Goal: Transaction & Acquisition: Purchase product/service

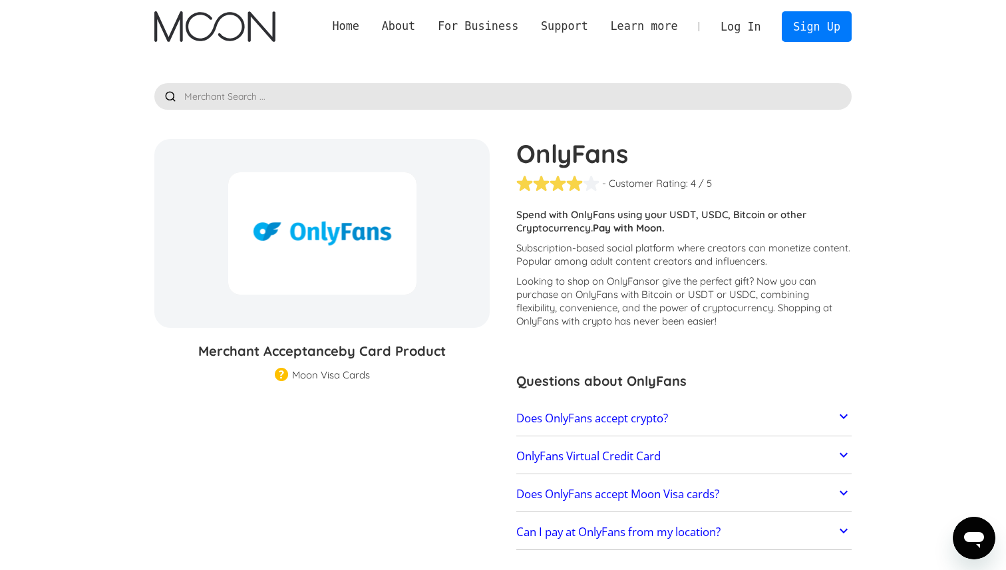
click at [590, 420] on h2 "Does OnlyFans accept crypto?" at bounding box center [592, 418] width 152 height 13
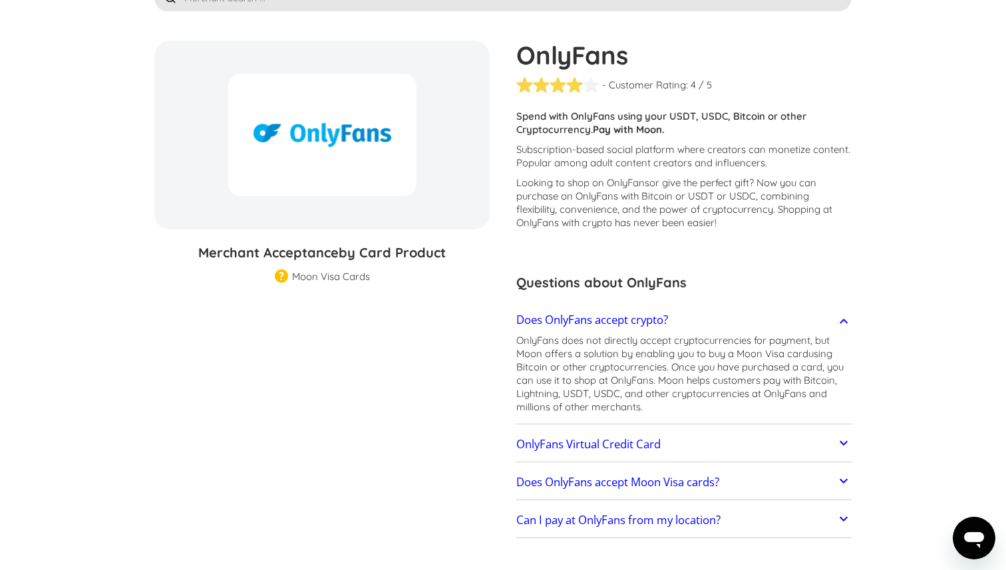
scroll to position [108, 0]
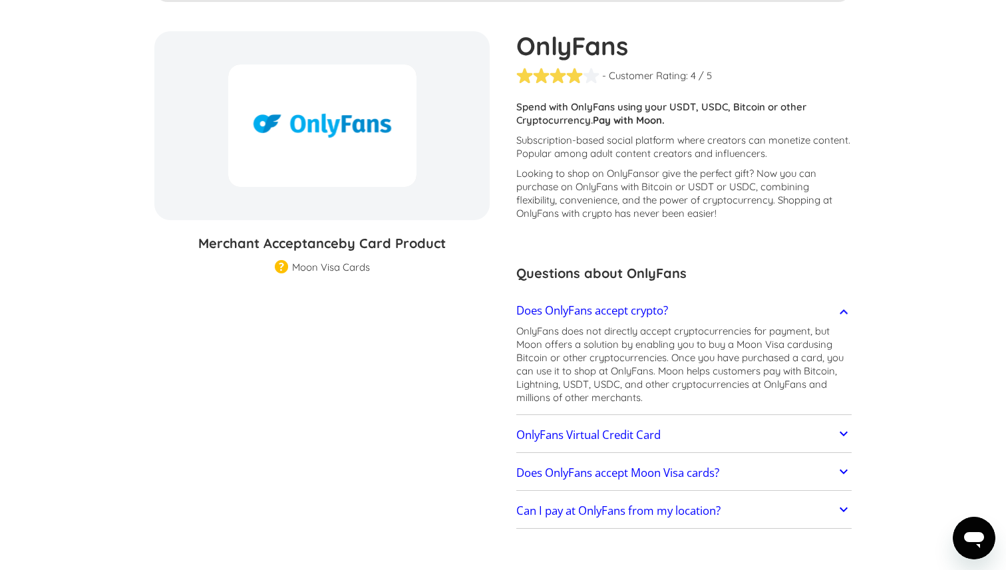
click at [592, 428] on h2 "OnlyFans Virtual Credit Card" at bounding box center [588, 434] width 144 height 13
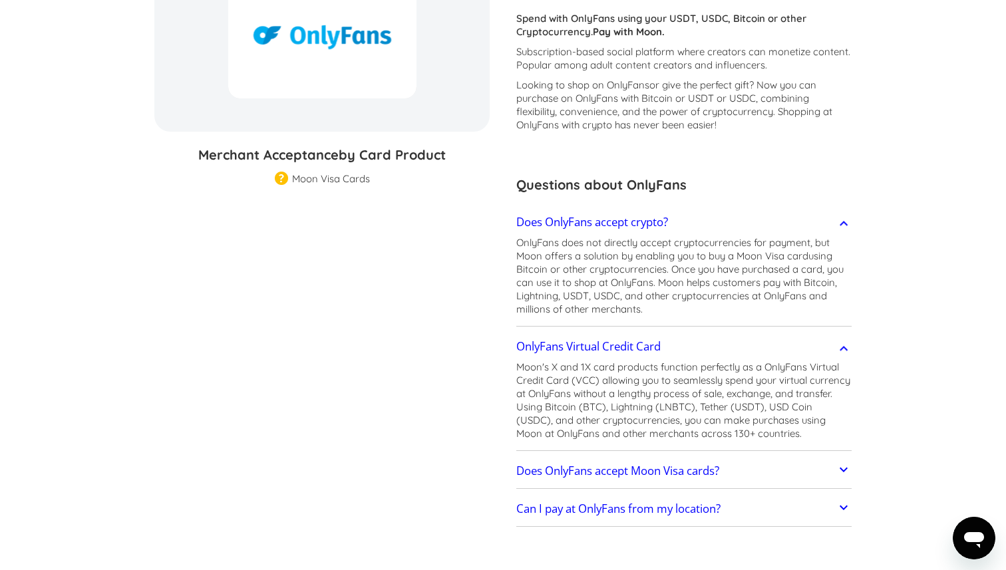
scroll to position [200, 0]
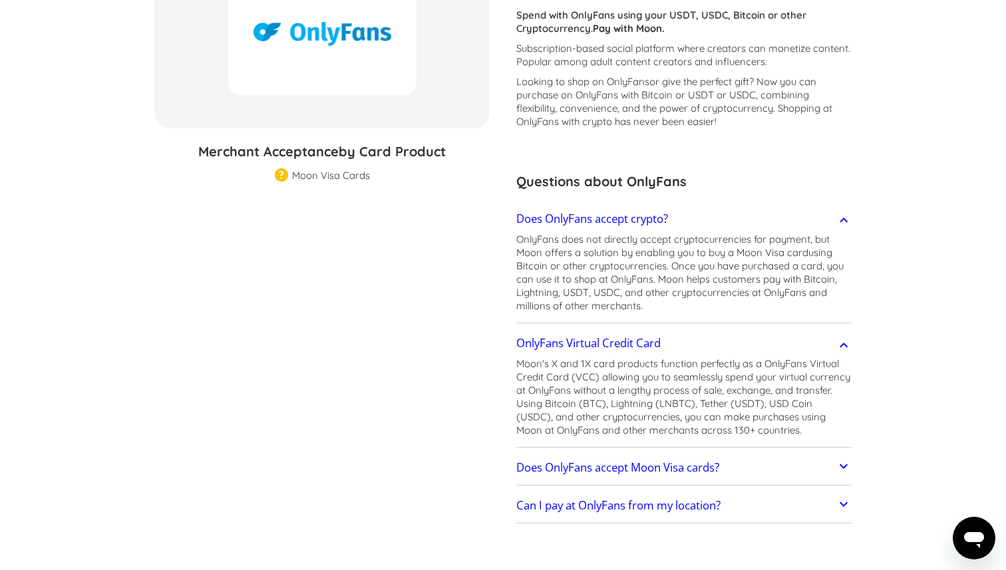
click at [595, 461] on h2 "Does OnlyFans accept Moon Visa cards?" at bounding box center [617, 467] width 203 height 13
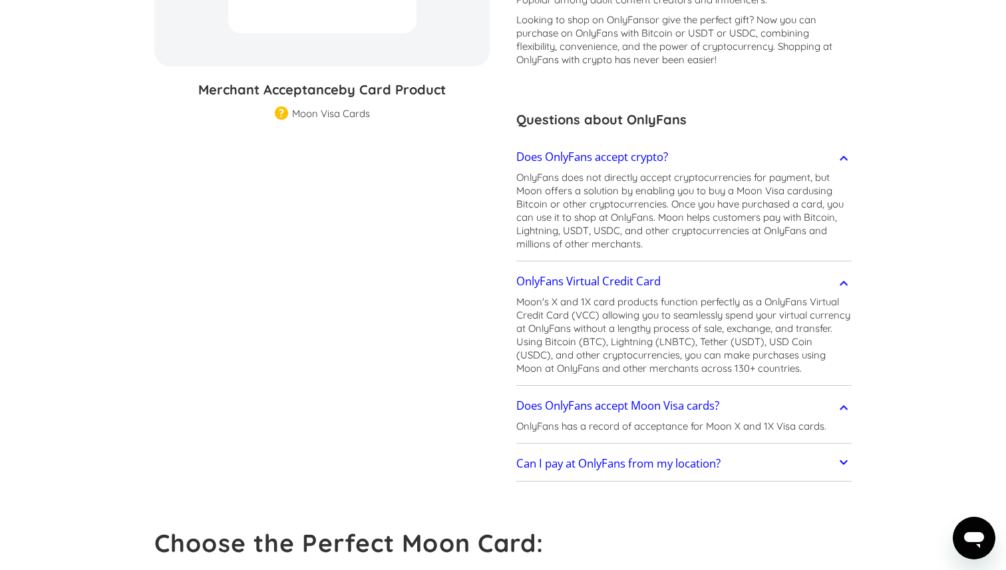
scroll to position [271, 0]
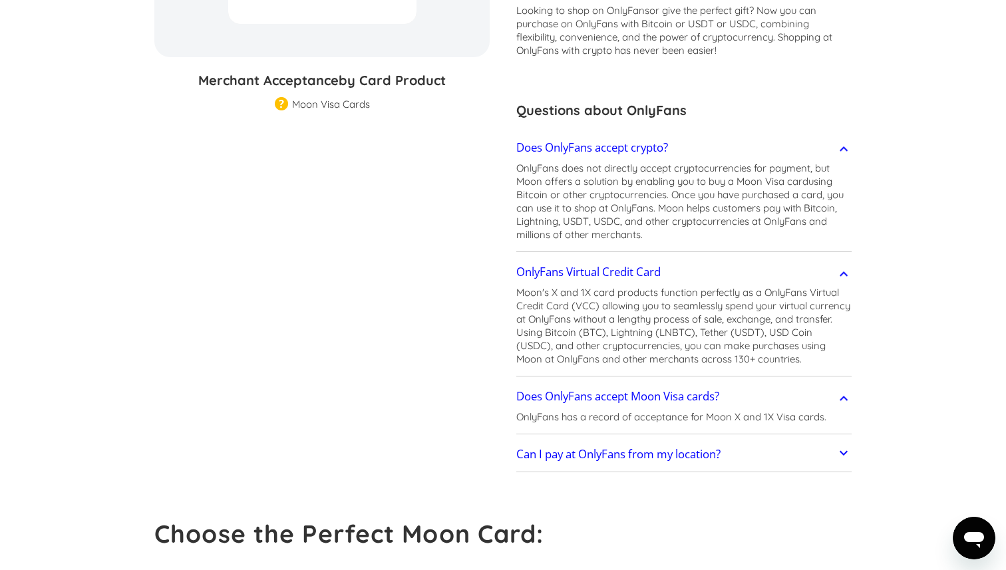
click at [594, 460] on h2 "Can I pay at OnlyFans from my location?" at bounding box center [618, 454] width 204 height 13
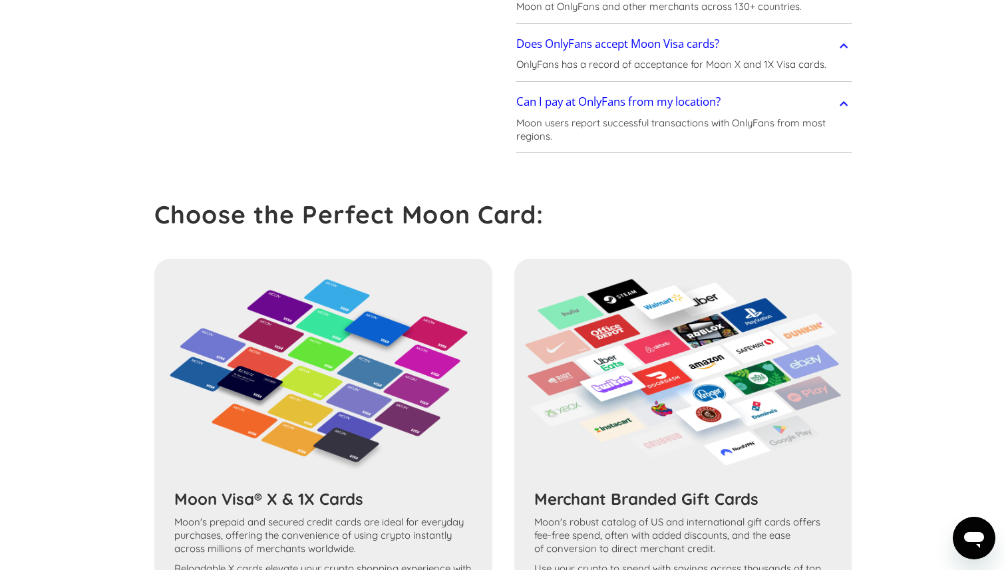
scroll to position [753, 0]
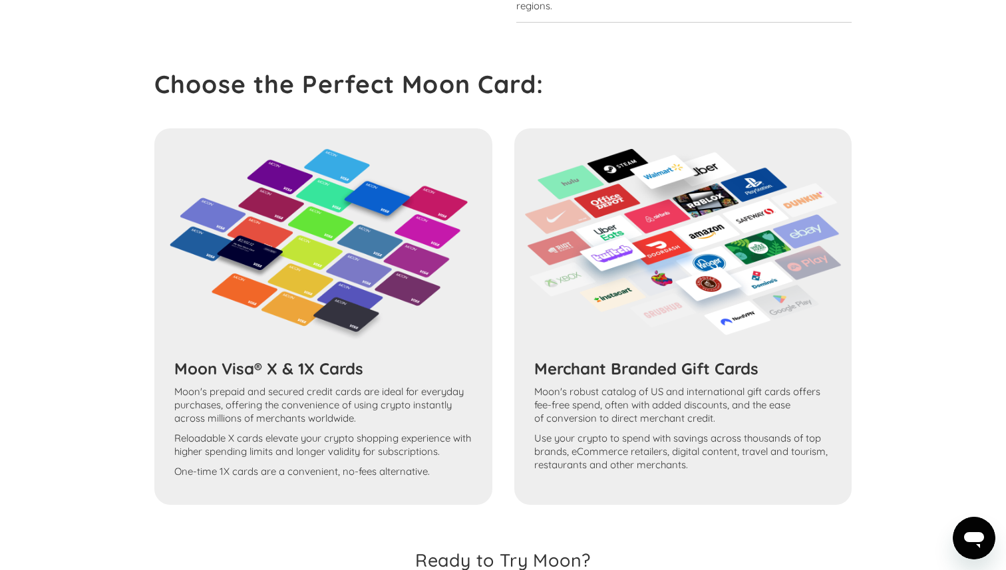
click at [313, 364] on div "Moon Visa® X & 1X Cards Moon's prepaid and secured credit cards are ideal for e…" at bounding box center [502, 316] width 697 height 376
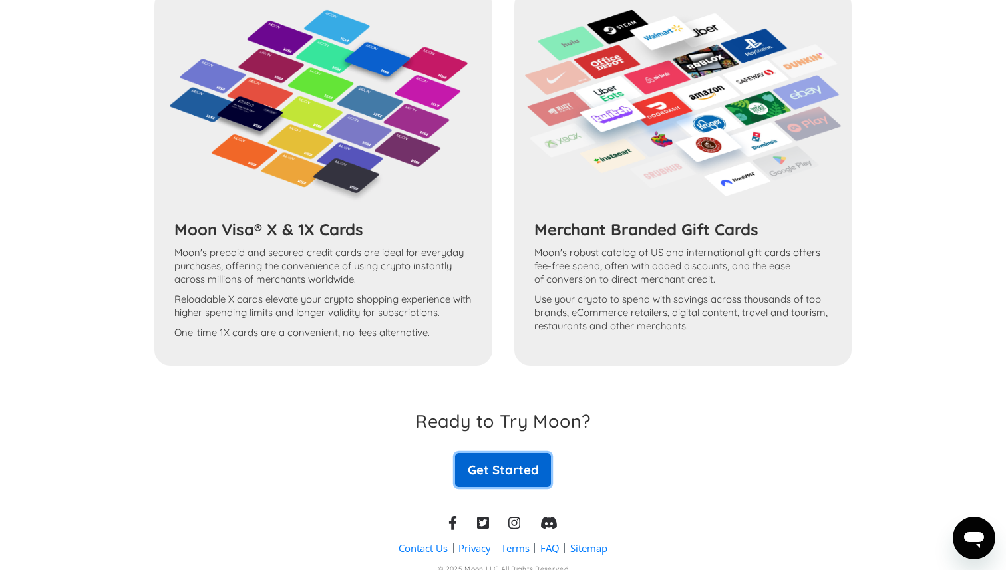
click at [516, 459] on link "Get Started" at bounding box center [503, 469] width 96 height 33
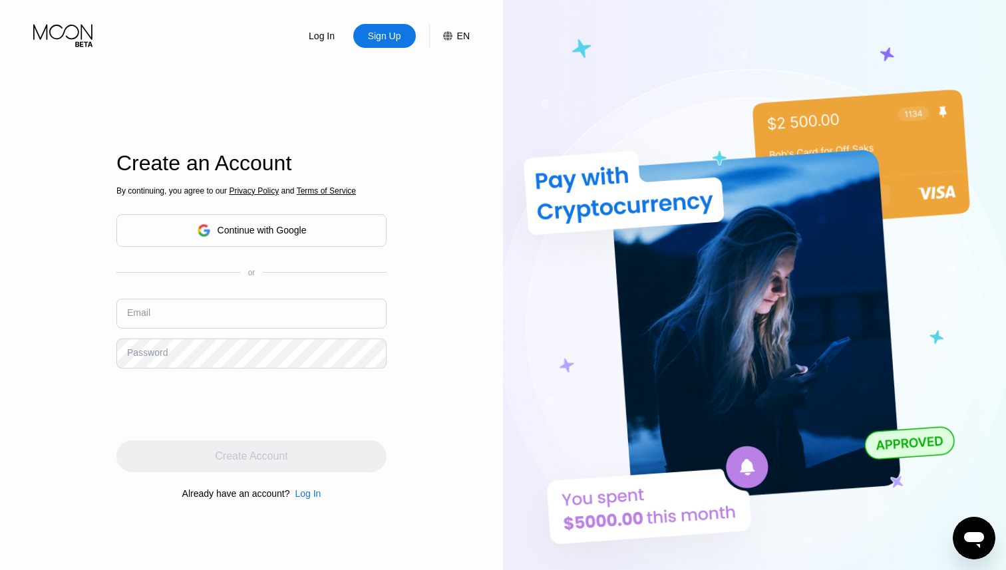
click at [268, 241] on div "Continue with Google" at bounding box center [251, 230] width 270 height 33
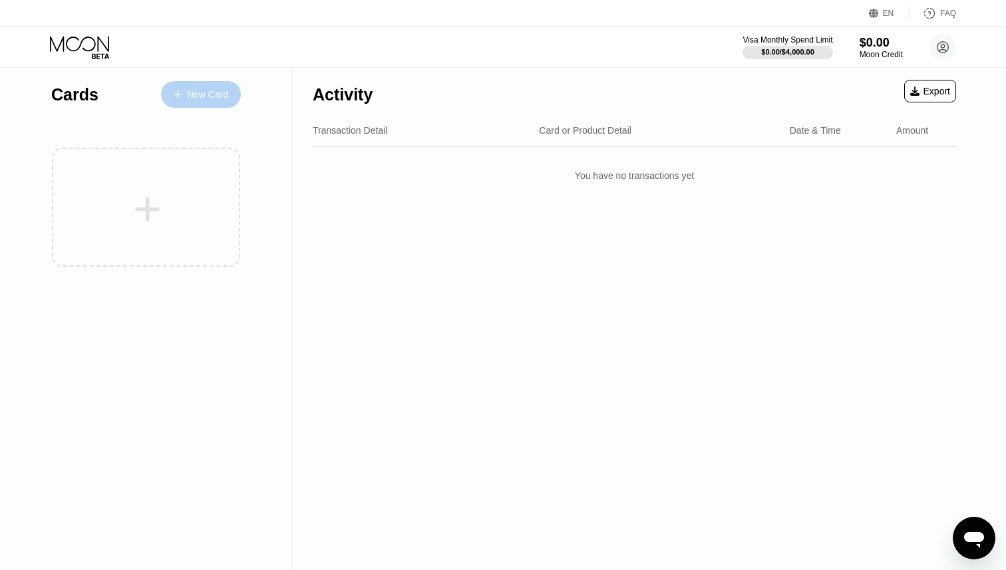
click at [196, 84] on div "New Card" at bounding box center [201, 94] width 80 height 27
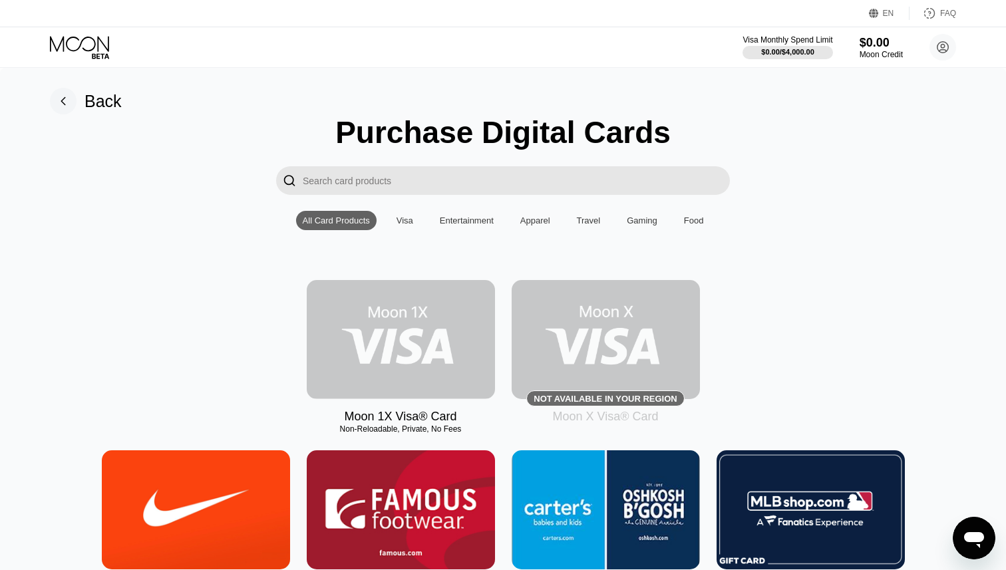
click at [366, 335] on img at bounding box center [401, 339] width 188 height 119
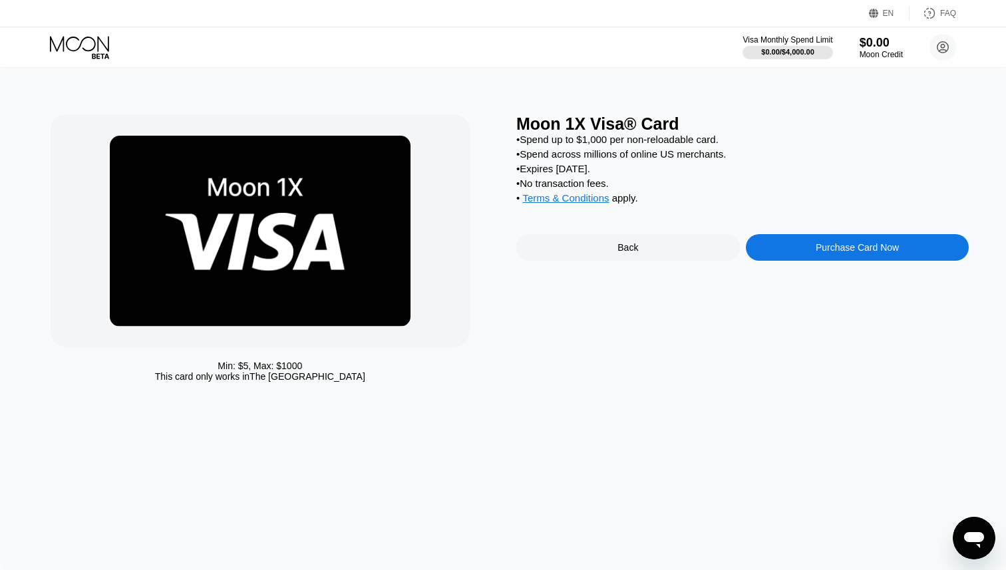
click at [781, 241] on div "Purchase Card Now" at bounding box center [856, 247] width 223 height 27
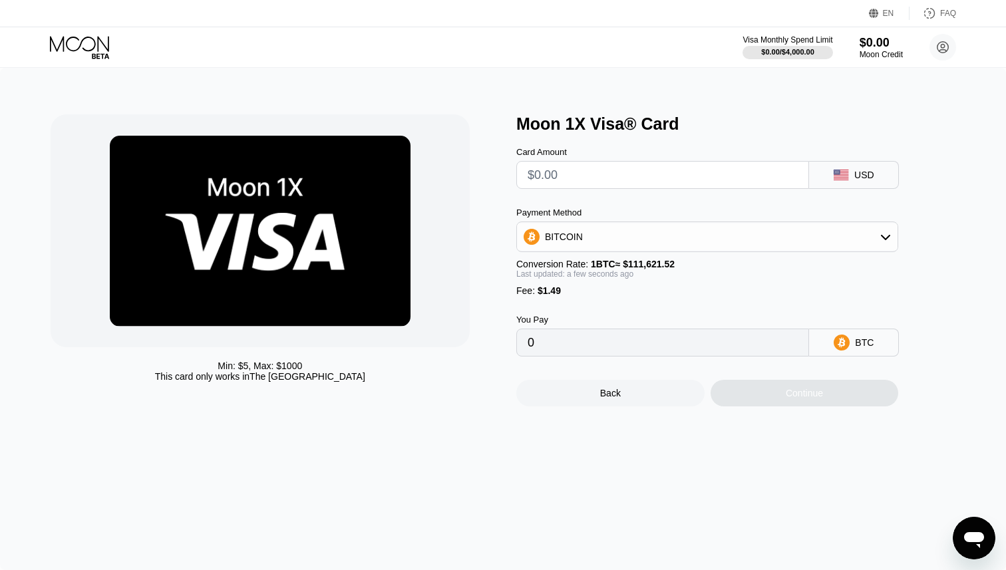
click at [688, 182] on input "text" at bounding box center [662, 175] width 270 height 27
drag, startPoint x: 513, startPoint y: 115, endPoint x: 665, endPoint y: 120, distance: 151.7
click at [665, 120] on div "Min: $ 5 , Max: $ 1000 This card only works in The United States Moon 1X Visa® …" at bounding box center [503, 260] width 905 height 292
drag, startPoint x: 665, startPoint y: 120, endPoint x: 521, endPoint y: 125, distance: 143.7
click at [520, 125] on div "Moon 1X Visa® Card" at bounding box center [742, 123] width 452 height 19
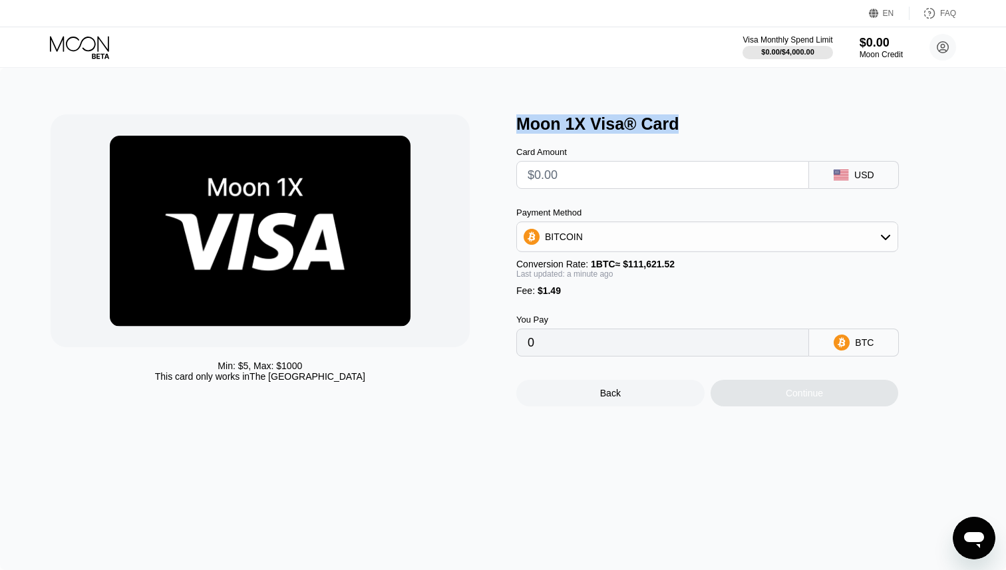
copy div "Moon 1X Visa® Card"
drag, startPoint x: 950, startPoint y: 19, endPoint x: 962, endPoint y: -47, distance: 66.3
click at [962, 0] on html "EN Language Select an item Save FAQ Visa Monthly Spend Limit $0.00 / $4,000.00 …" at bounding box center [503, 285] width 1006 height 570
click at [948, 5] on div "EN Language Select an item Save FAQ" at bounding box center [503, 13] width 1006 height 27
drag, startPoint x: 946, startPoint y: 16, endPoint x: 955, endPoint y: 24, distance: 11.8
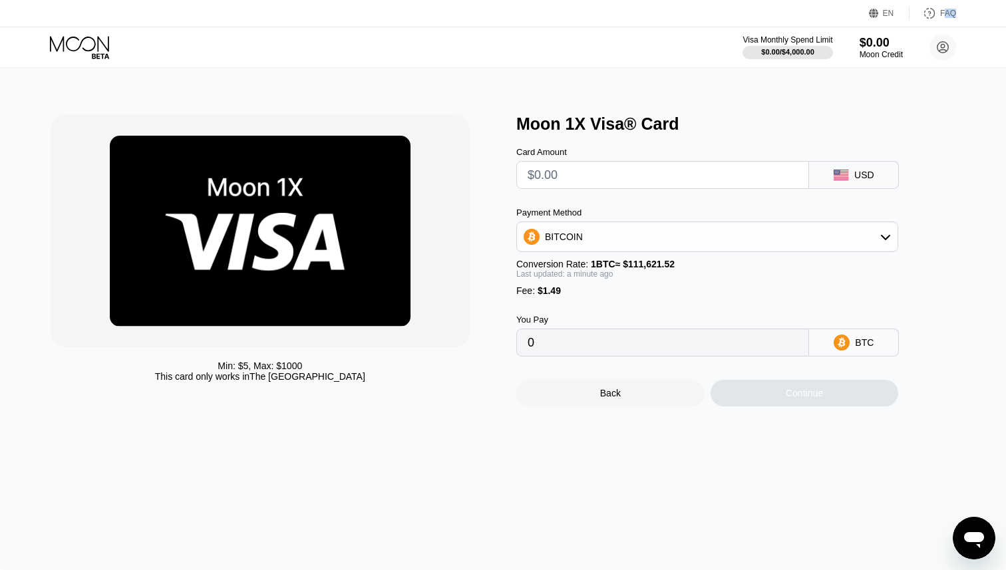
click at [955, 24] on div "EN Language Select an item Save FAQ" at bounding box center [503, 13] width 1006 height 27
click at [949, 19] on div "FAQ" at bounding box center [932, 13] width 47 height 13
click at [896, 87] on div "Min: $ 5 , Max: $ 1000 This card only works in The United States Moon 1X Visa® …" at bounding box center [503, 319] width 1006 height 502
click at [711, 171] on input "text" at bounding box center [662, 175] width 270 height 27
type input "$15"
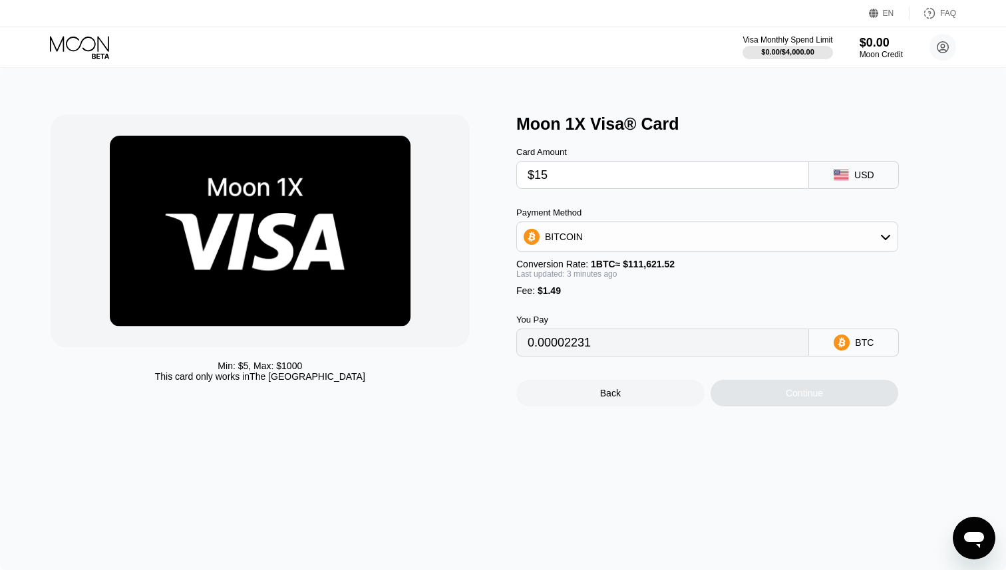
type input "0.00014774"
type input "$1"
type input "0.00002231"
type input "0"
type input "$2"
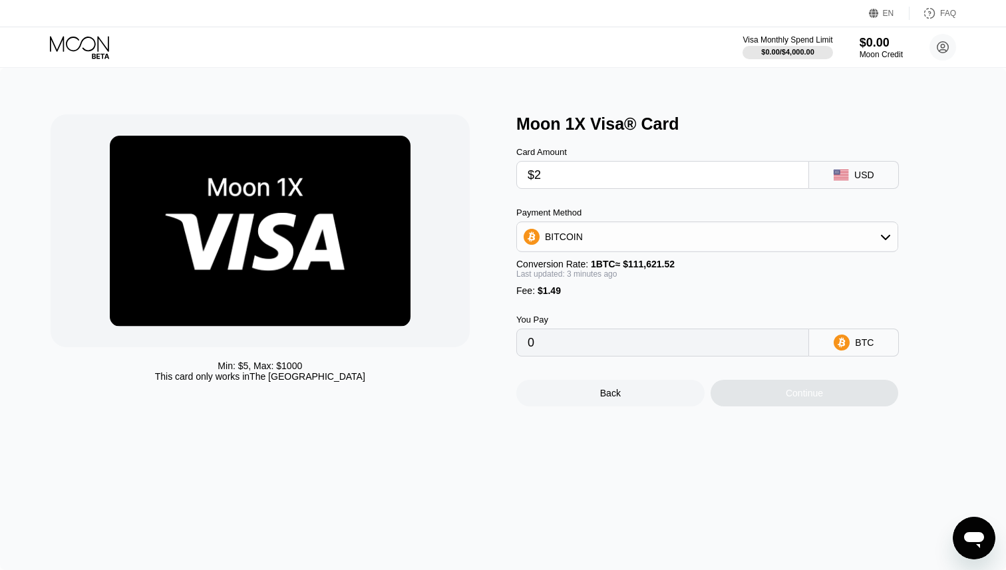
type input "0.00003127"
type input "$20"
type input "0.00019253"
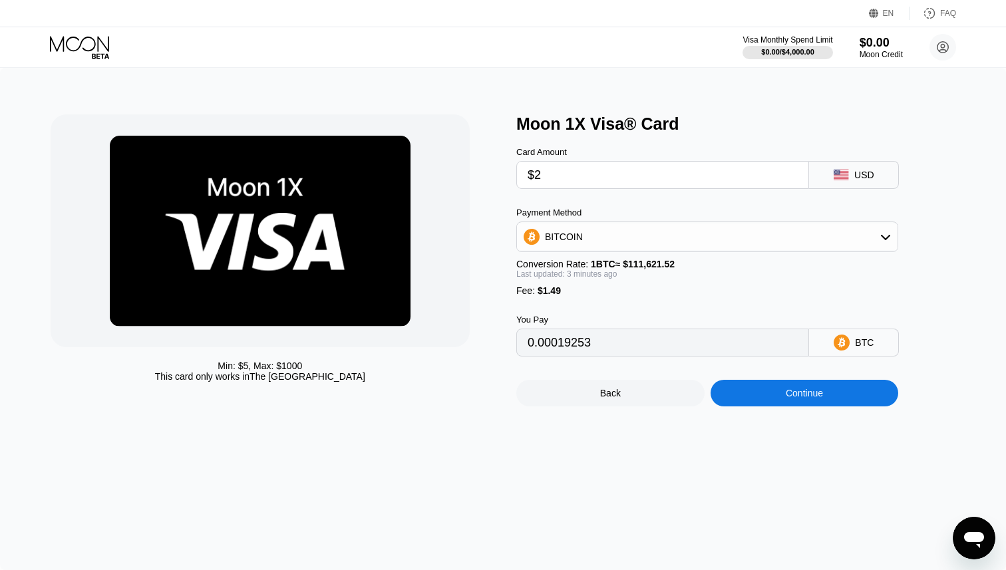
type input "$25"
type input "0.00023732"
type input "$2"
type input "0.00003127"
type input "0"
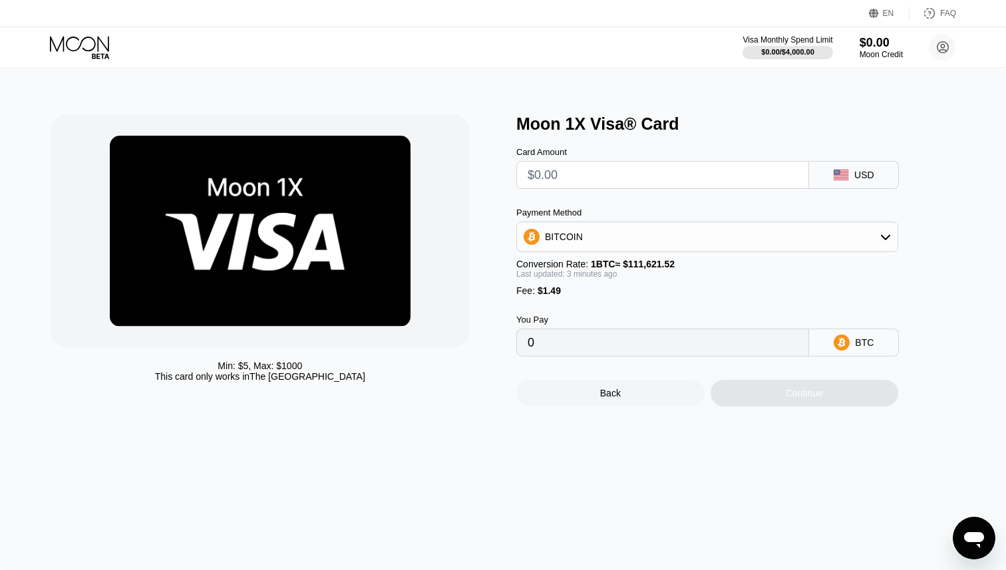
type input "$1"
type input "0.00002231"
type input "$15"
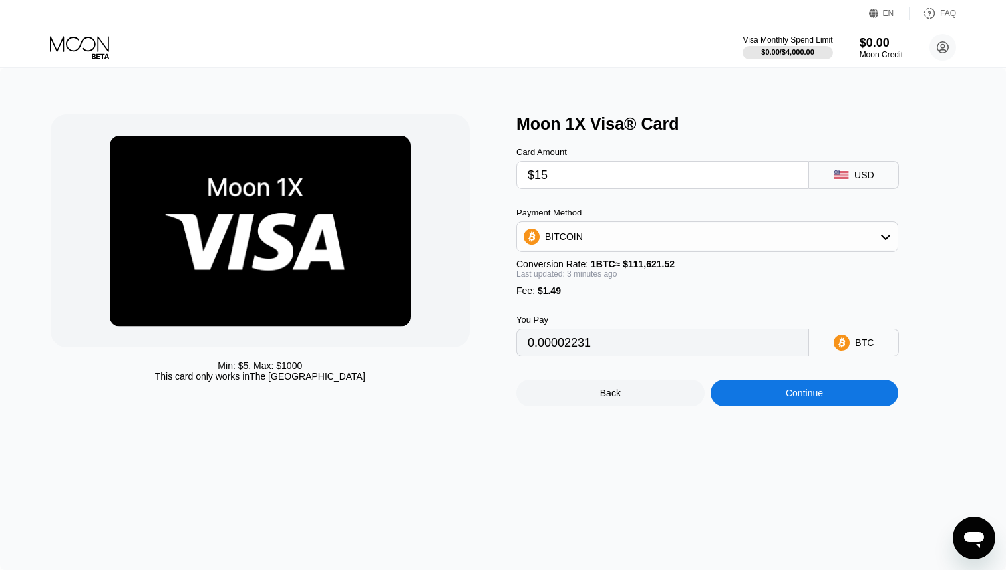
type input "0.00014774"
type input "$1"
type input "0.00002231"
type input "0"
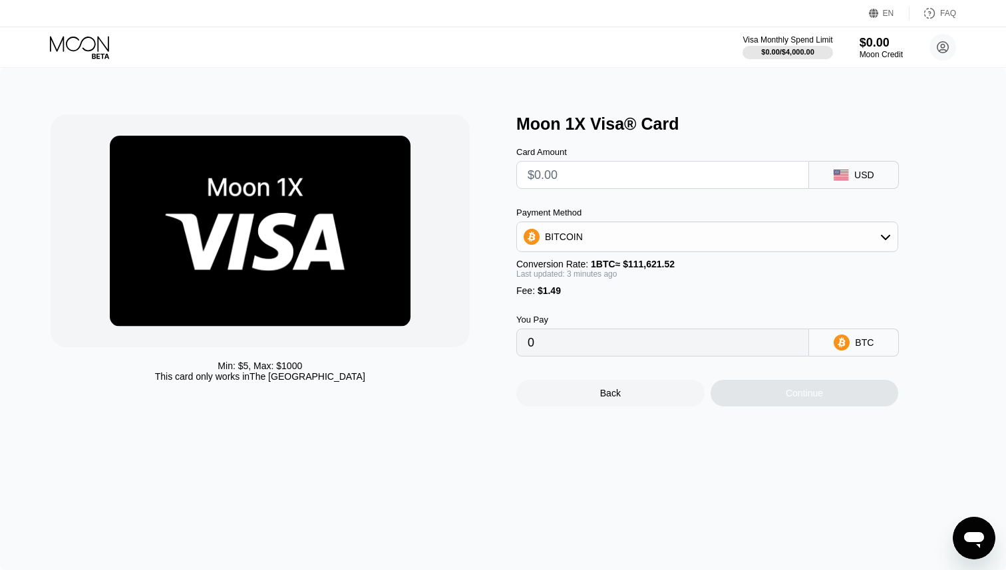
type input "$2"
type input "0.00003127"
type input "$20"
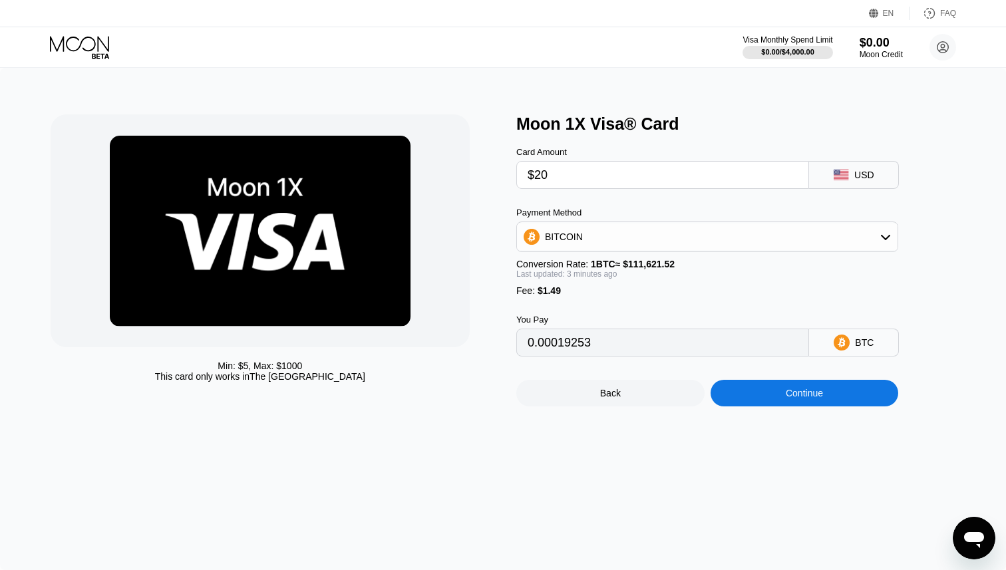
type input "0.00019255"
type input "$20"
click at [753, 396] on div "Continue" at bounding box center [804, 393] width 188 height 27
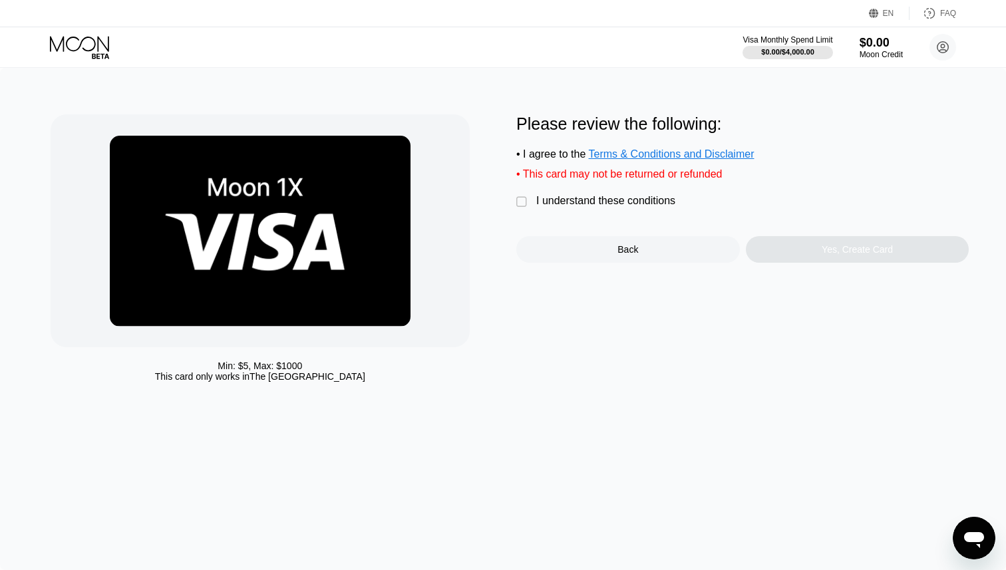
click at [513, 198] on div "Min: $ 5 , Max: $ 1000 This card only works in The United States Please review …" at bounding box center [503, 251] width 905 height 274
click at [521, 202] on div "" at bounding box center [522, 202] width 13 height 13
click at [793, 247] on div "Yes, Create Card" at bounding box center [856, 249] width 223 height 27
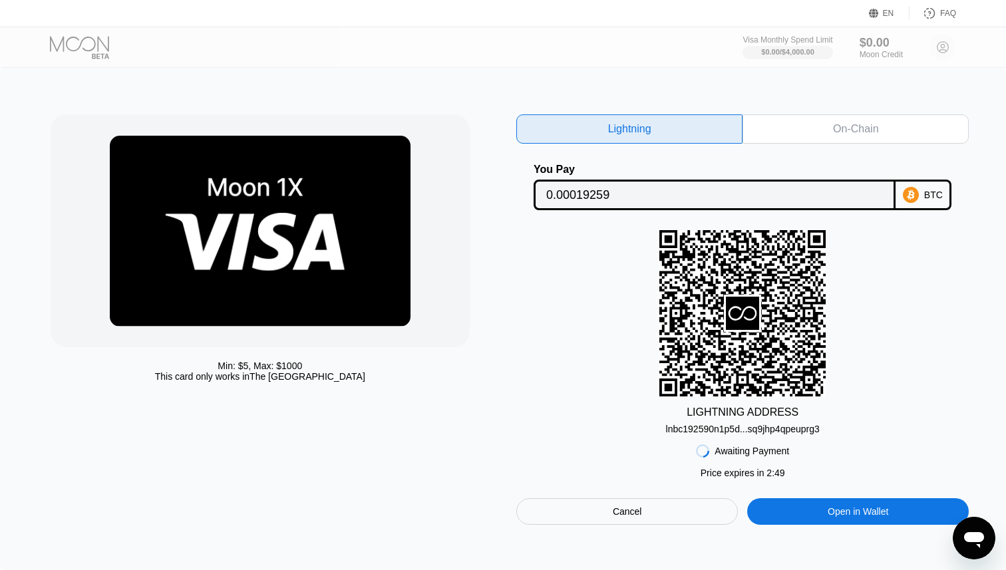
click at [808, 135] on div "On-Chain" at bounding box center [855, 128] width 226 height 29
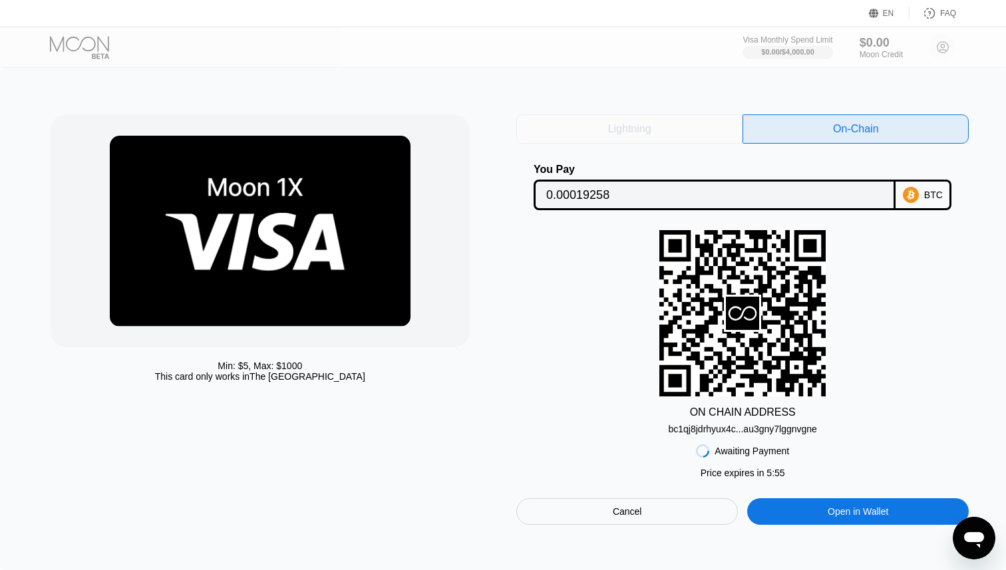
click at [634, 119] on div "Lightning" at bounding box center [629, 128] width 226 height 29
type input "0.00019259"
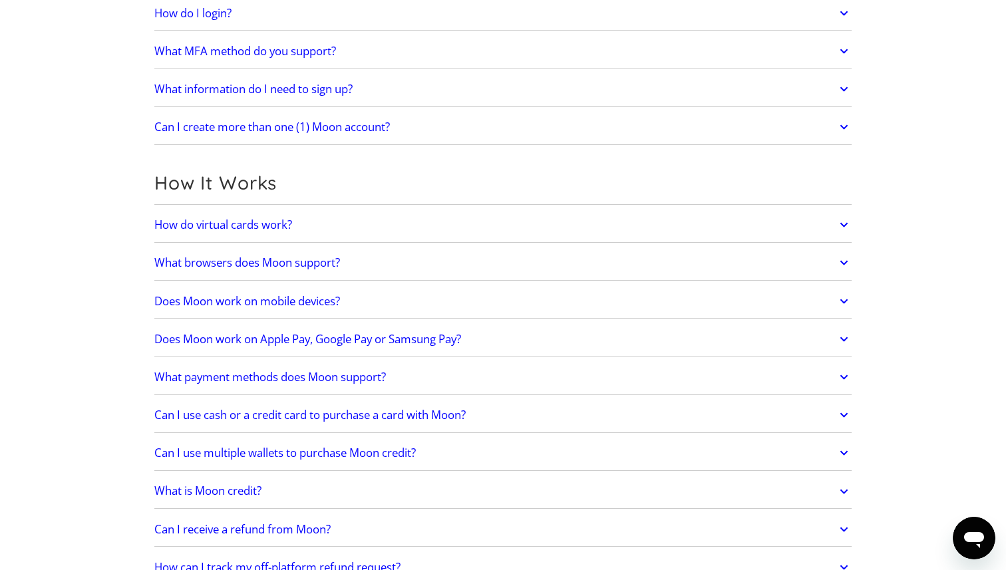
scroll to position [233, 0]
click at [335, 233] on link "How do virtual cards work?" at bounding box center [502, 223] width 697 height 28
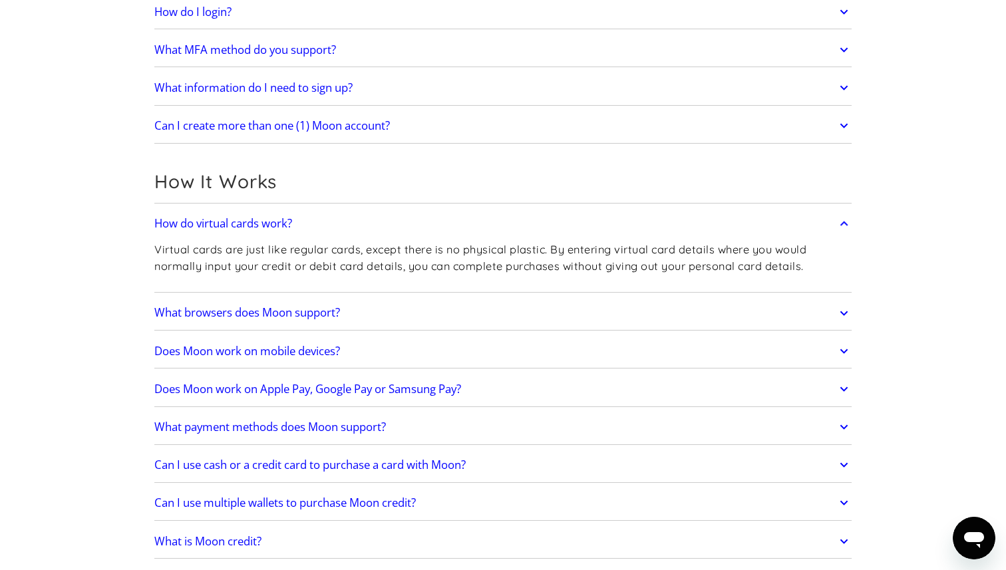
click at [320, 306] on h2 "What browsers does Moon support?" at bounding box center [247, 312] width 186 height 13
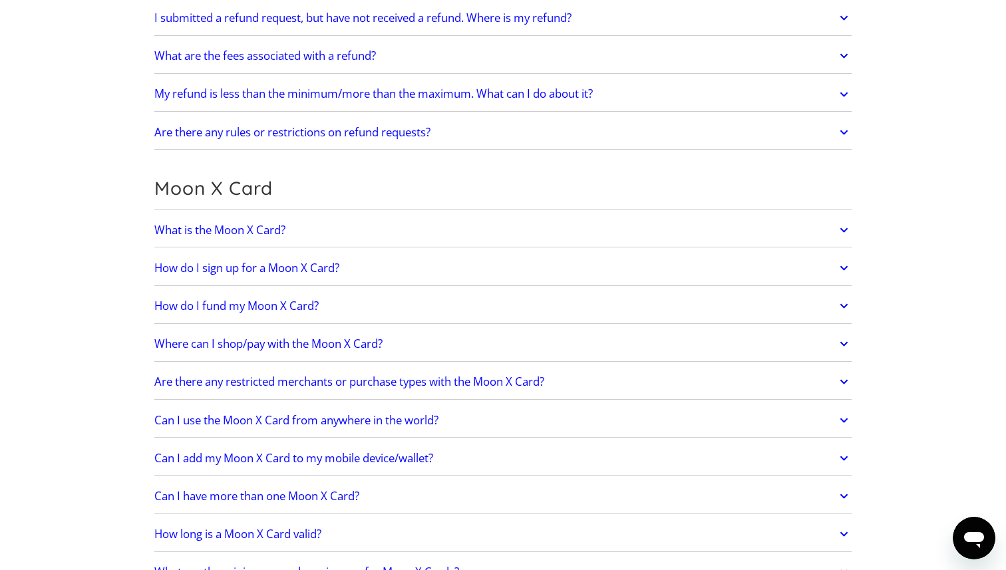
scroll to position [1017, 0]
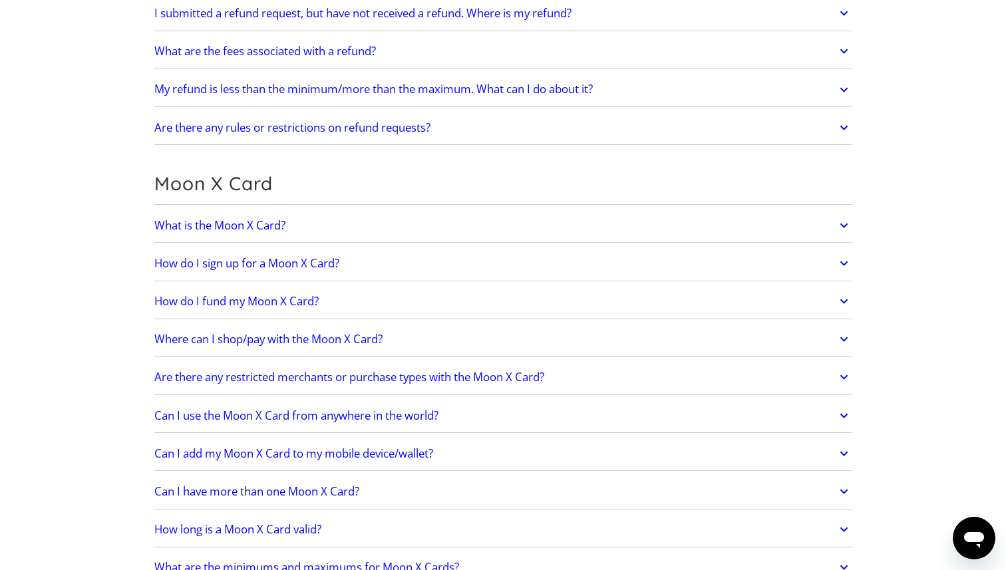
click at [331, 227] on link "What is the Moon X Card?" at bounding box center [502, 225] width 697 height 28
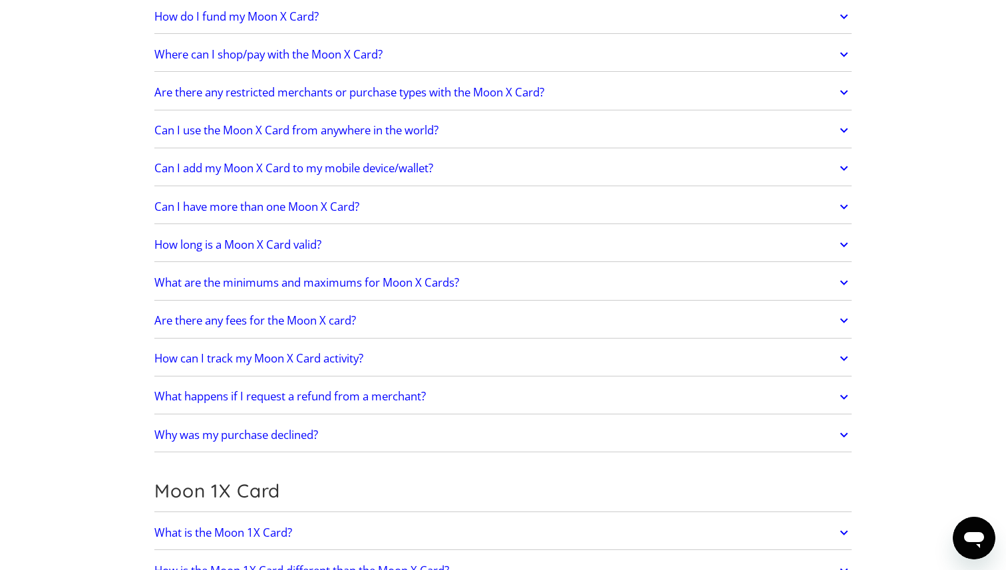
scroll to position [1599, 0]
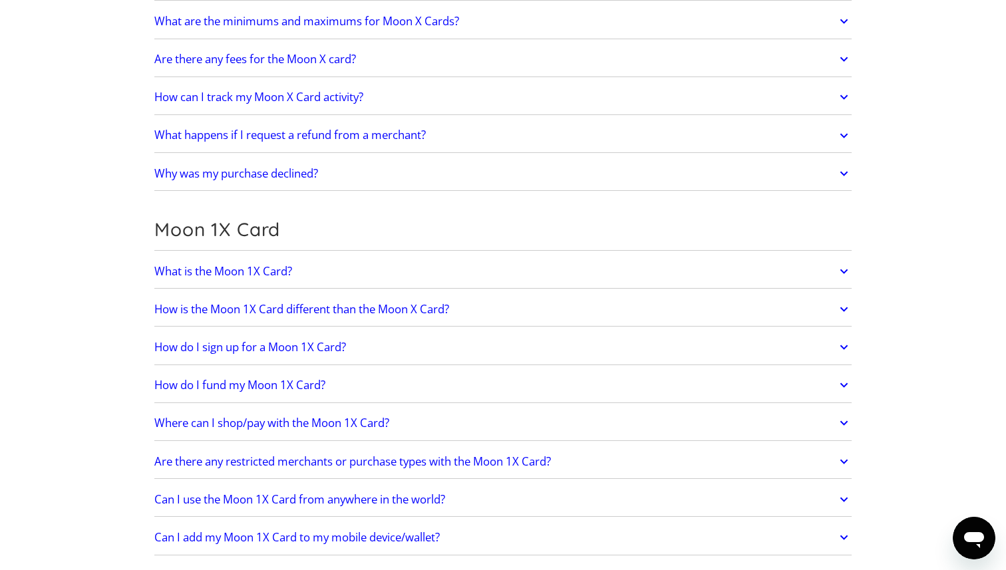
click at [309, 273] on link "What is the Moon 1X Card?" at bounding box center [502, 271] width 697 height 28
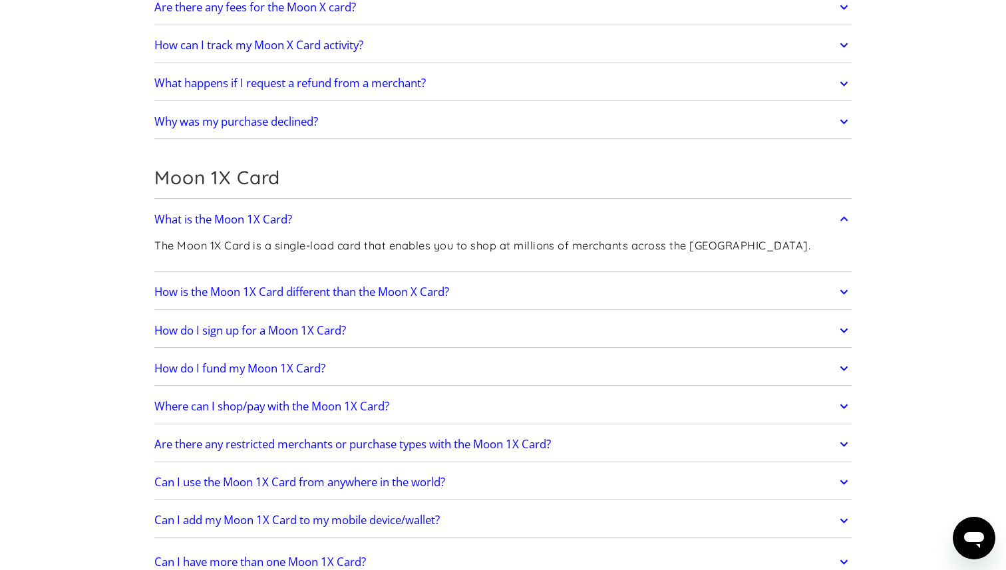
scroll to position [1662, 0]
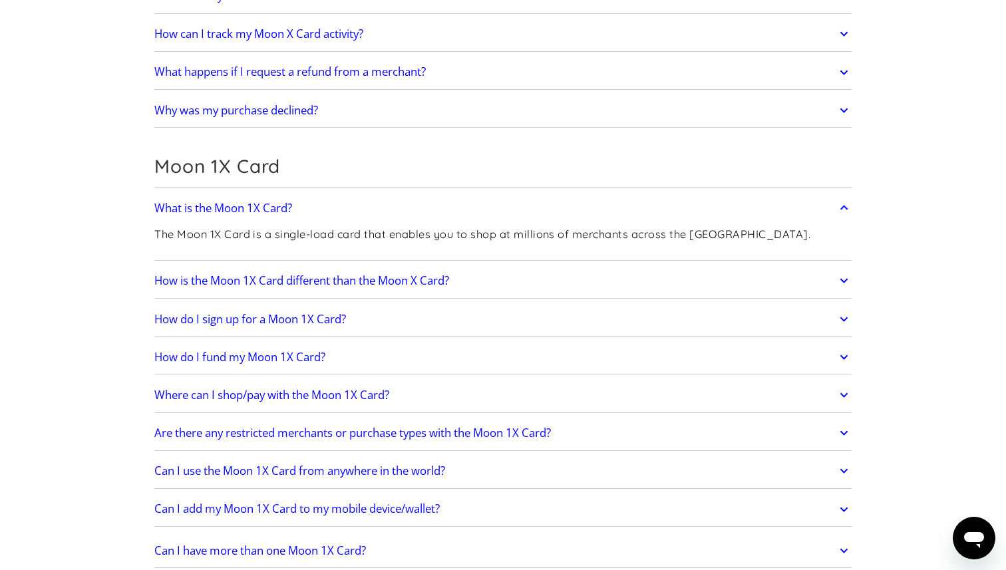
click at [309, 274] on h2 "How is the Moon 1X Card different than the Moon X Card?" at bounding box center [301, 280] width 295 height 13
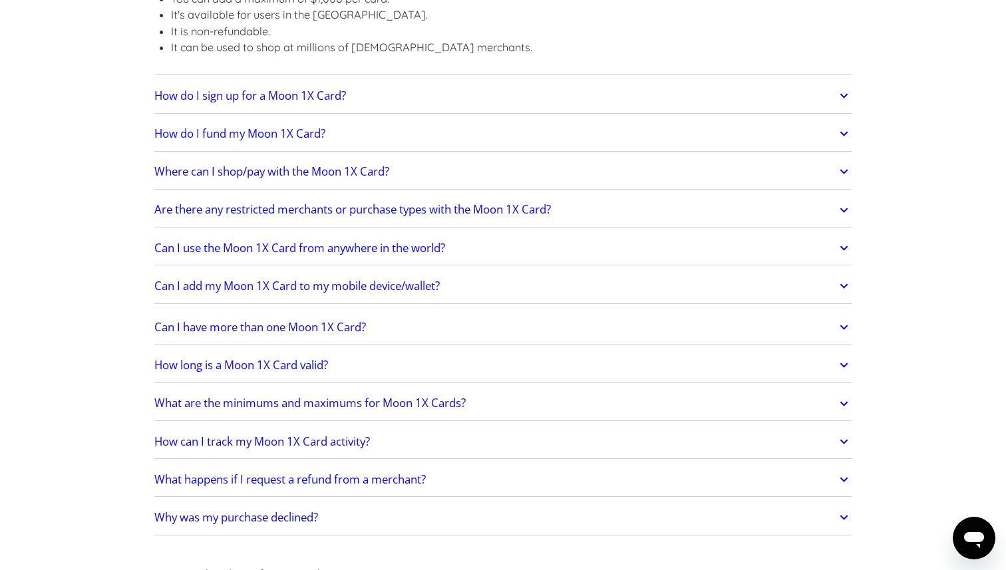
scroll to position [2016, 0]
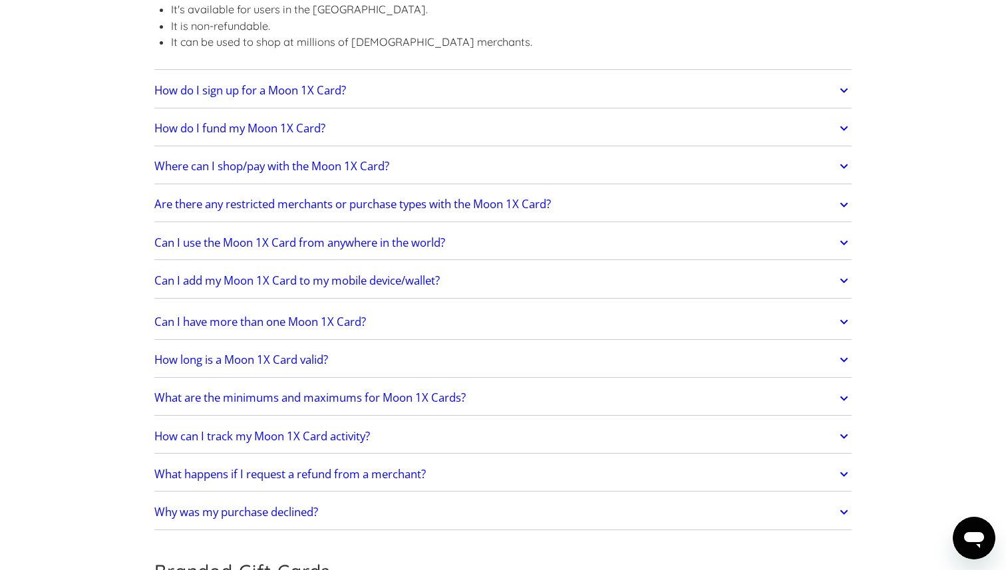
click at [294, 426] on link "How can I track my Moon 1X Card activity?" at bounding box center [502, 436] width 697 height 28
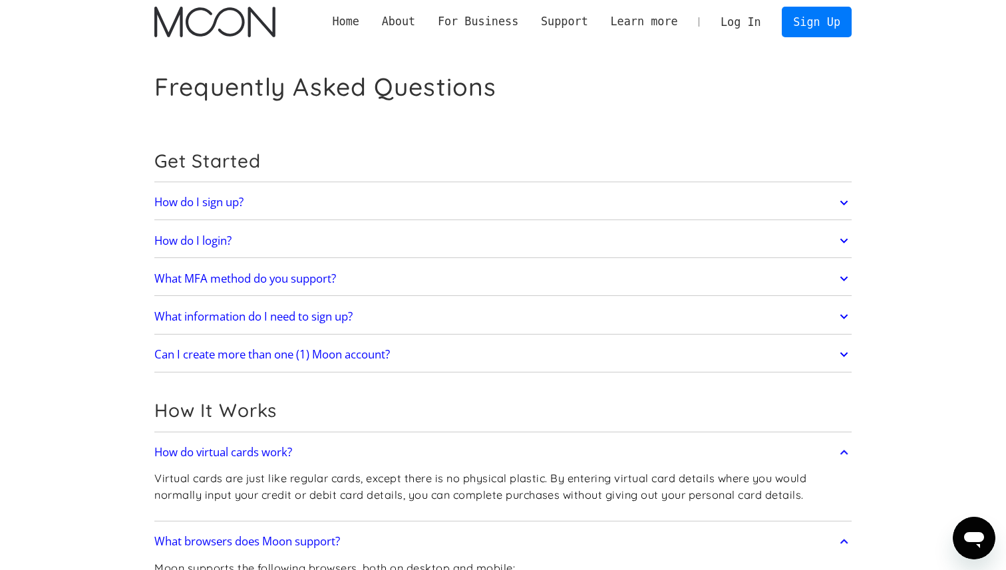
scroll to position [0, 0]
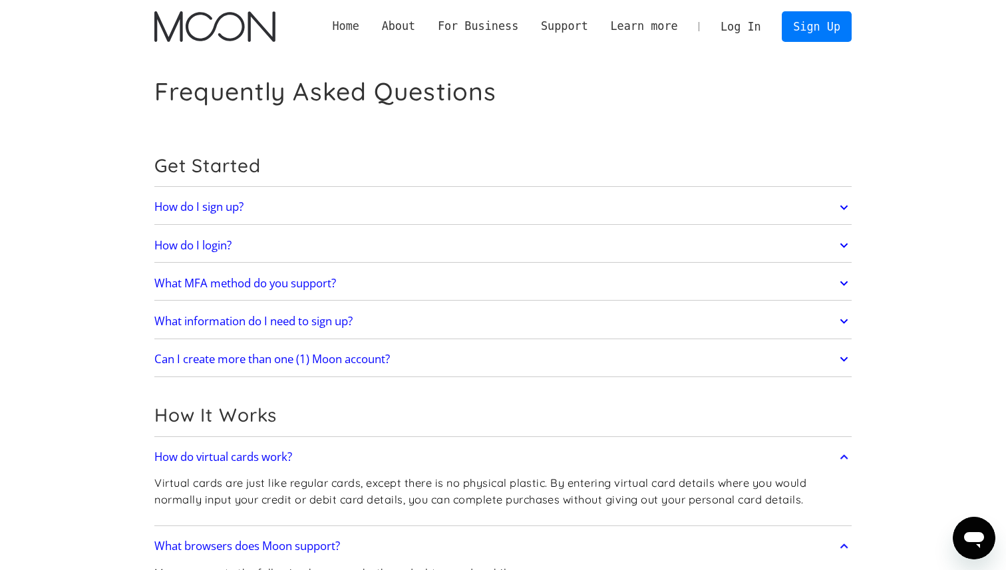
click at [358, 29] on link "Home" at bounding box center [345, 26] width 49 height 17
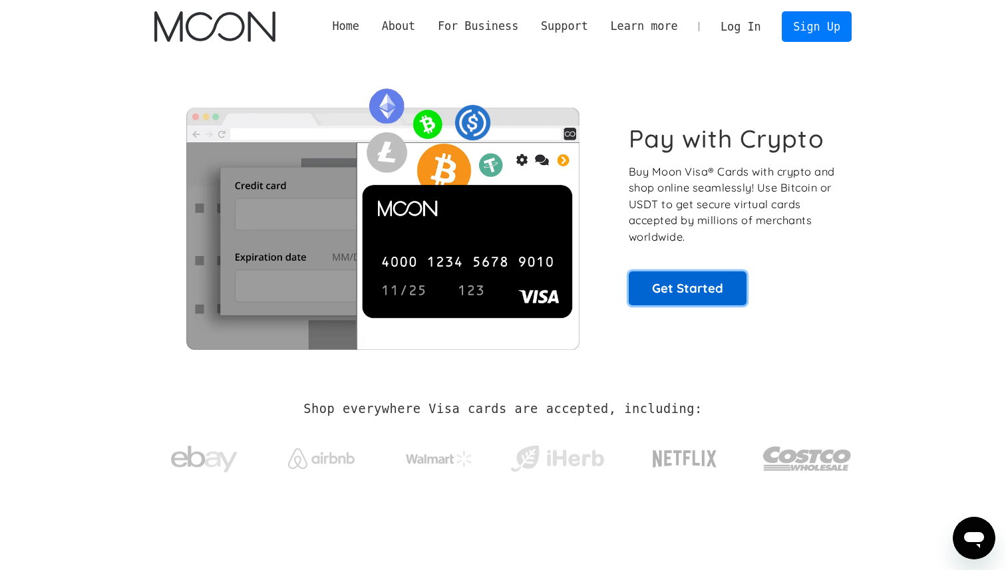
click at [685, 293] on link "Get Started" at bounding box center [687, 287] width 118 height 33
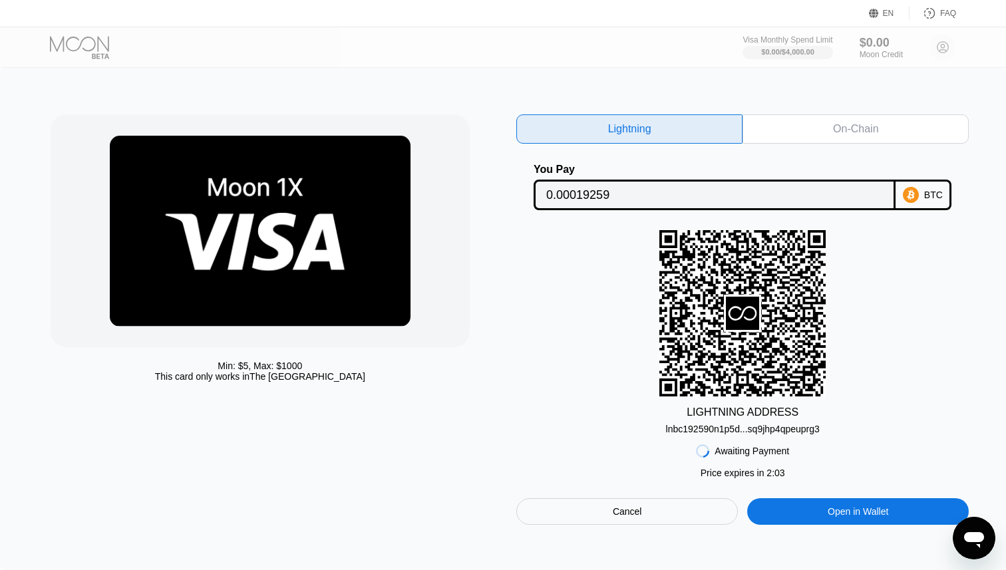
click at [626, 511] on div "Cancel" at bounding box center [626, 511] width 29 height 12
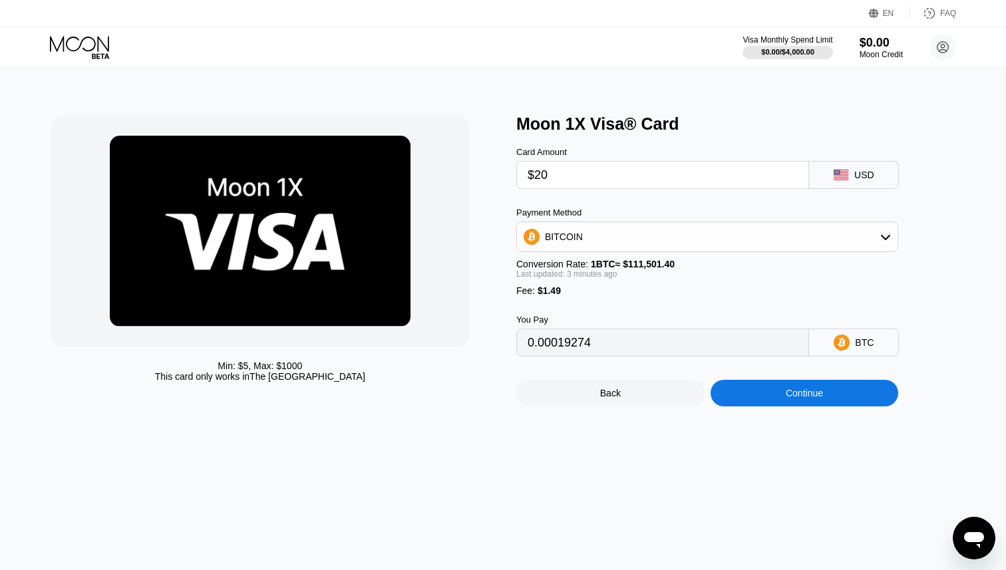
type input "0.00019282"
type input "0.00019290"
click at [627, 241] on div "BITCOIN" at bounding box center [707, 236] width 380 height 27
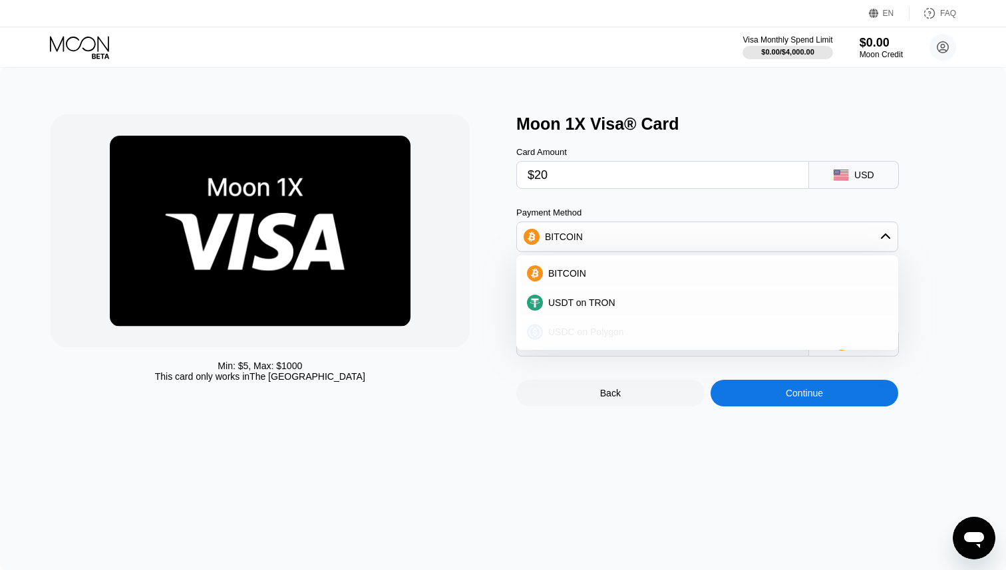
click at [632, 329] on div "USDC on Polygon" at bounding box center [715, 332] width 344 height 11
type input "21.49000000"
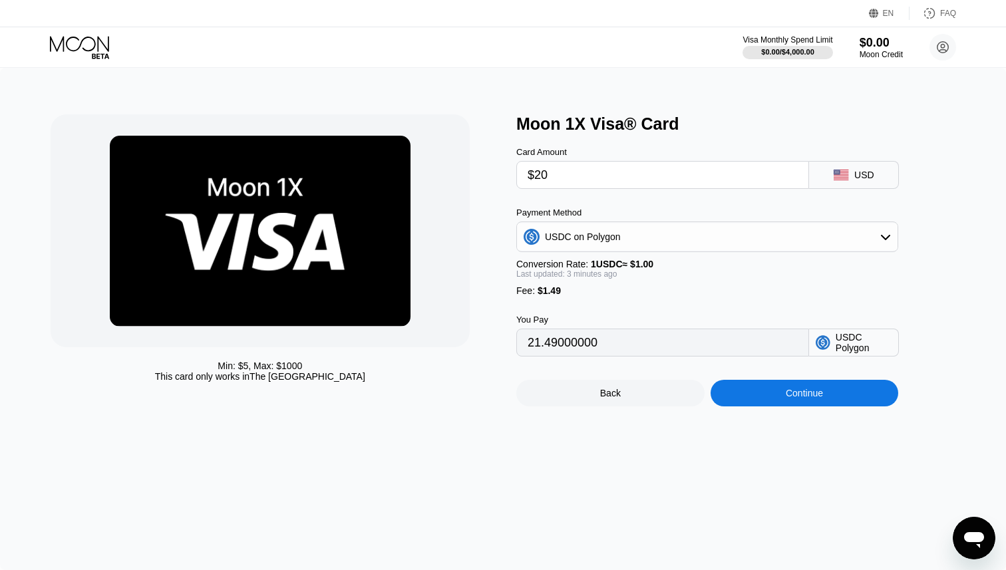
click at [627, 233] on div "USDC on Polygon" at bounding box center [707, 236] width 380 height 27
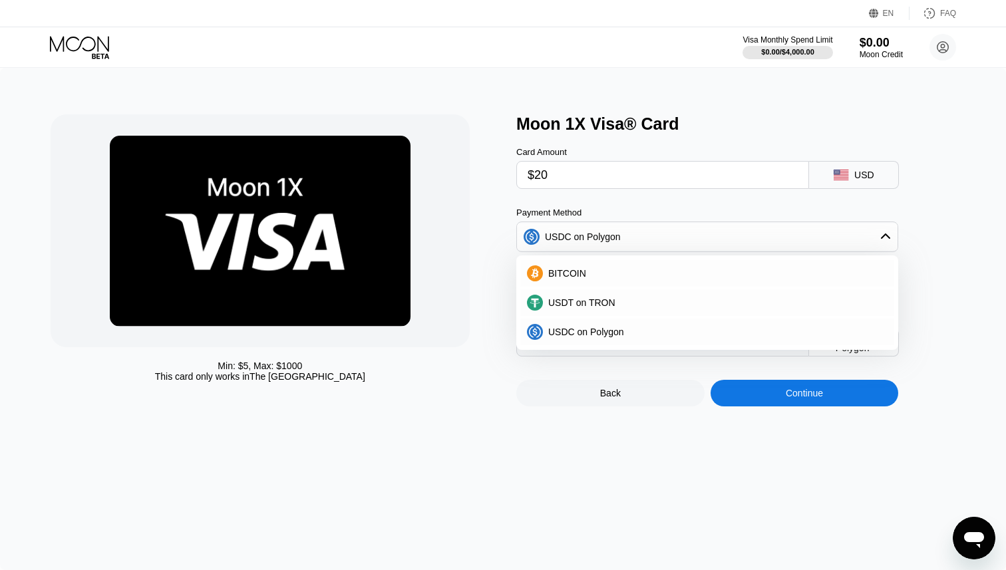
click at [472, 335] on div "Min: $ 5 , Max: $ 1000 This card only works in The United States" at bounding box center [277, 260] width 452 height 292
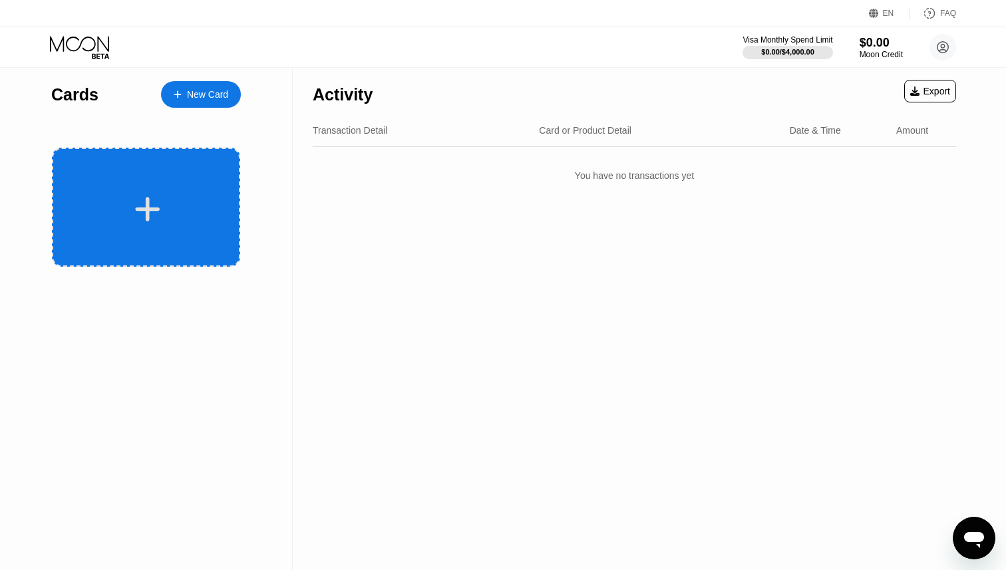
click at [171, 211] on div at bounding box center [147, 209] width 165 height 30
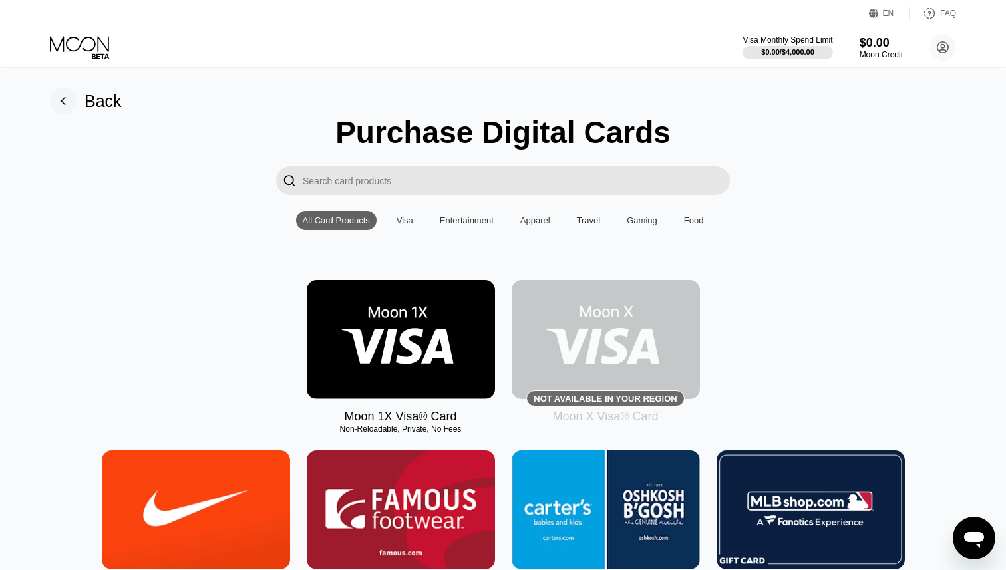
click at [372, 311] on img at bounding box center [401, 339] width 188 height 119
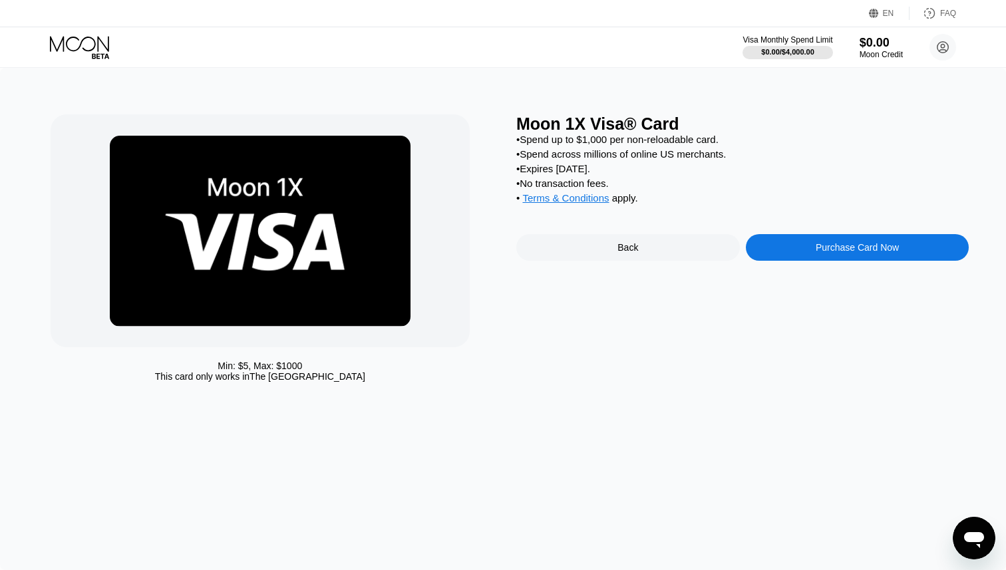
click at [799, 245] on div "Purchase Card Now" at bounding box center [856, 247] width 223 height 27
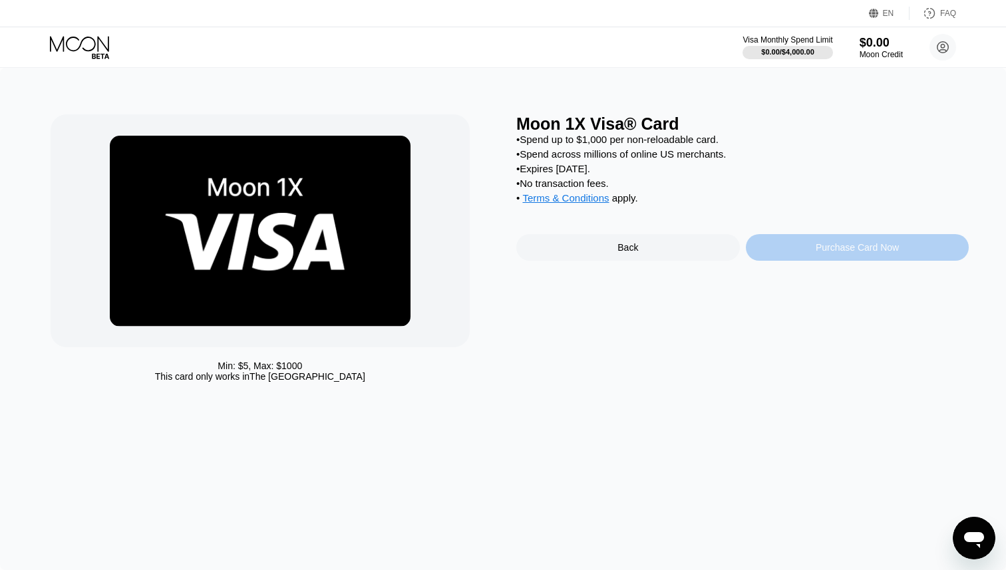
click at [791, 243] on div "Purchase Card Now" at bounding box center [856, 247] width 223 height 27
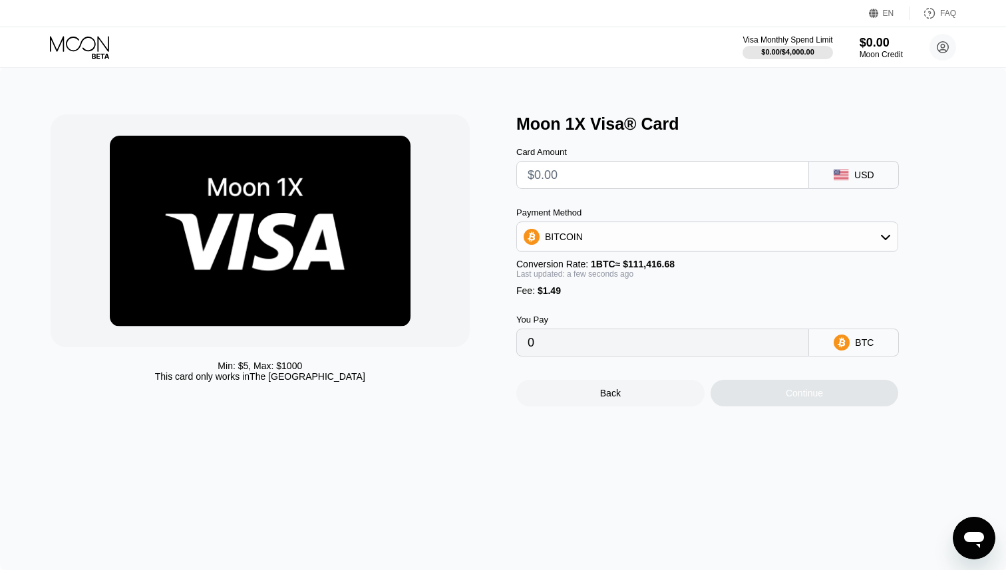
click at [646, 174] on input "text" at bounding box center [662, 175] width 270 height 27
type input "$2"
type input "0.00003133"
type input "$23"
type input "0.00021981"
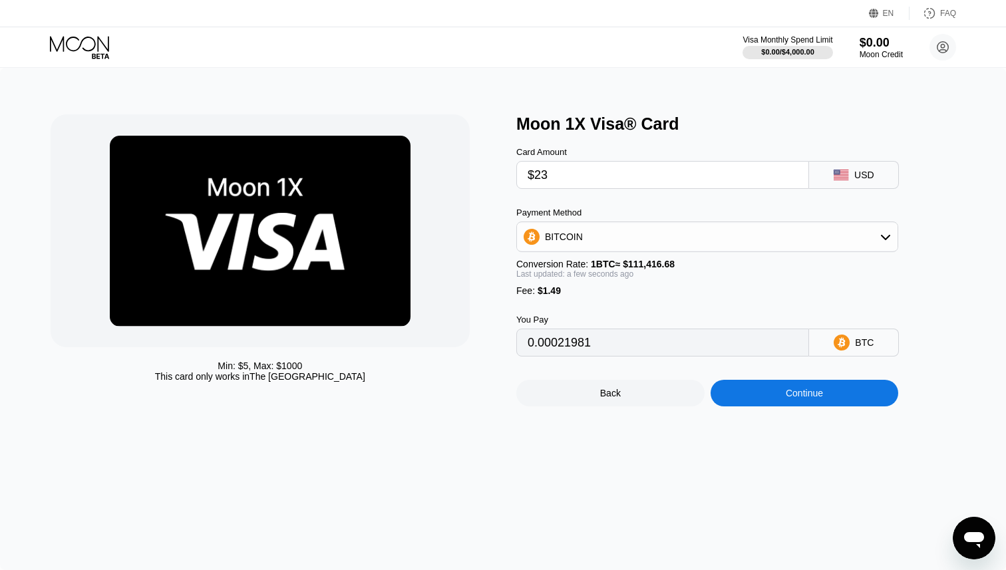
type input "$2"
type input "0.00003133"
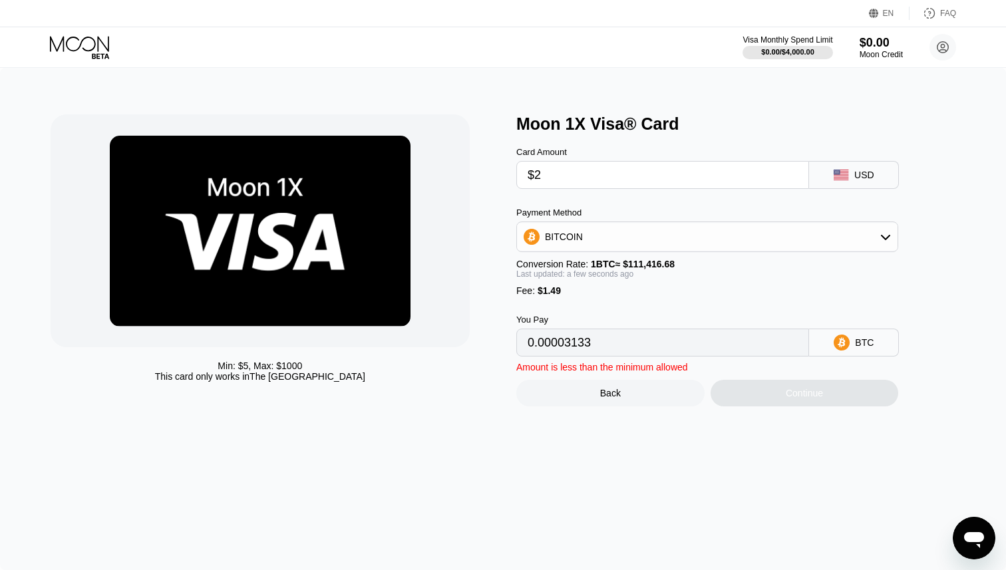
type input "$24"
type input "0.00022879"
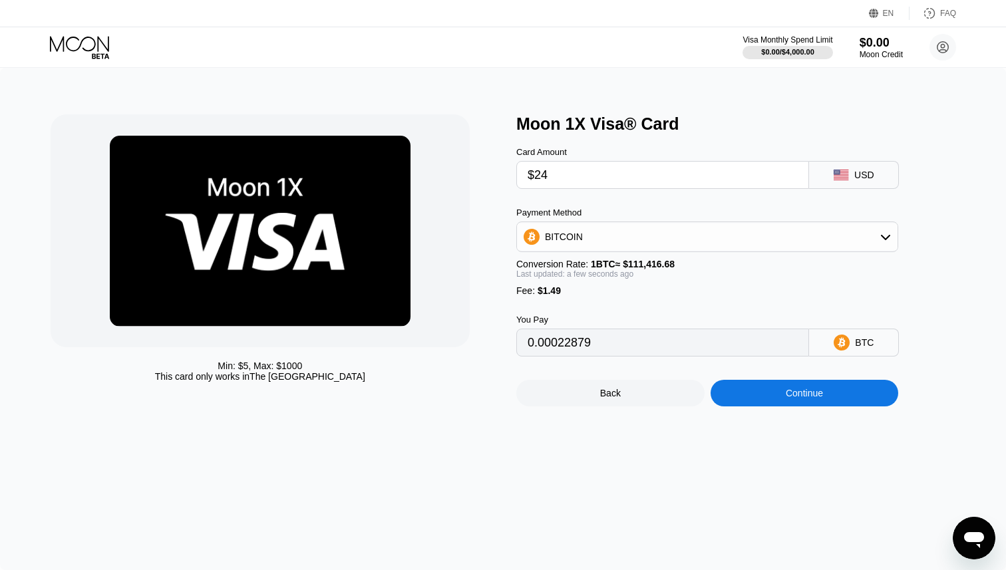
type input "$2"
type input "0.00003133"
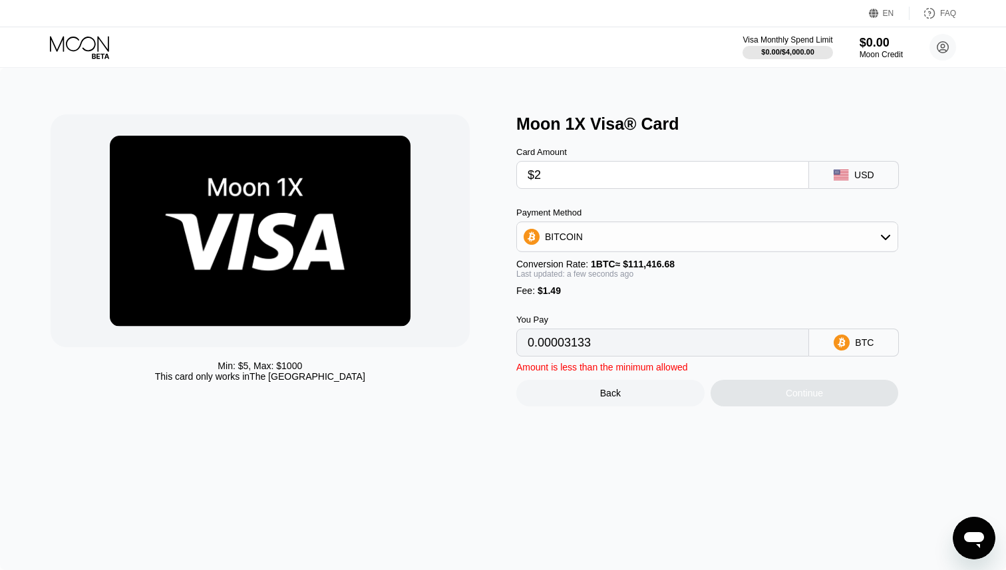
type input "$24"
type input "0.00022879"
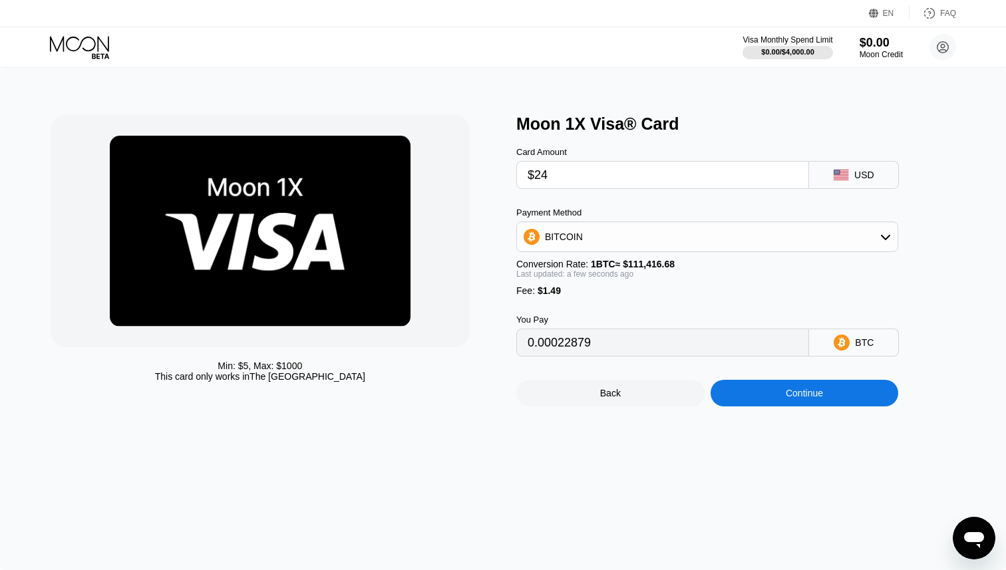
type input "$2"
type input "0.00003133"
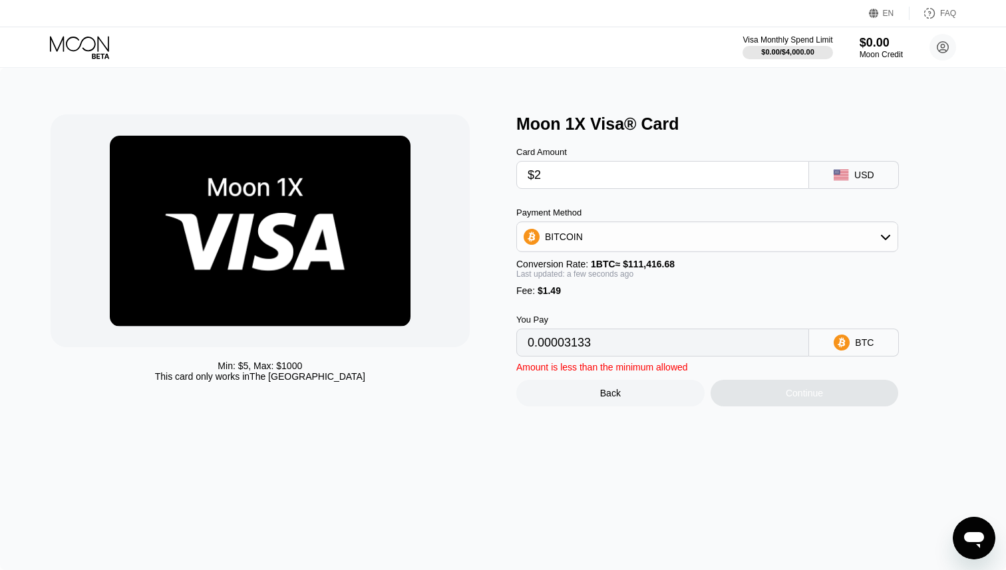
type input "$23"
type input "0.00021981"
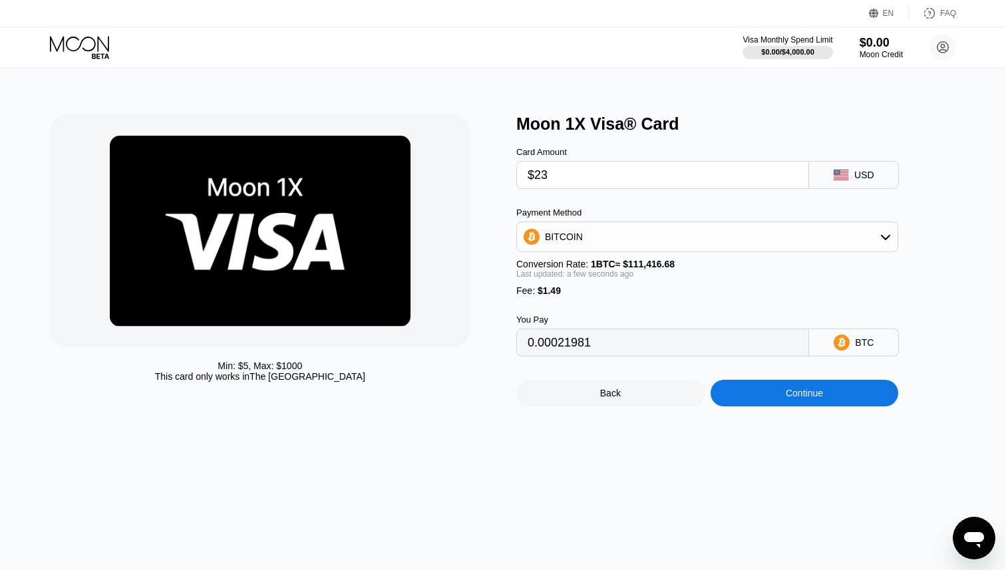
type input "$2"
type input "0.00003133"
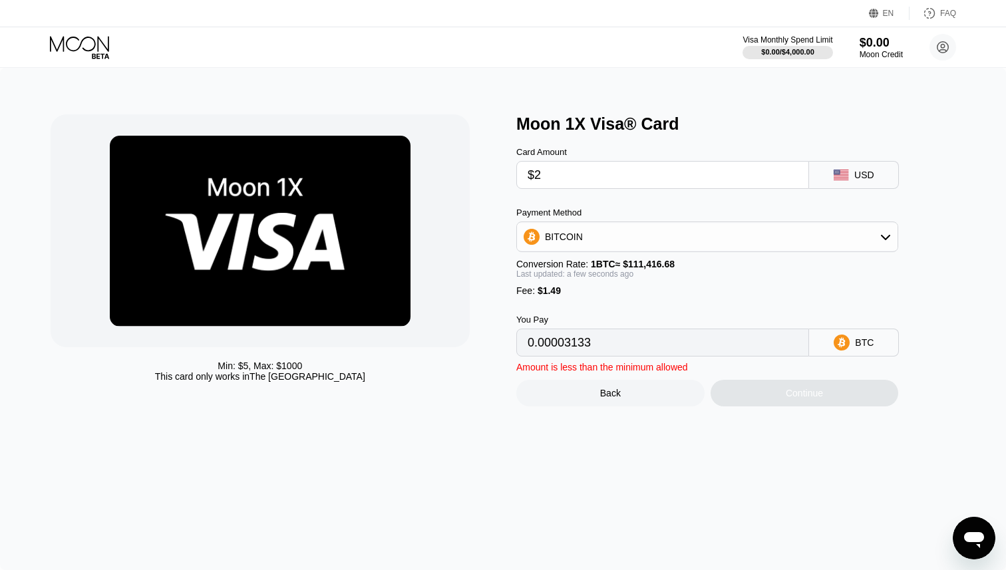
type input "$22"
type input "0.00021084"
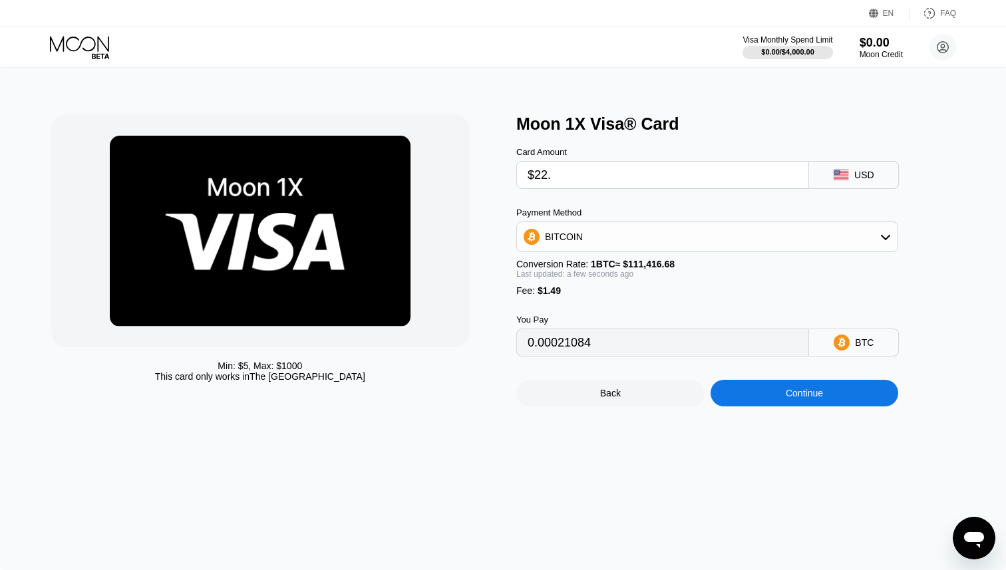
type input "$22.5"
type input "0.00021532"
type input "$22.50"
click at [810, 390] on div "Continue" at bounding box center [803, 393] width 37 height 11
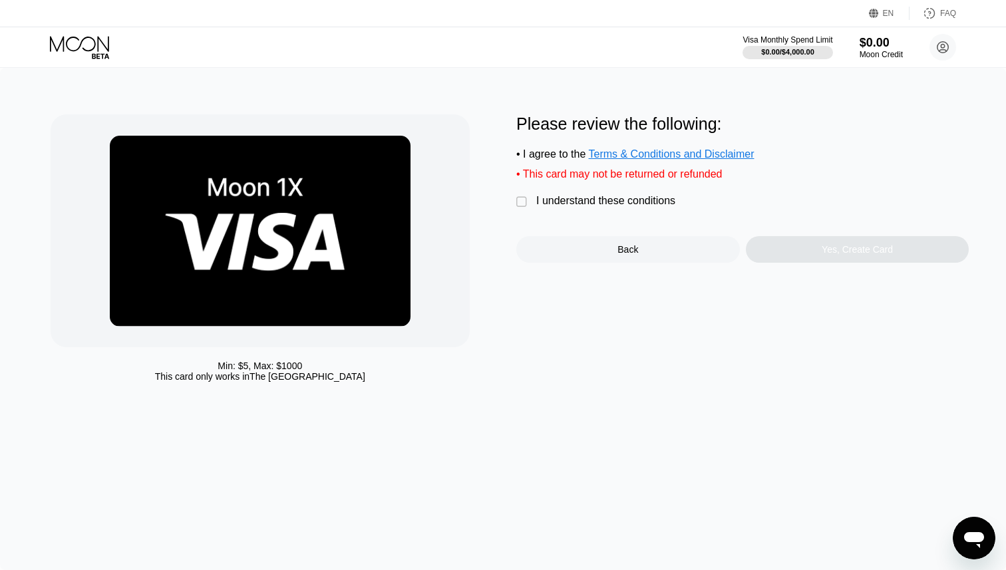
click at [522, 200] on div "" at bounding box center [522, 202] width 13 height 13
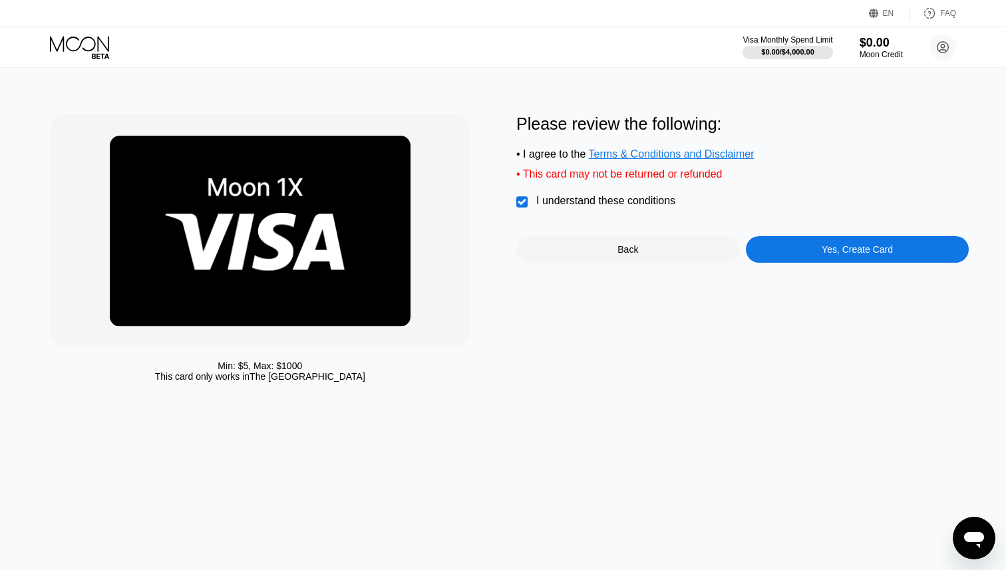
click at [823, 255] on div "Yes, Create Card" at bounding box center [856, 249] width 71 height 11
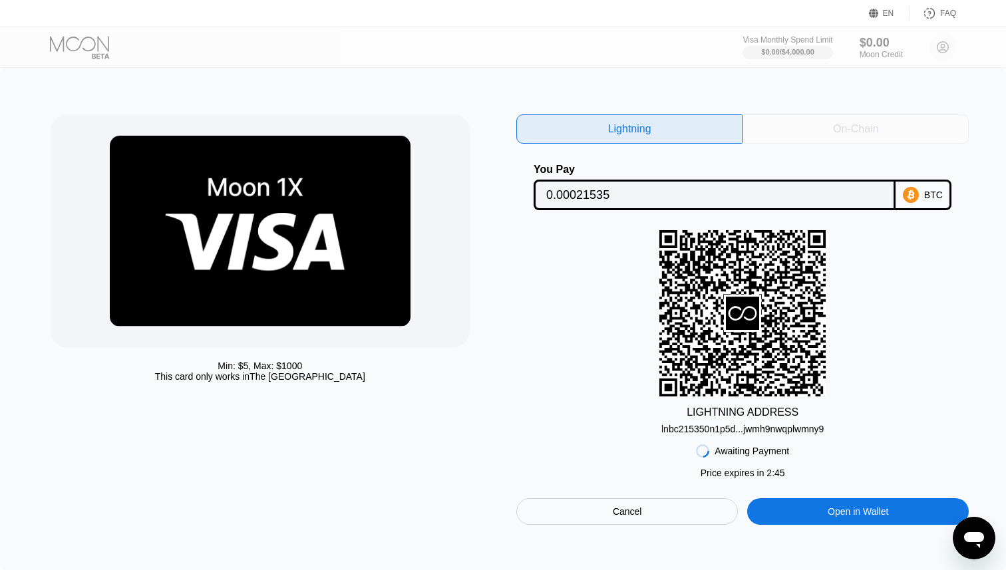
click at [813, 132] on div "On-Chain" at bounding box center [855, 128] width 226 height 29
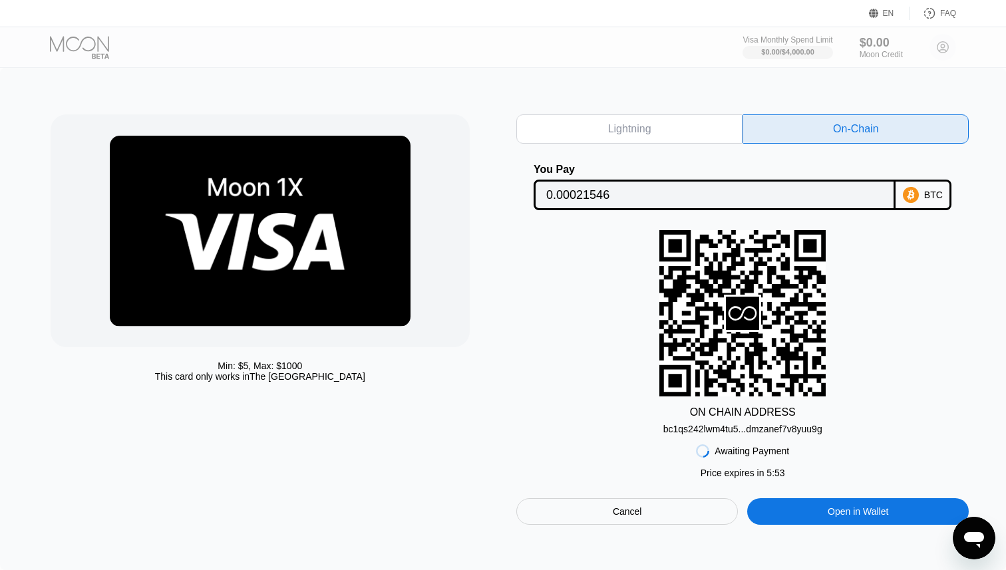
click at [803, 519] on div "Open in Wallet" at bounding box center [857, 511] width 221 height 27
click at [608, 122] on div "Lightning" at bounding box center [629, 128] width 43 height 13
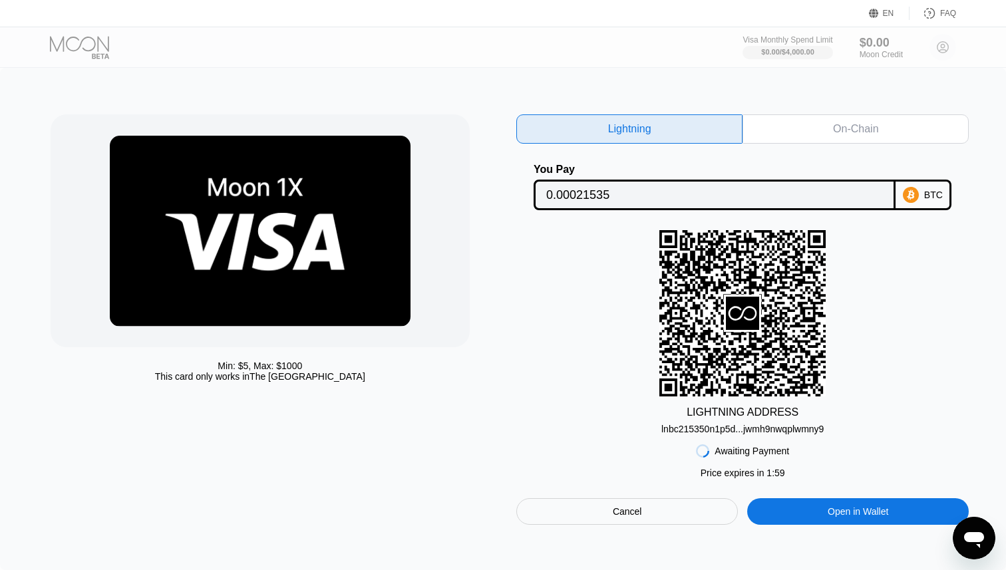
click at [800, 119] on div "On-Chain" at bounding box center [855, 128] width 226 height 29
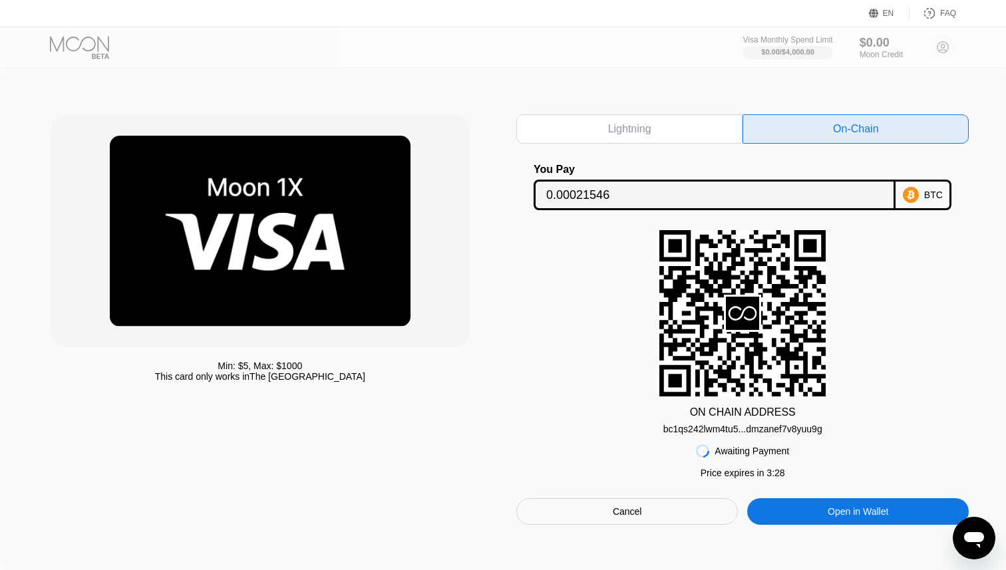
click at [606, 138] on div "Lightning" at bounding box center [629, 128] width 226 height 29
type input "0.00021535"
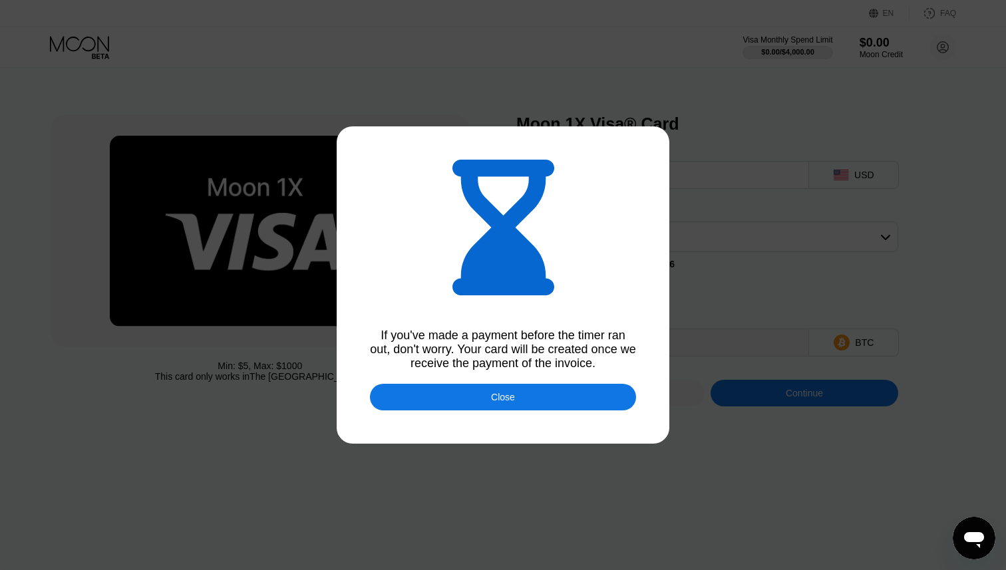
type input "0.00021544"
click at [529, 402] on div "Close" at bounding box center [503, 397] width 266 height 27
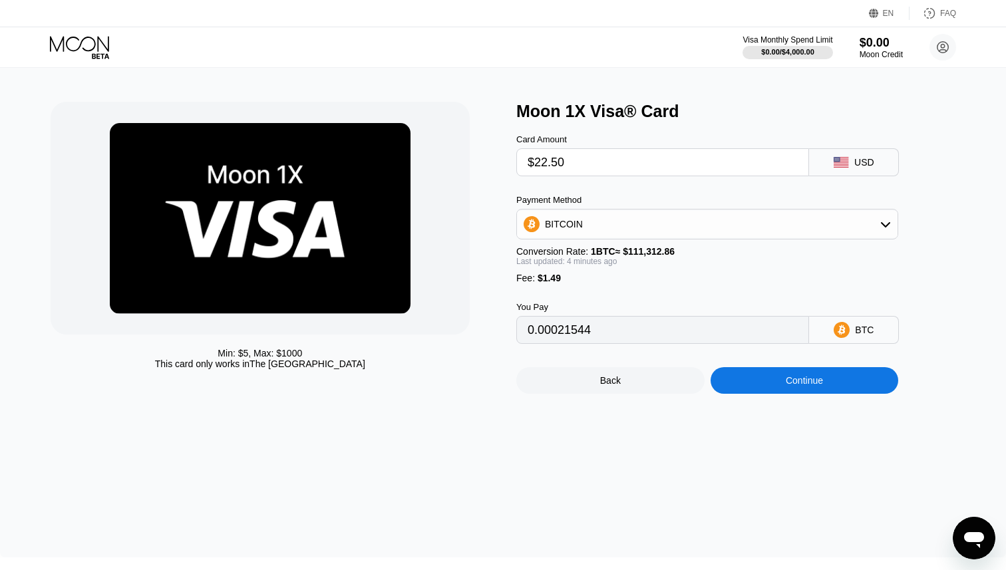
scroll to position [45, 0]
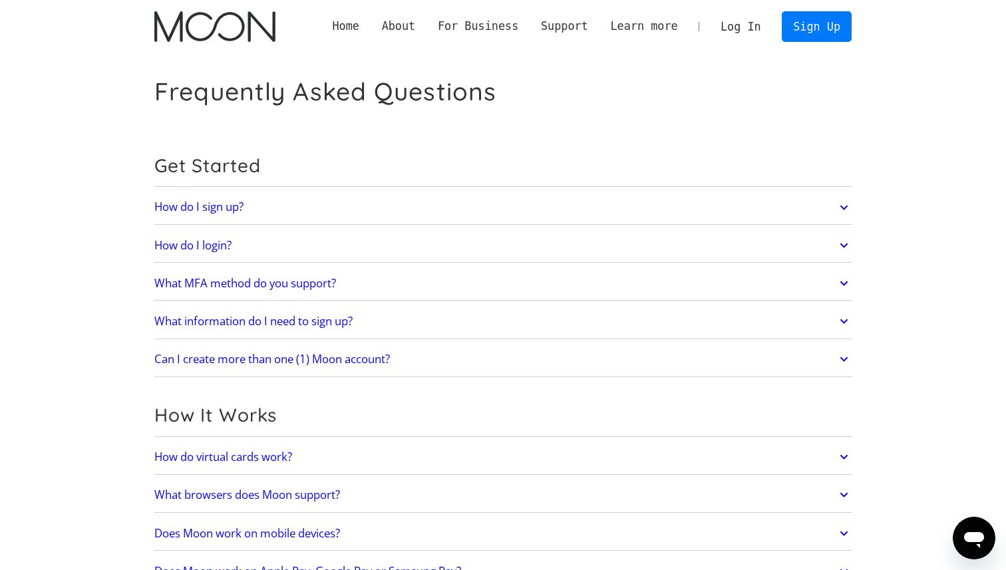
click at [313, 320] on h2 "What information do I need to sign up?" at bounding box center [253, 321] width 198 height 13
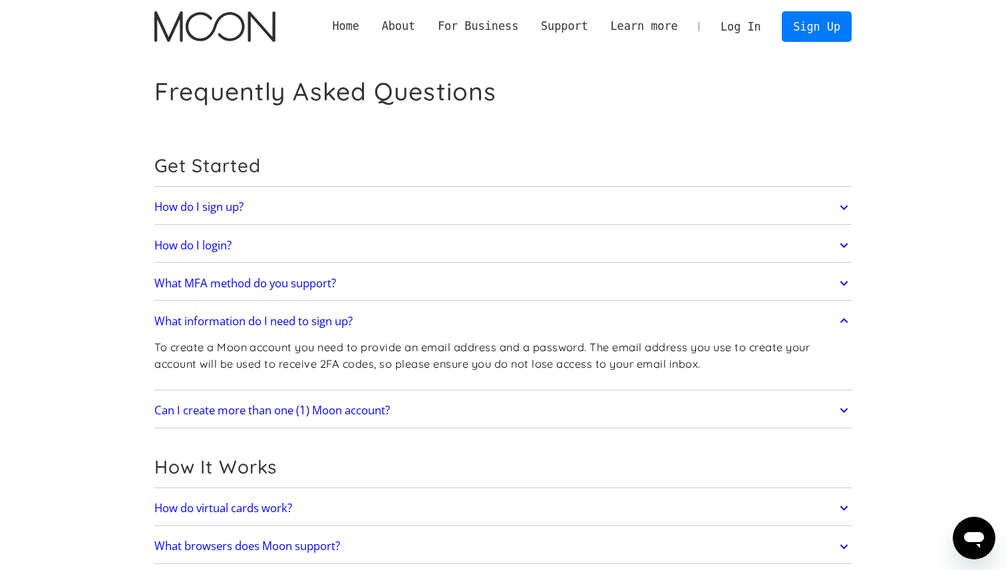
scroll to position [205, 0]
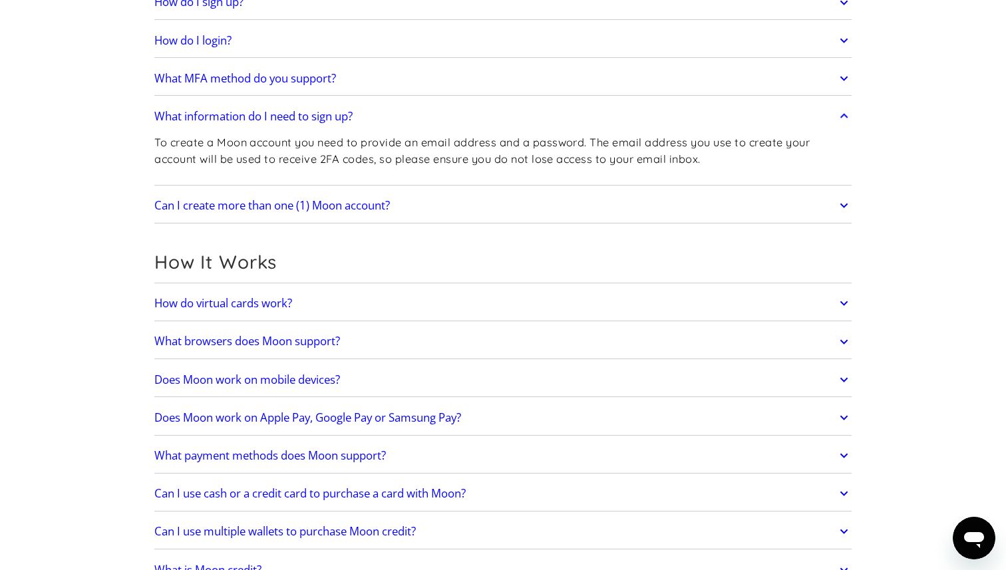
click at [272, 298] on h2 "How do virtual cards work?" at bounding box center [223, 303] width 138 height 13
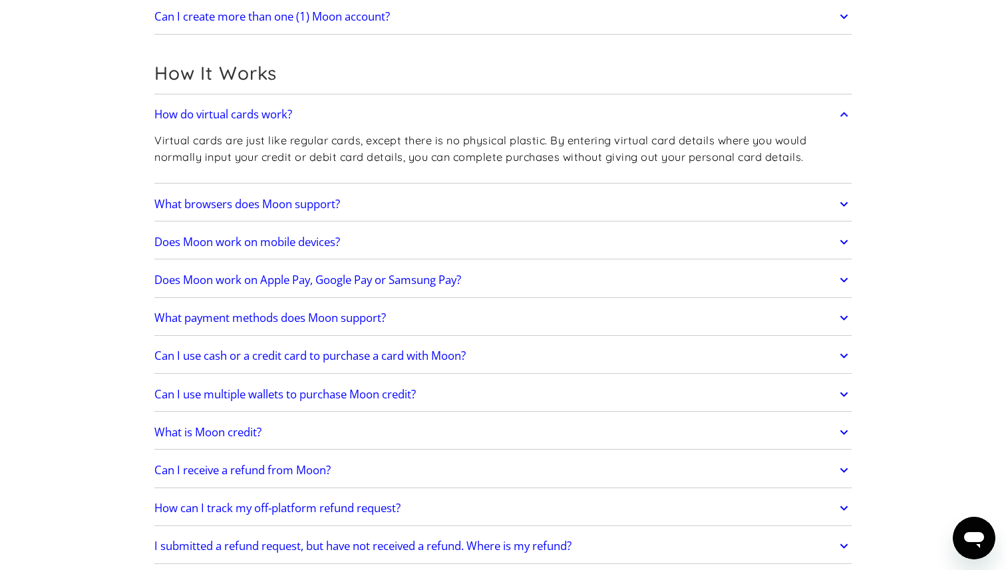
scroll to position [418, 0]
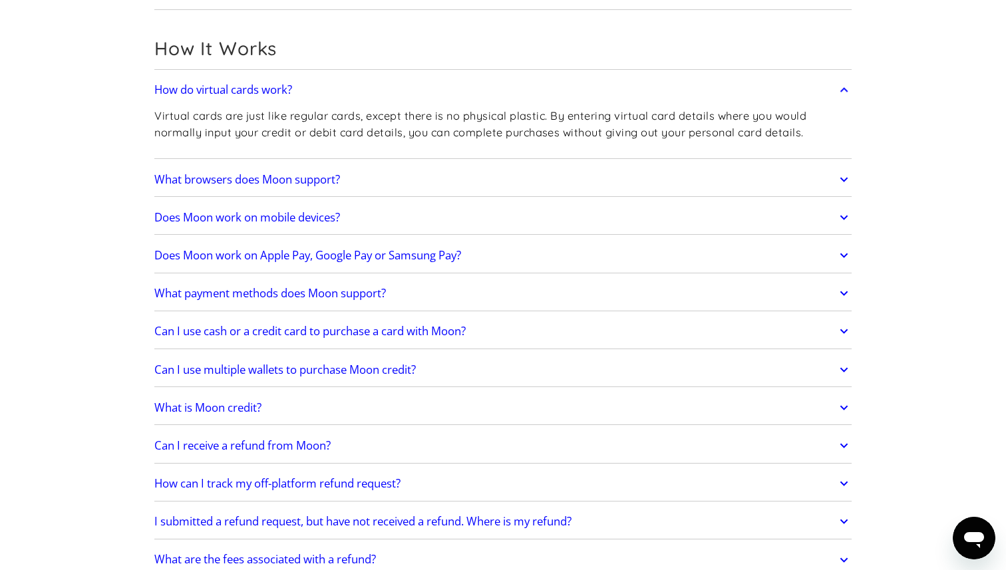
click at [284, 293] on h2 "What payment methods does Moon support?" at bounding box center [269, 293] width 231 height 13
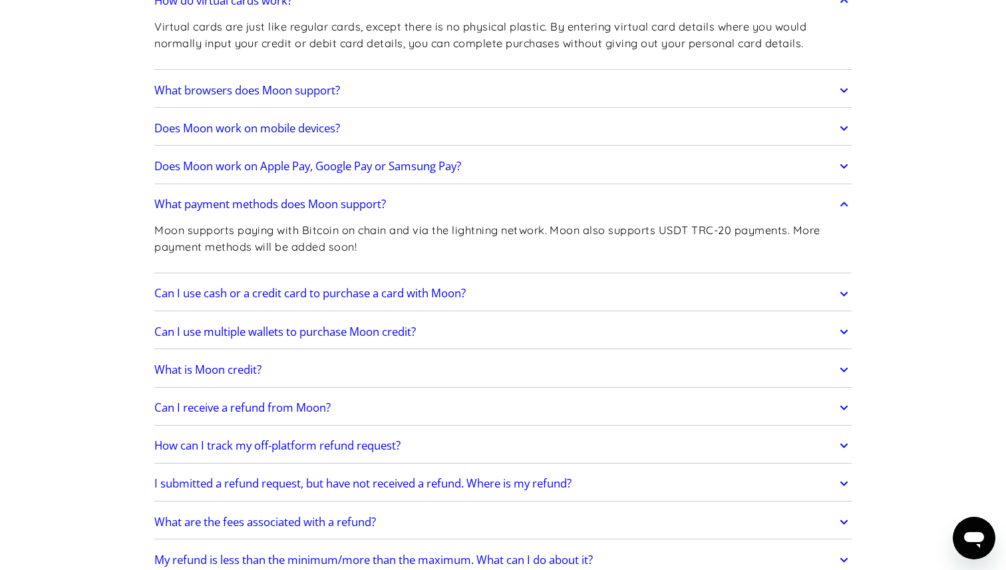
scroll to position [508, 0]
click at [304, 299] on h2 "Can I use cash or a credit card to purchase a card with Moon?" at bounding box center [309, 292] width 311 height 13
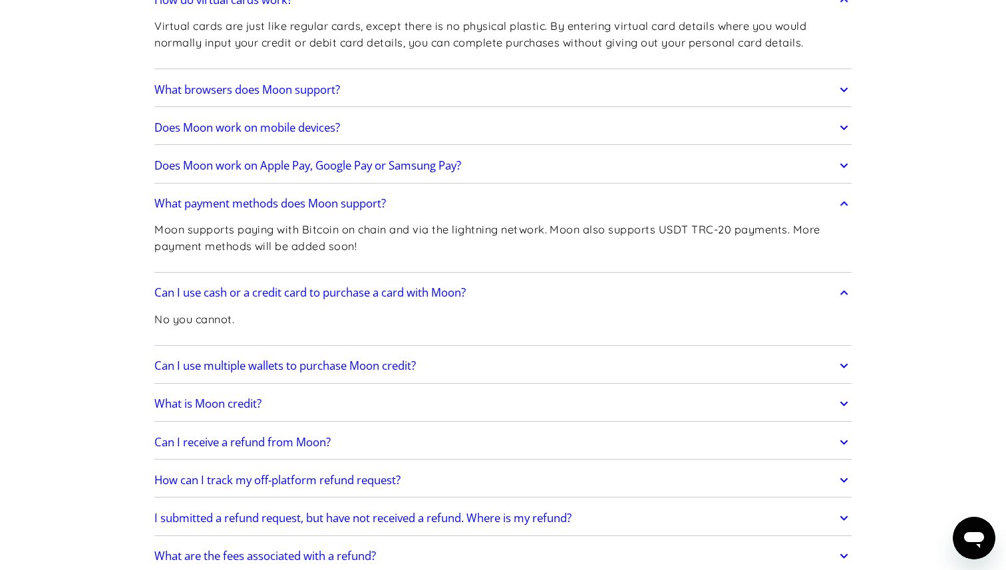
click at [305, 362] on h2 "Can I use multiple wallets to purchase Moon credit?" at bounding box center [284, 365] width 261 height 13
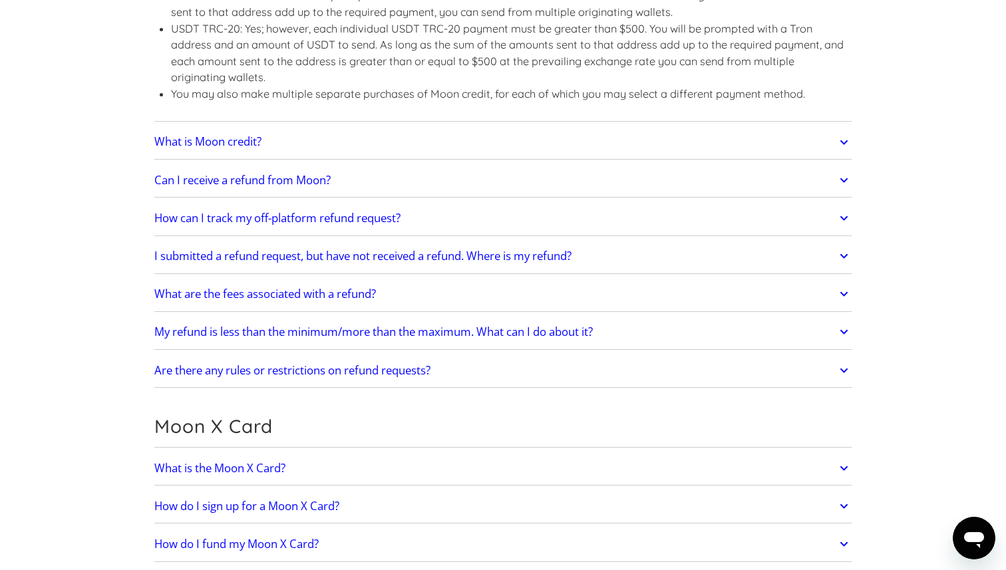
scroll to position [1006, 0]
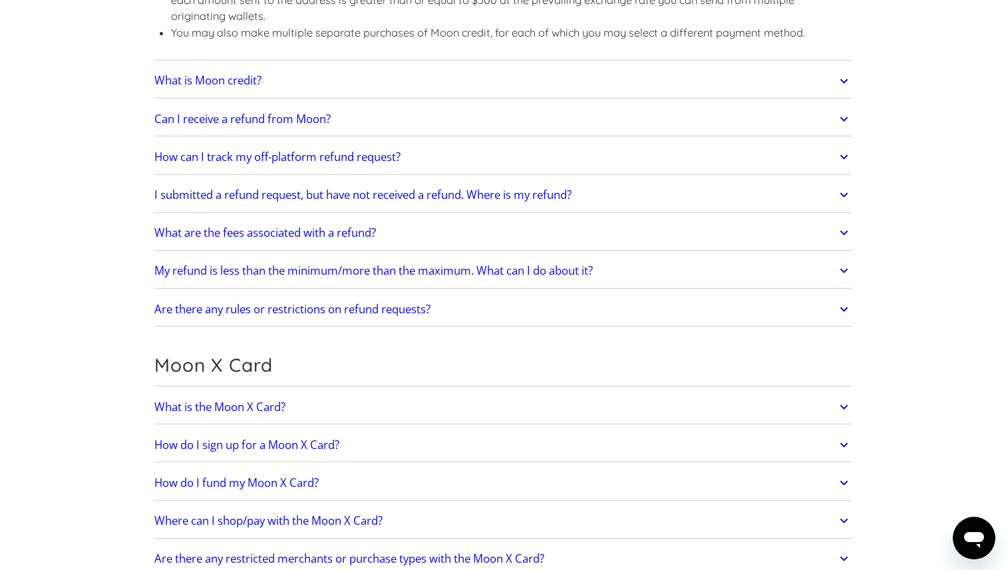
click at [339, 154] on h2 "How can I track my off-platform refund request?" at bounding box center [277, 156] width 246 height 13
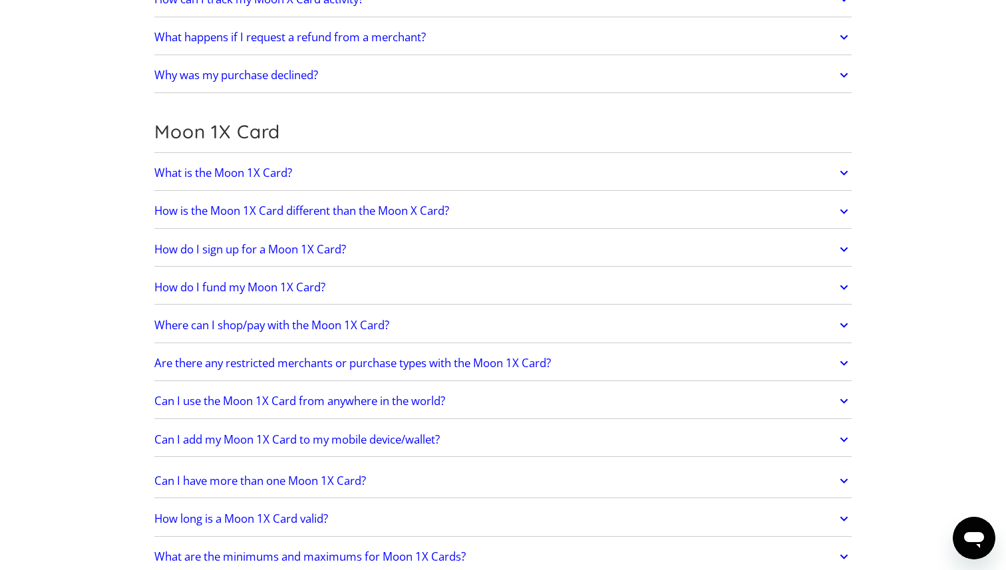
scroll to position [1939, 0]
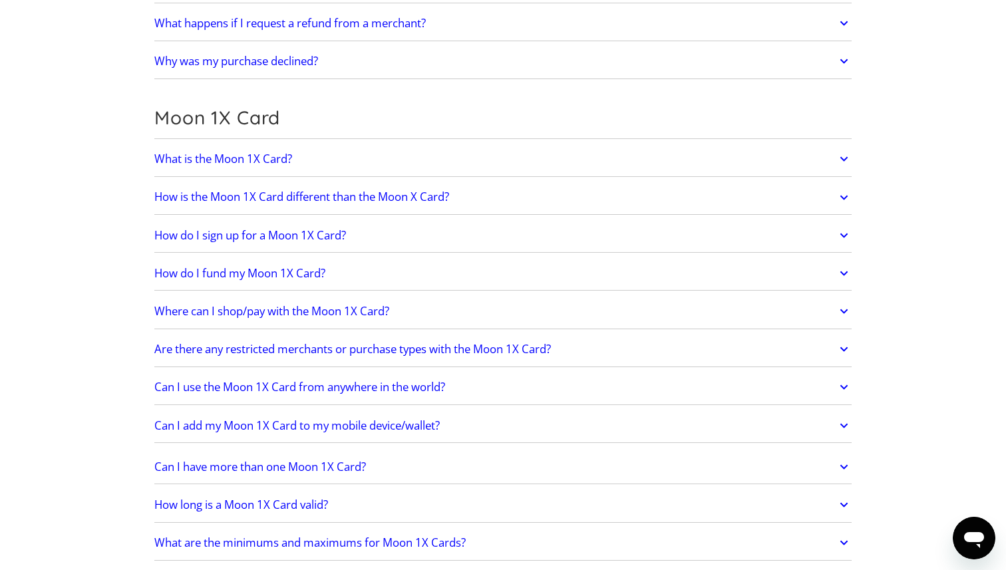
click at [248, 217] on div "What is the Moon 1X Card? The Moon 1X Card is a single-load card that enables y…" at bounding box center [502, 292] width 697 height 301
click at [248, 224] on link "How do I sign up for a Moon 1X Card?" at bounding box center [502, 235] width 697 height 28
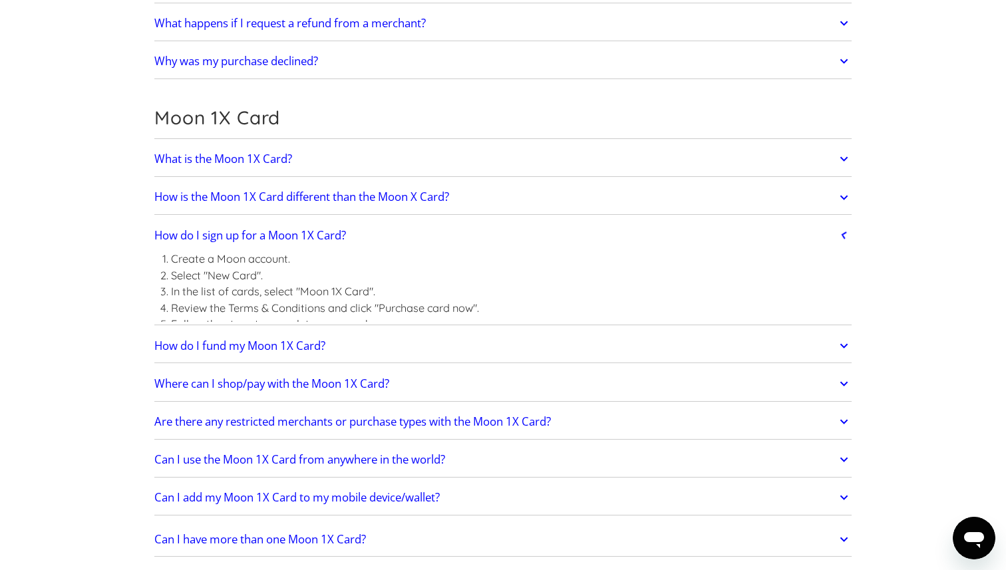
click at [248, 224] on link "How do I sign up for a Moon 1X Card?" at bounding box center [502, 235] width 697 height 28
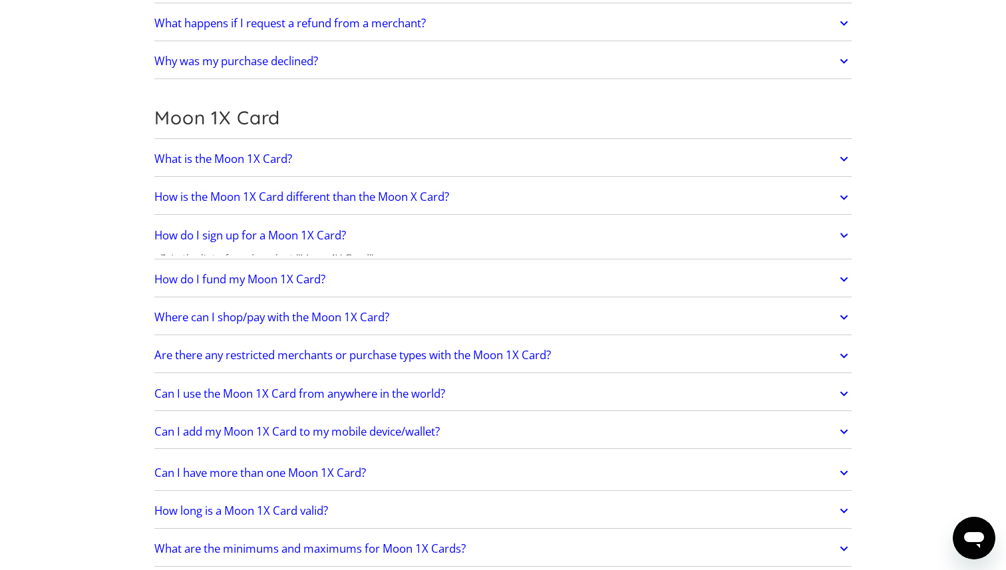
click at [248, 224] on link "How do I sign up for a Moon 1X Card?" at bounding box center [502, 235] width 697 height 28
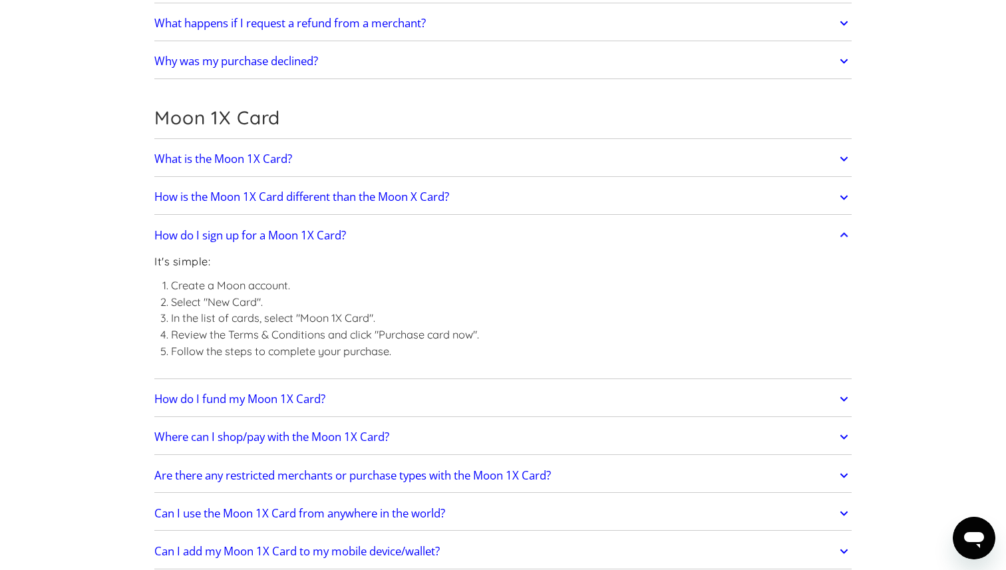
scroll to position [2161, 0]
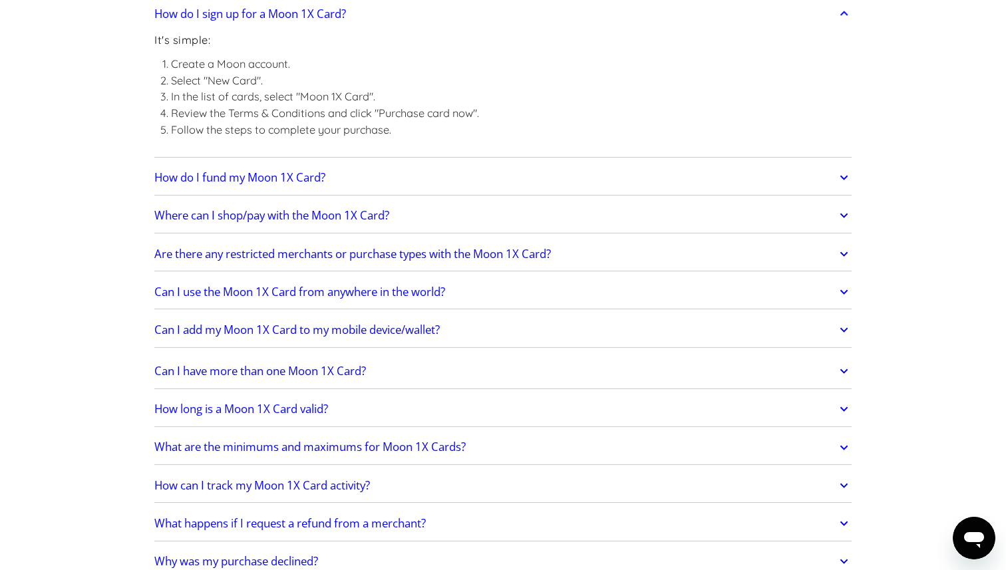
click at [248, 224] on link "Where can I shop/pay with the Moon 1X Card?" at bounding box center [502, 216] width 697 height 28
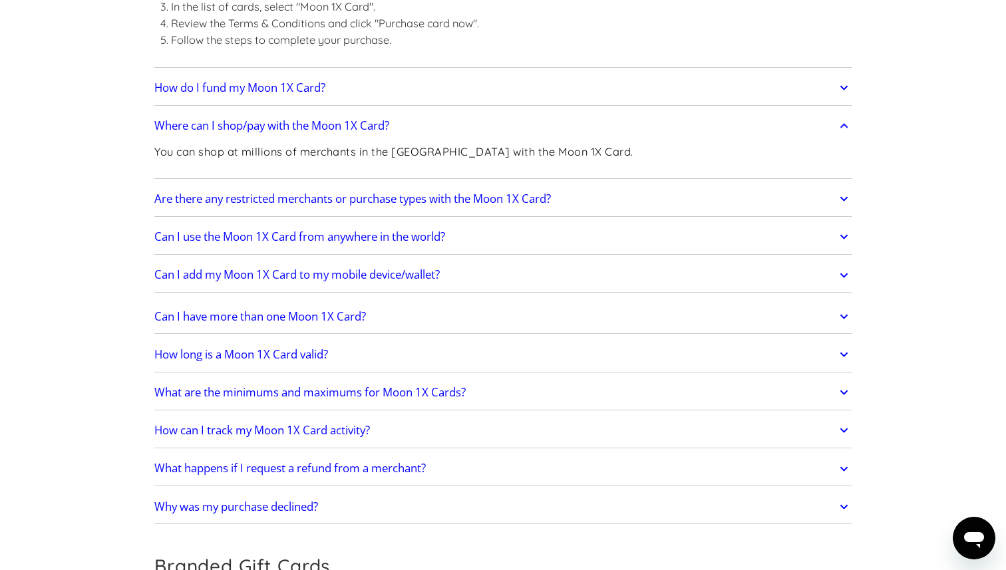
scroll to position [2260, 0]
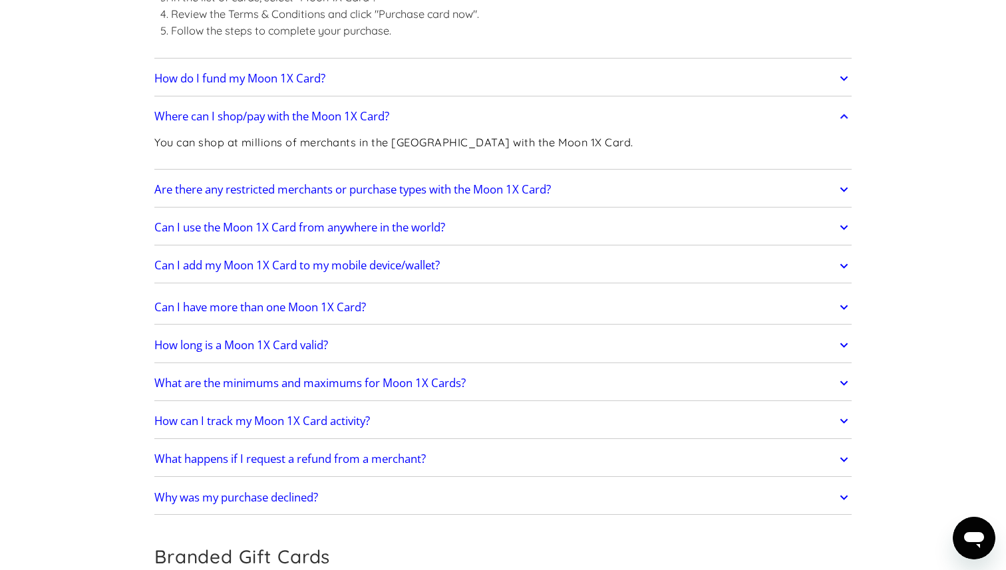
click at [243, 200] on link "Are there any restricted merchants or purchase types with the Moon 1X Card?" at bounding box center [502, 190] width 697 height 28
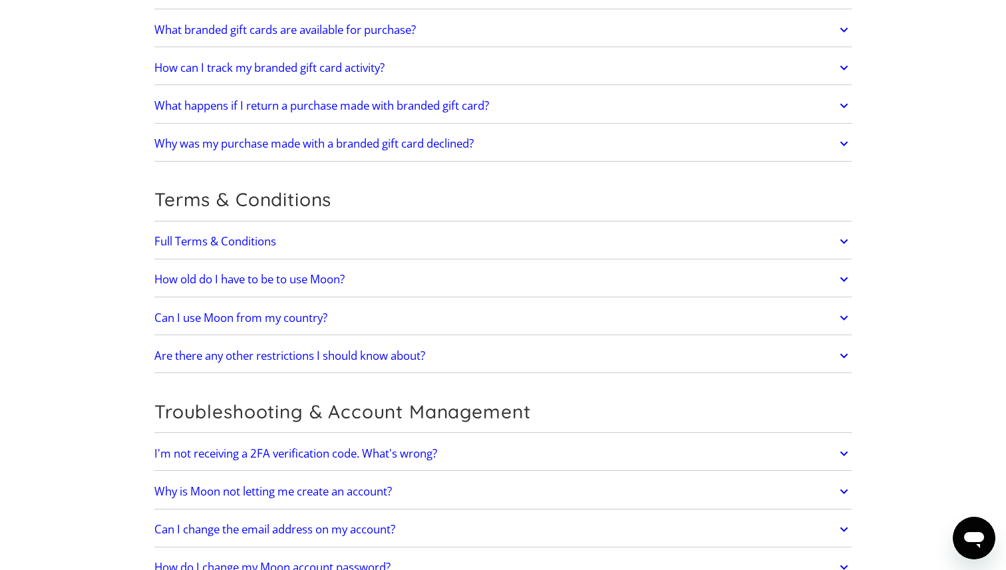
scroll to position [3479, 0]
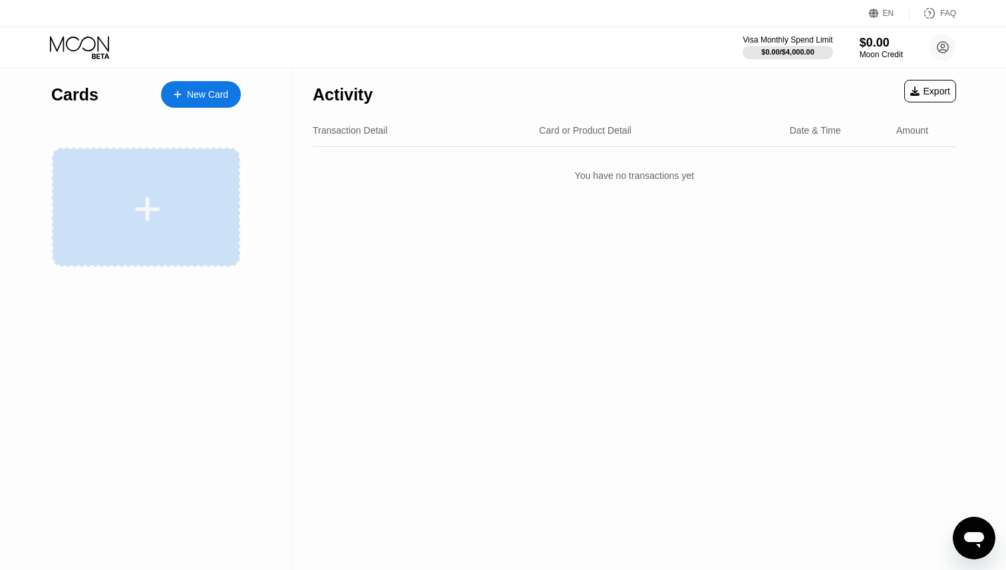
click at [156, 188] on div at bounding box center [146, 207] width 188 height 119
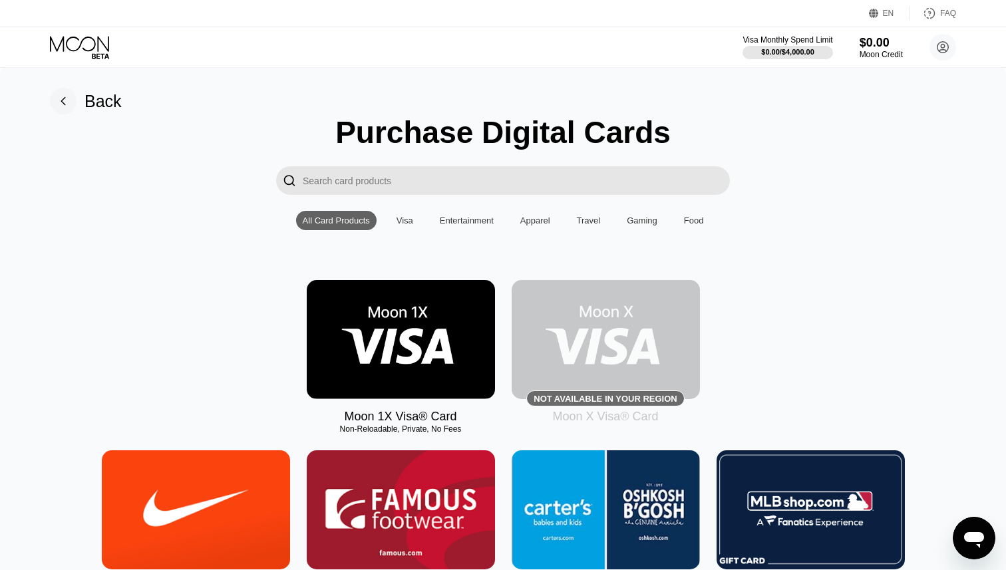
click at [413, 333] on img at bounding box center [401, 339] width 188 height 119
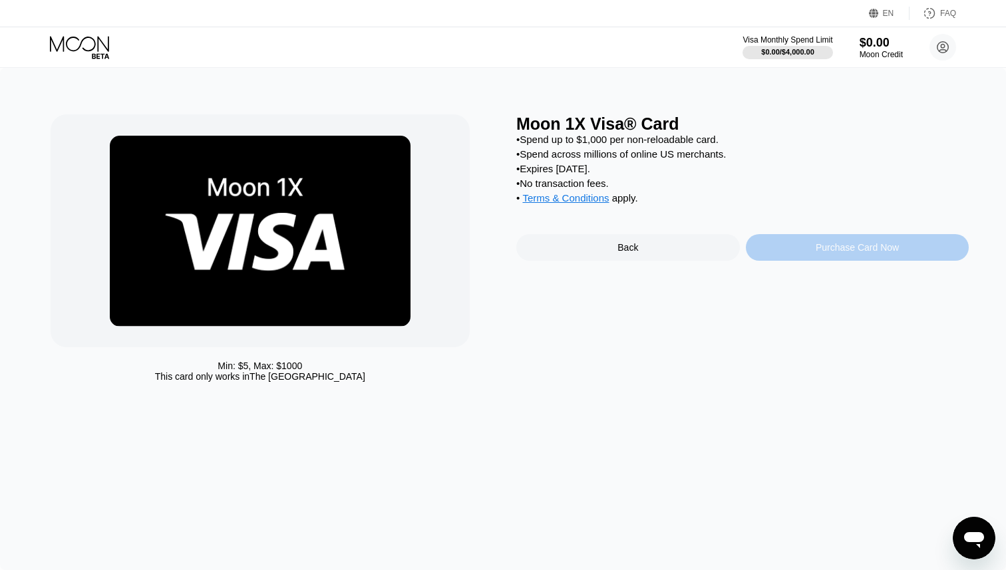
click at [808, 251] on div "Purchase Card Now" at bounding box center [856, 247] width 223 height 27
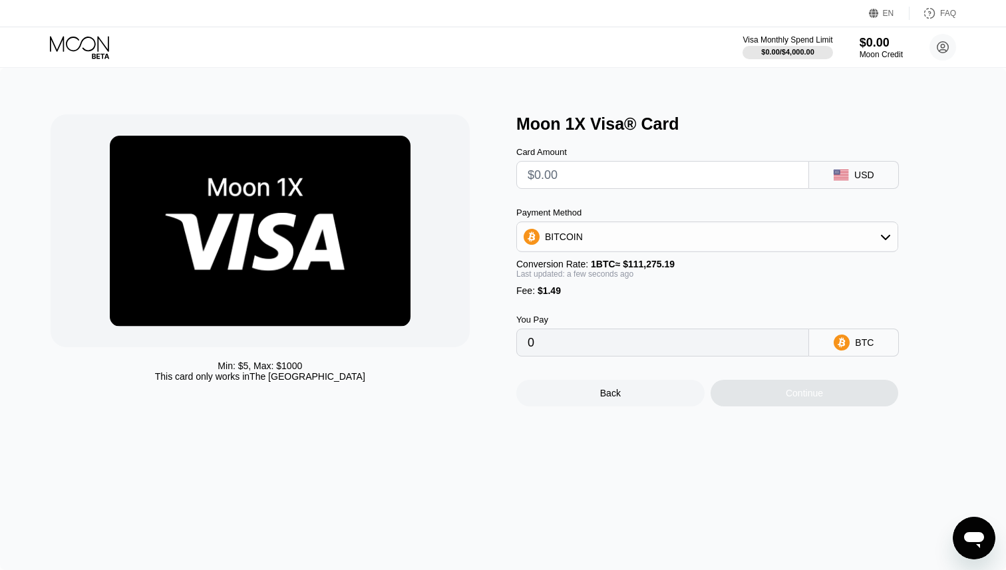
click at [660, 177] on input "text" at bounding box center [662, 175] width 270 height 27
type input "$2"
type input "0.00003137"
type input "$25"
type input "0.00023806"
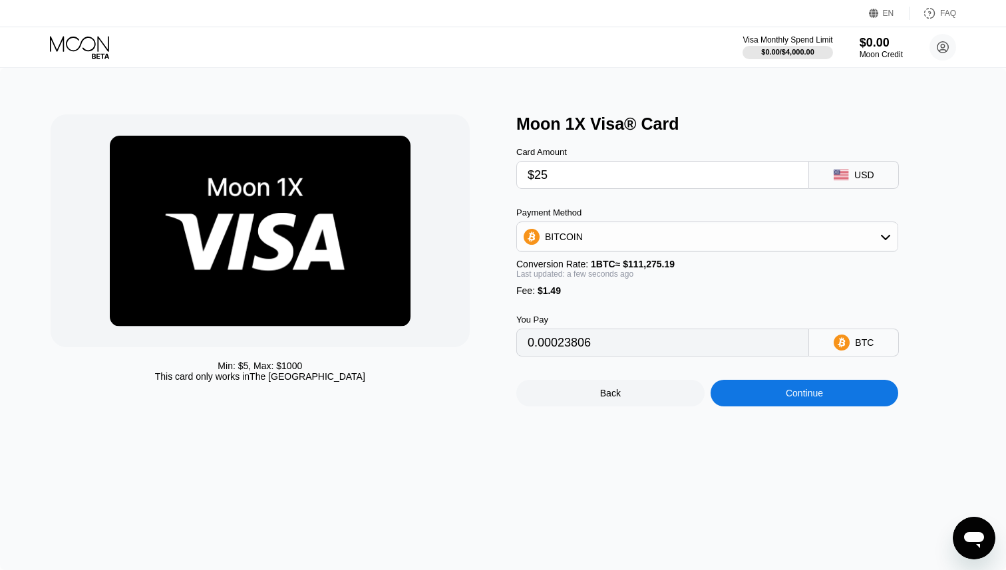
type input "$2"
type input "0.00003137"
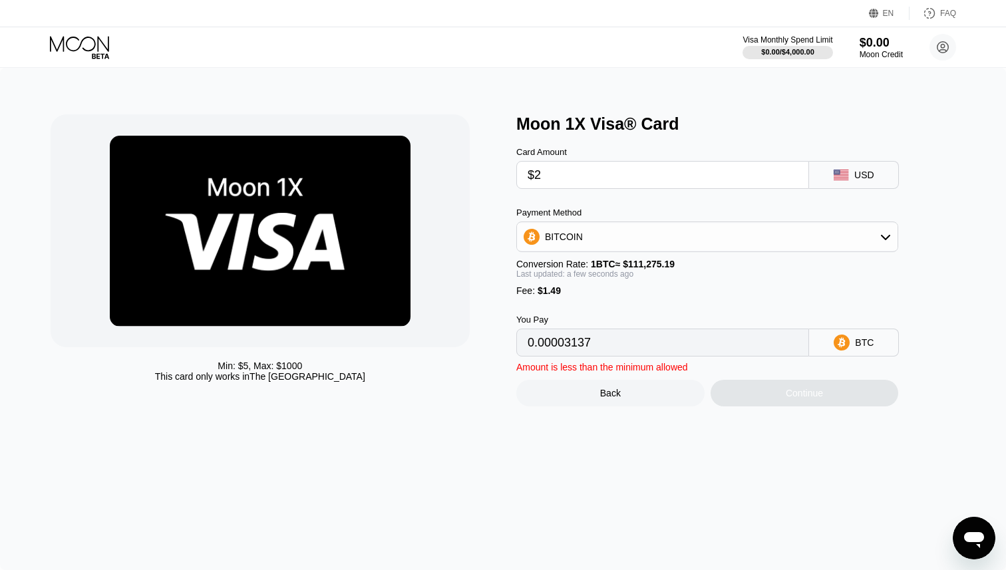
type input "$20"
type input "0.00019313"
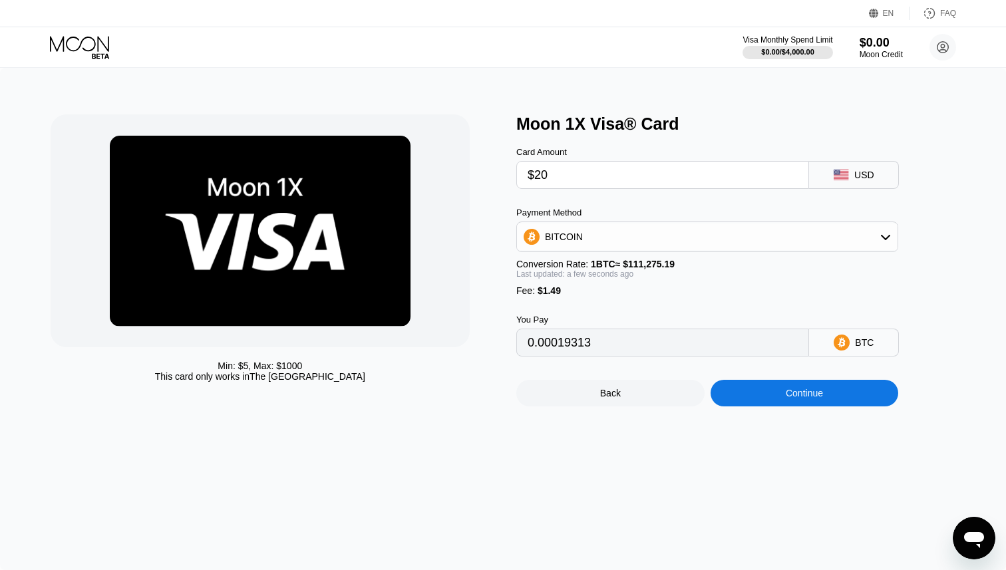
type input "$2"
type input "0.00003137"
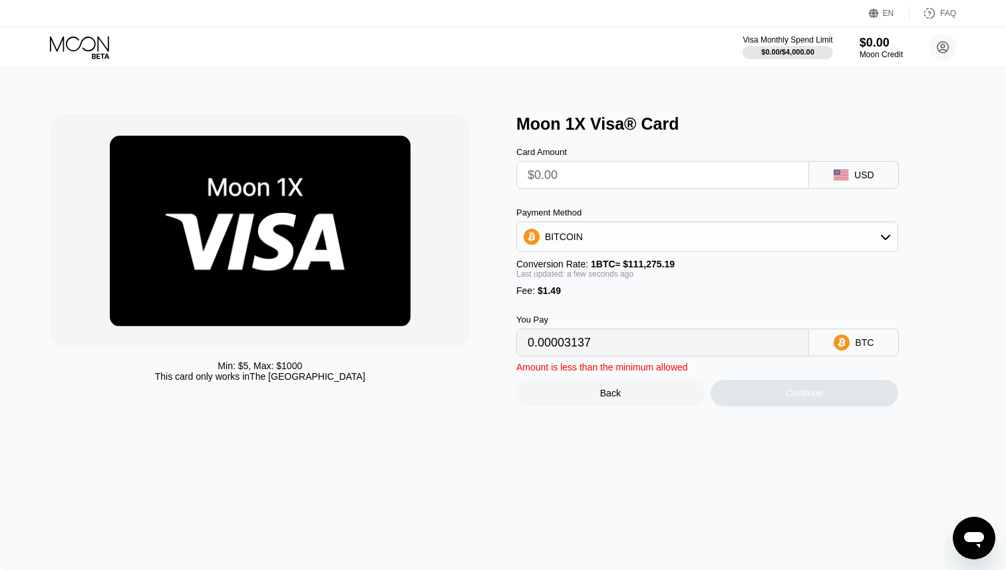
type input "0"
type input "$5"
type input "0.00005833"
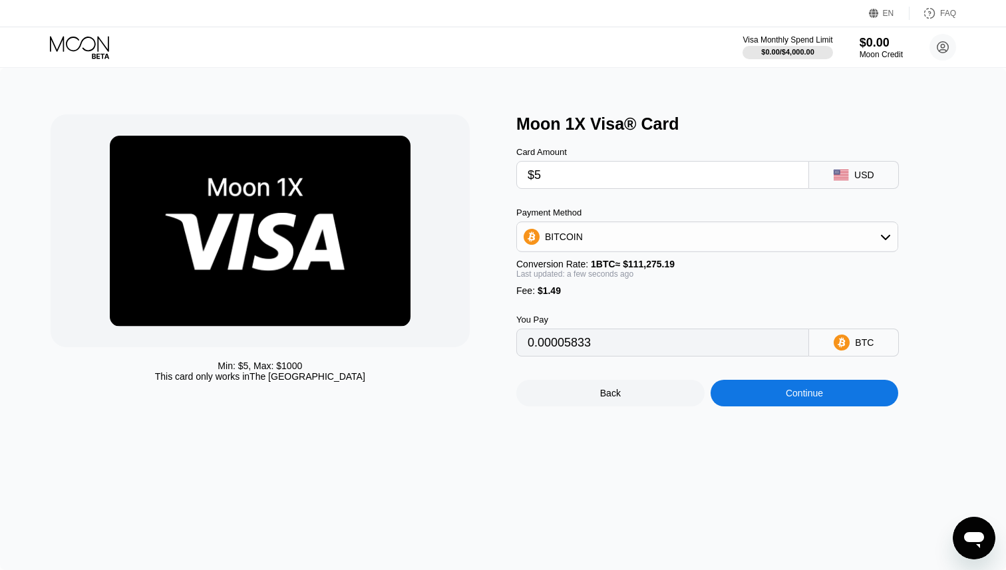
type input "$5"
click at [756, 397] on div "Continue" at bounding box center [804, 393] width 188 height 27
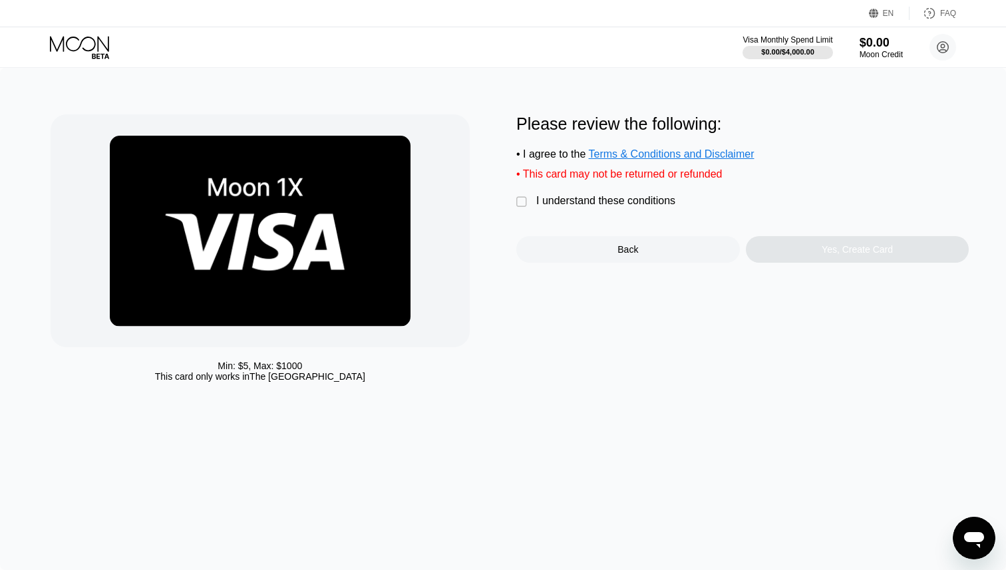
click at [517, 199] on div "" at bounding box center [522, 202] width 13 height 13
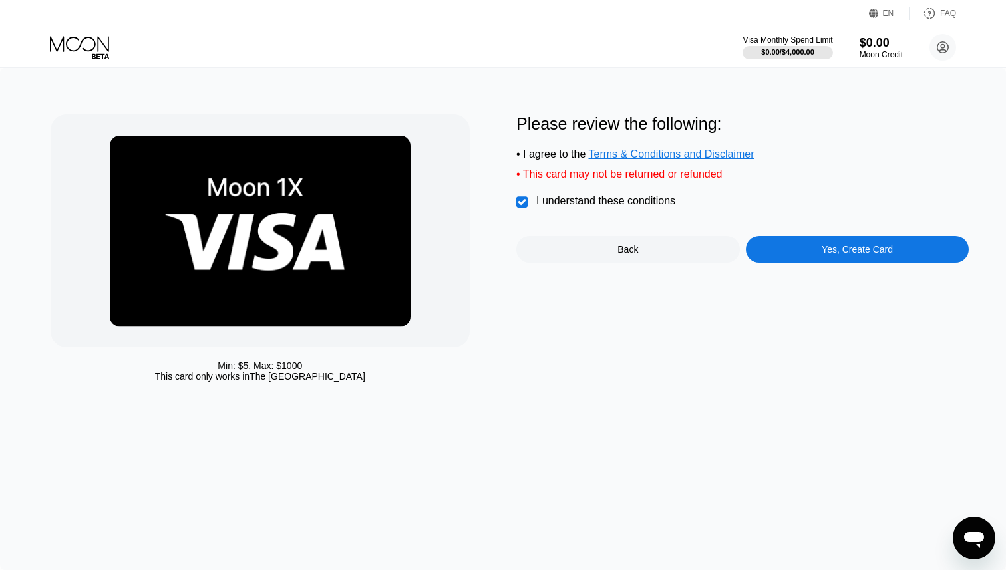
click at [796, 256] on div "Yes, Create Card" at bounding box center [856, 249] width 223 height 27
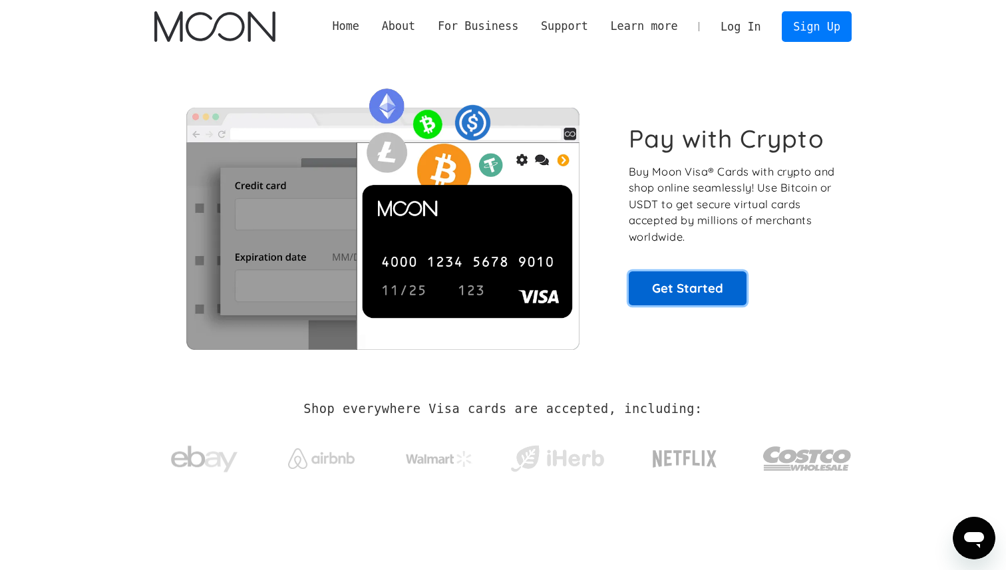
click at [652, 286] on link "Get Started" at bounding box center [687, 287] width 118 height 33
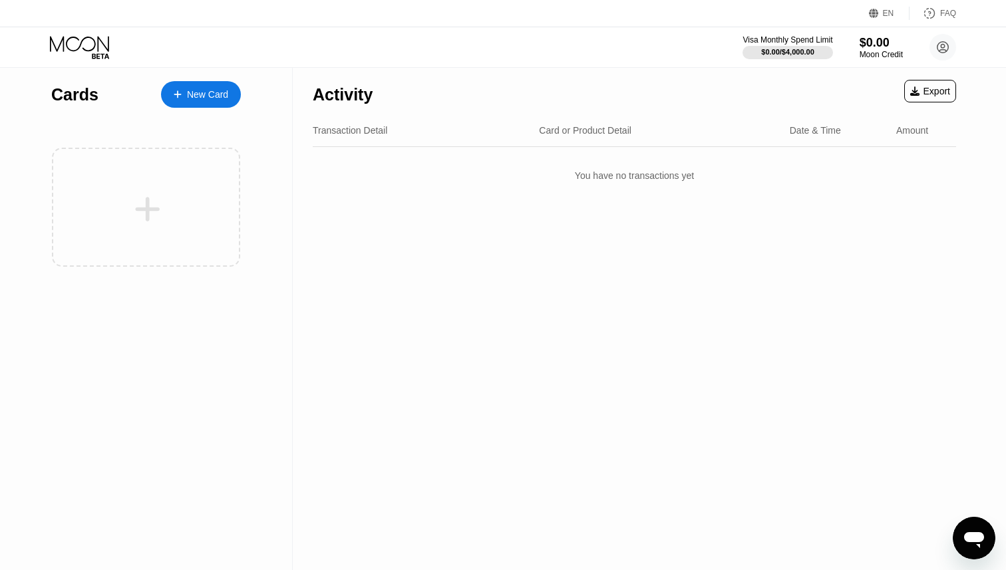
click at [931, 7] on icon at bounding box center [928, 13] width 13 height 13
click at [220, 79] on div "Cards New Card" at bounding box center [146, 91] width 190 height 47
click at [220, 86] on div "New Card" at bounding box center [201, 94] width 80 height 27
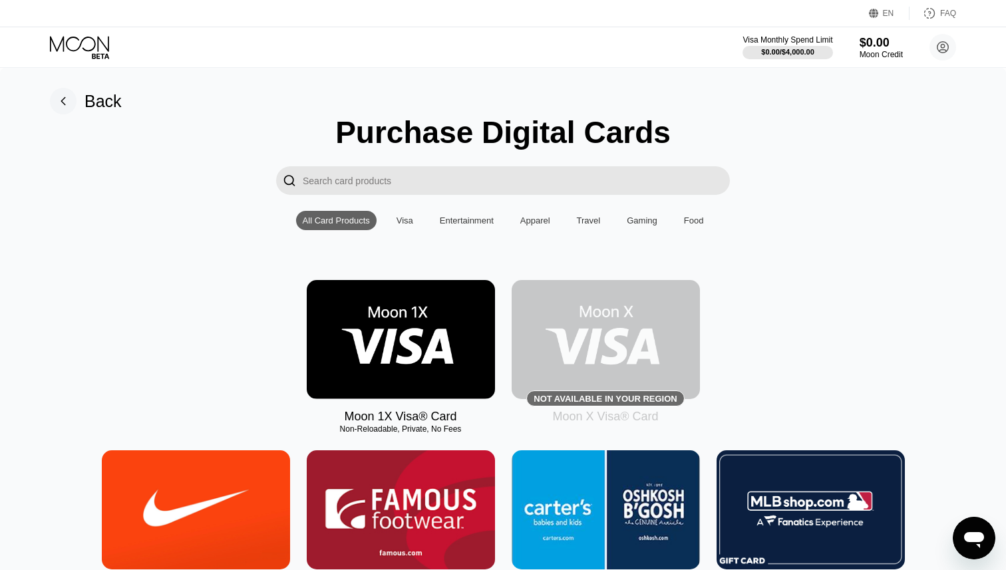
click at [337, 354] on img at bounding box center [401, 339] width 188 height 119
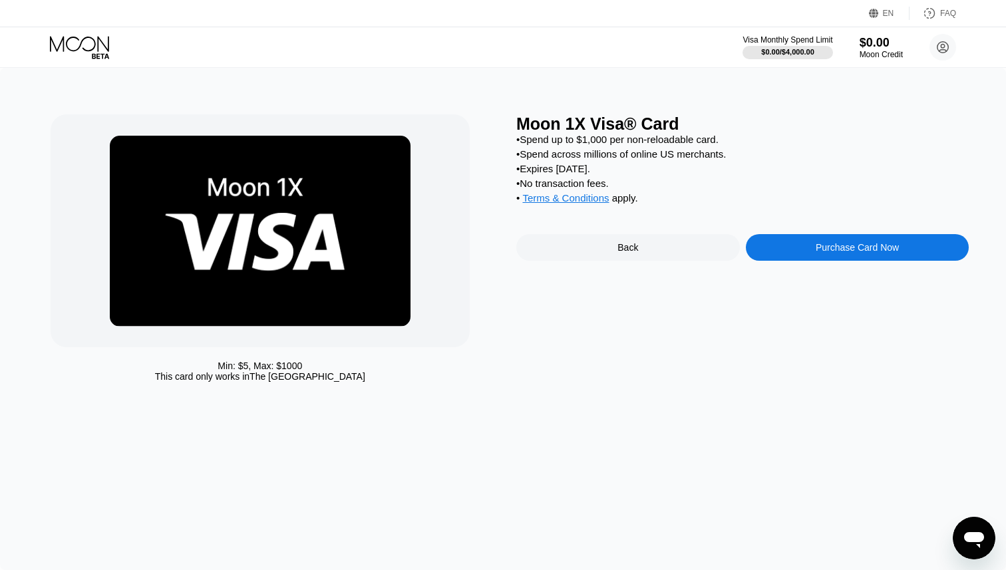
click at [593, 202] on span "Terms & Conditions" at bounding box center [565, 197] width 86 height 11
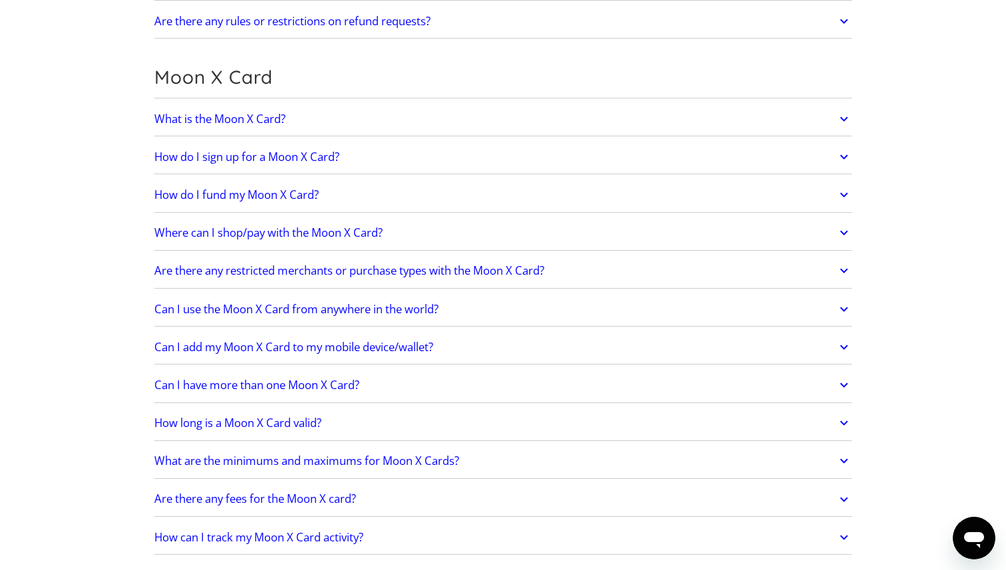
scroll to position [1398, 0]
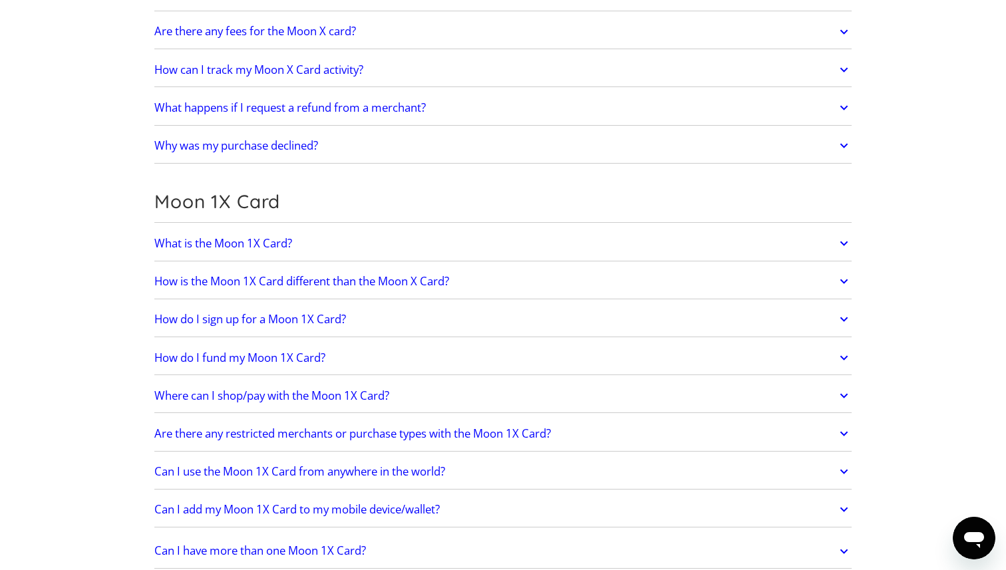
click at [366, 279] on h2 "How is the Moon 1X Card different than the Moon X Card?" at bounding box center [301, 281] width 295 height 13
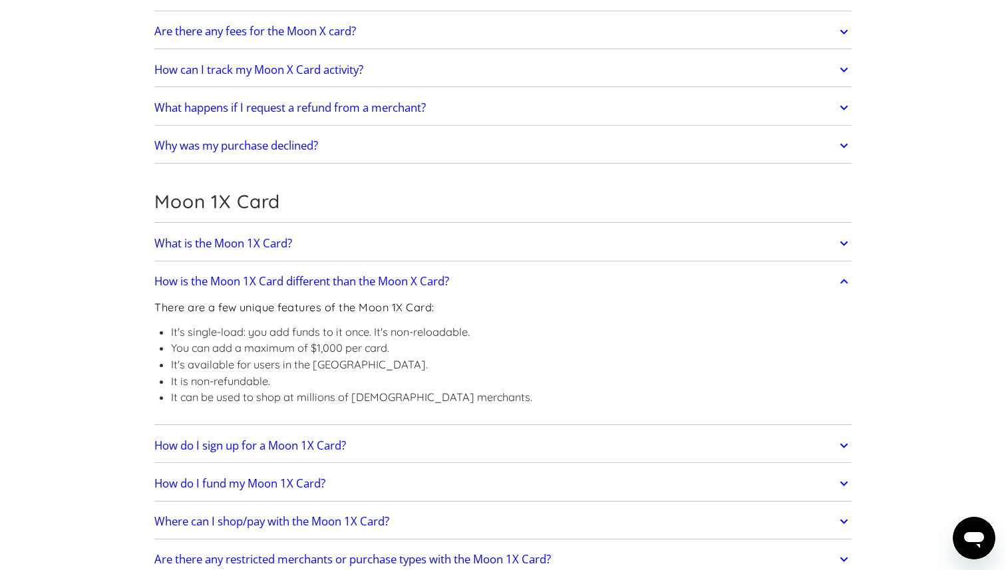
click at [334, 440] on h2 "How do I sign up for a Moon 1X Card?" at bounding box center [250, 445] width 192 height 13
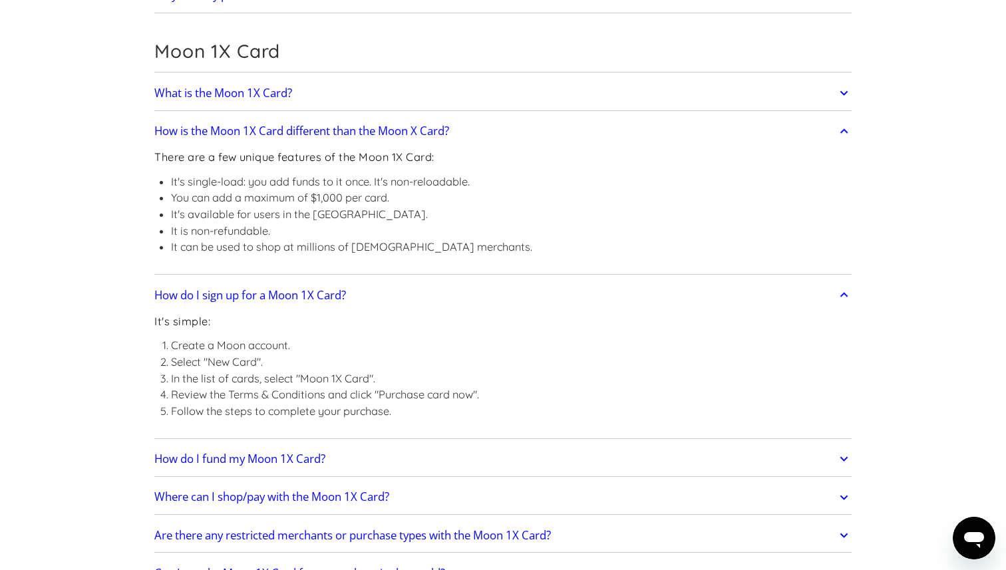
scroll to position [1550, 0]
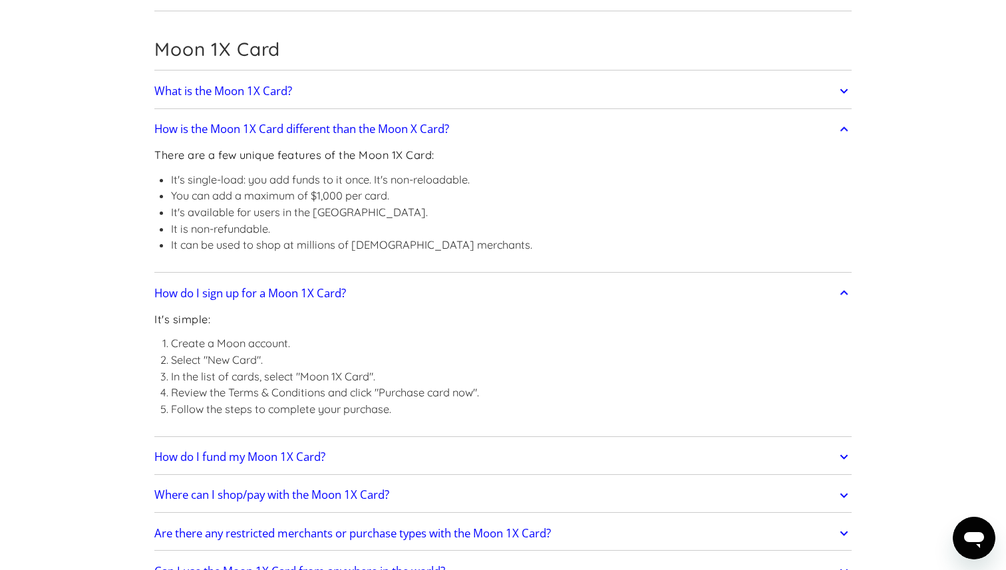
click at [322, 450] on h2 "How do I fund my Moon 1X Card?" at bounding box center [239, 456] width 171 height 13
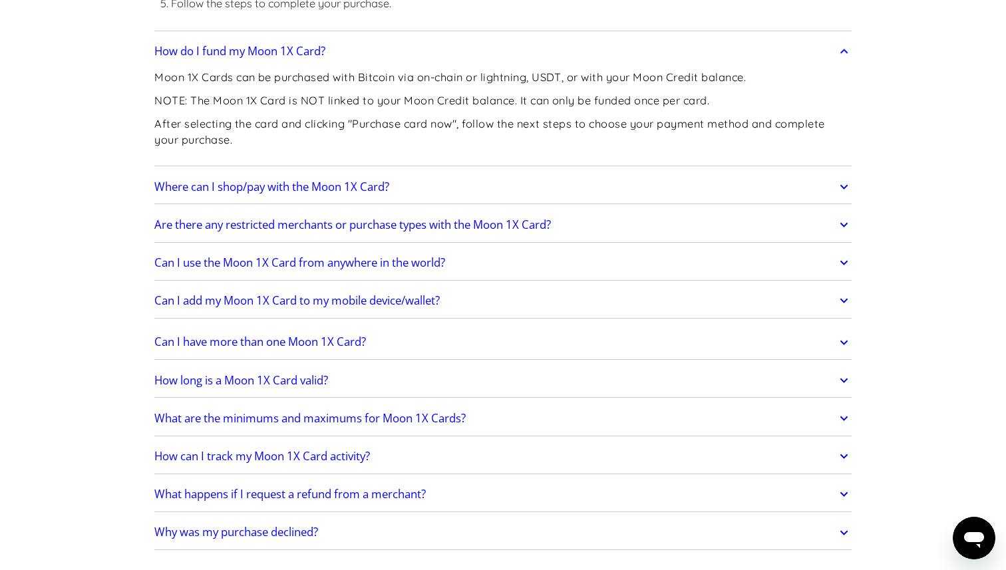
scroll to position [1962, 0]
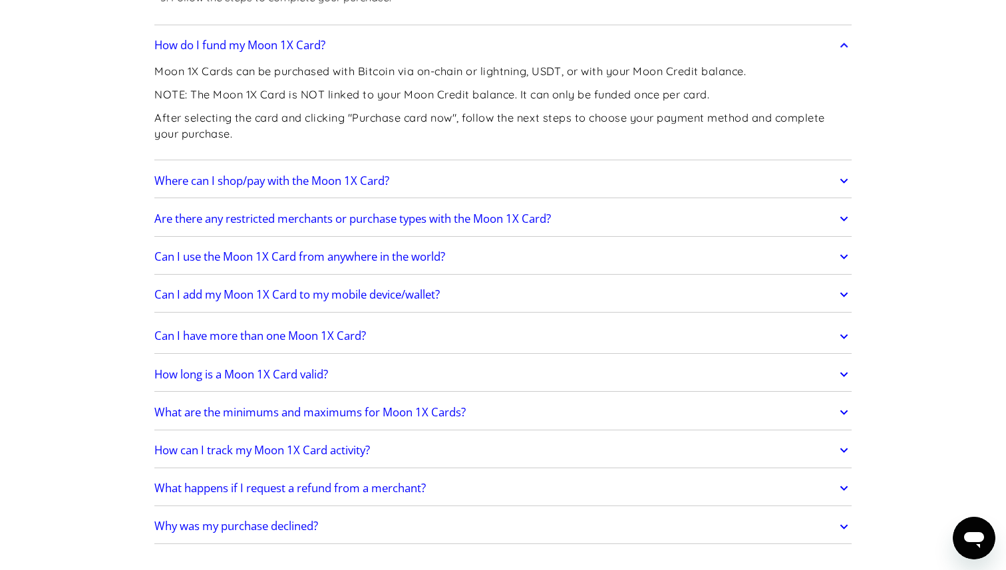
click at [348, 378] on link "How long is a Moon 1X Card valid?" at bounding box center [502, 374] width 697 height 28
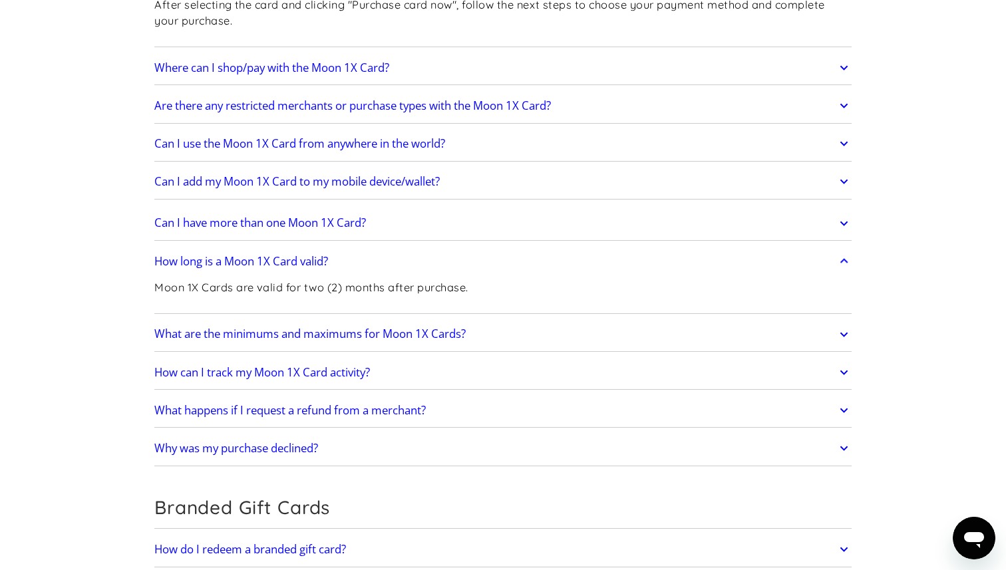
scroll to position [2096, 0]
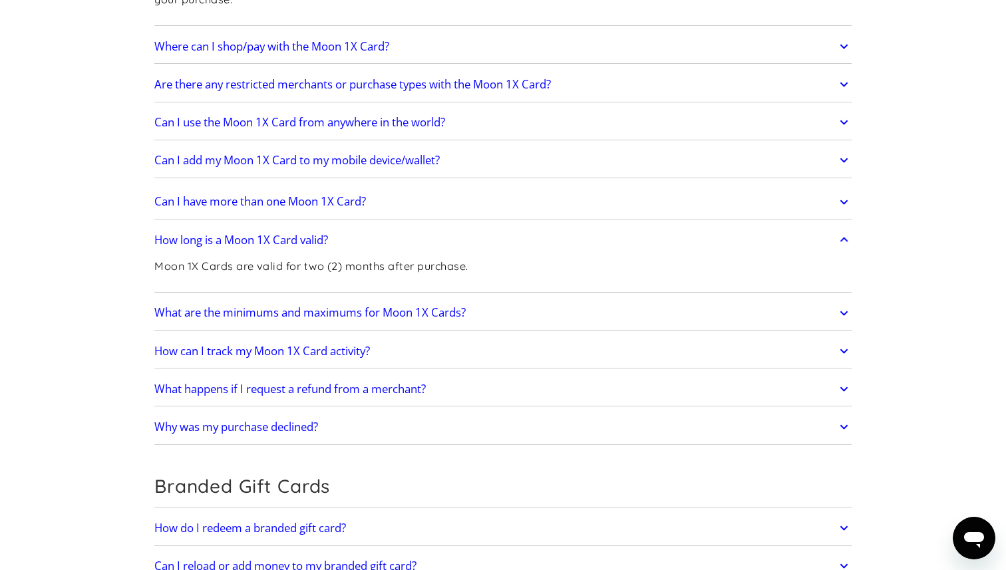
click at [400, 311] on h2 "What are the minimums and maximums for Moon 1X Cards?" at bounding box center [309, 312] width 311 height 13
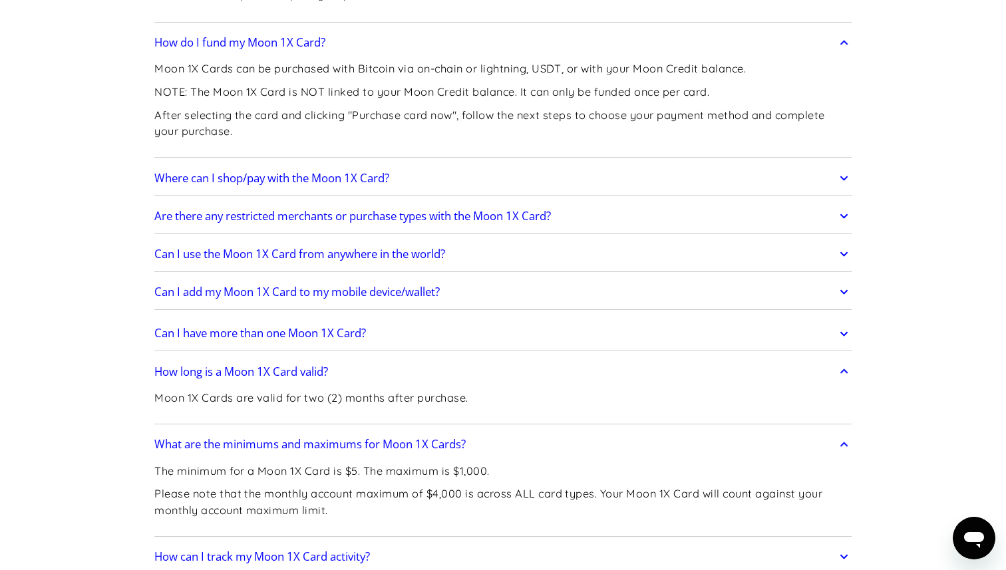
scroll to position [1960, 0]
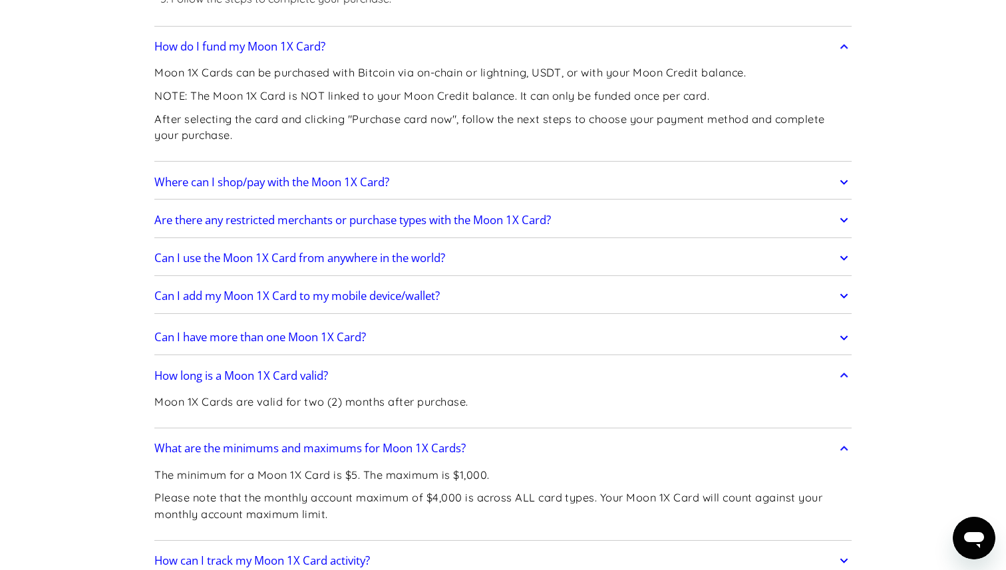
click at [363, 249] on link "Can I use the Moon 1X Card from anywhere in the world?" at bounding box center [502, 258] width 697 height 28
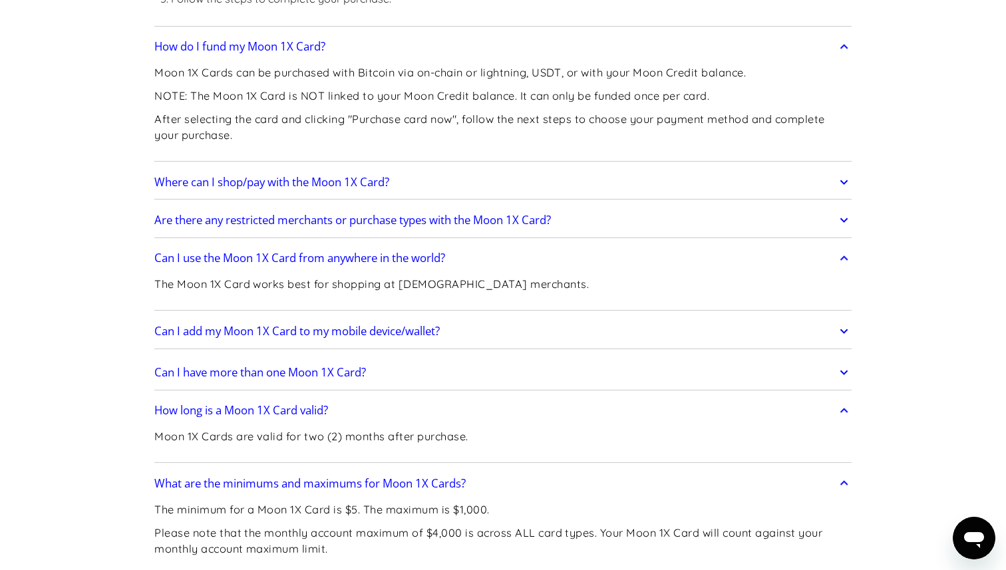
click at [351, 222] on h2 "Are there any restricted merchants or purchase types with the Moon 1X Card?" at bounding box center [352, 219] width 396 height 13
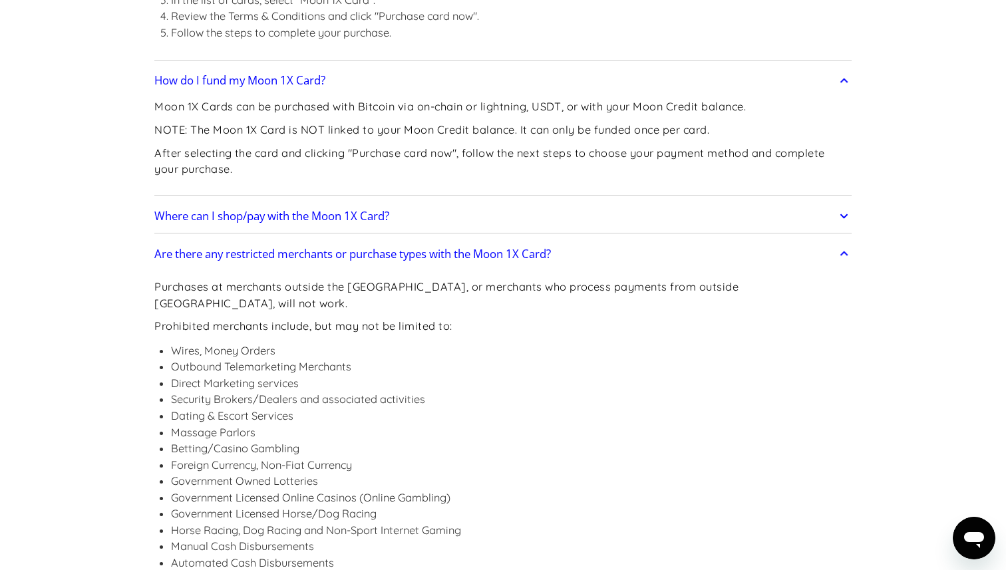
scroll to position [1924, 0]
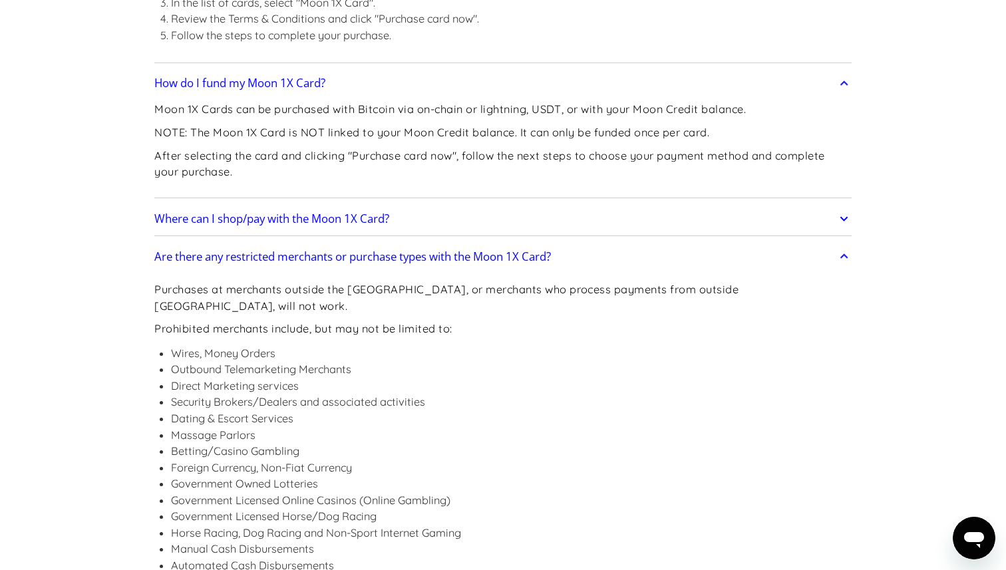
click at [348, 209] on link "Where can I shop/pay with the Moon 1X Card?" at bounding box center [502, 219] width 697 height 28
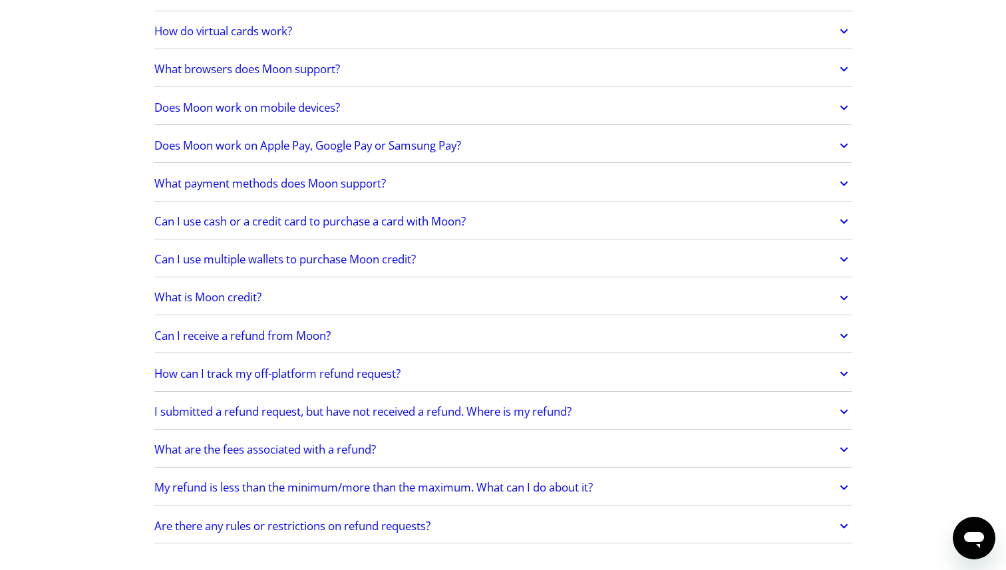
scroll to position [0, 0]
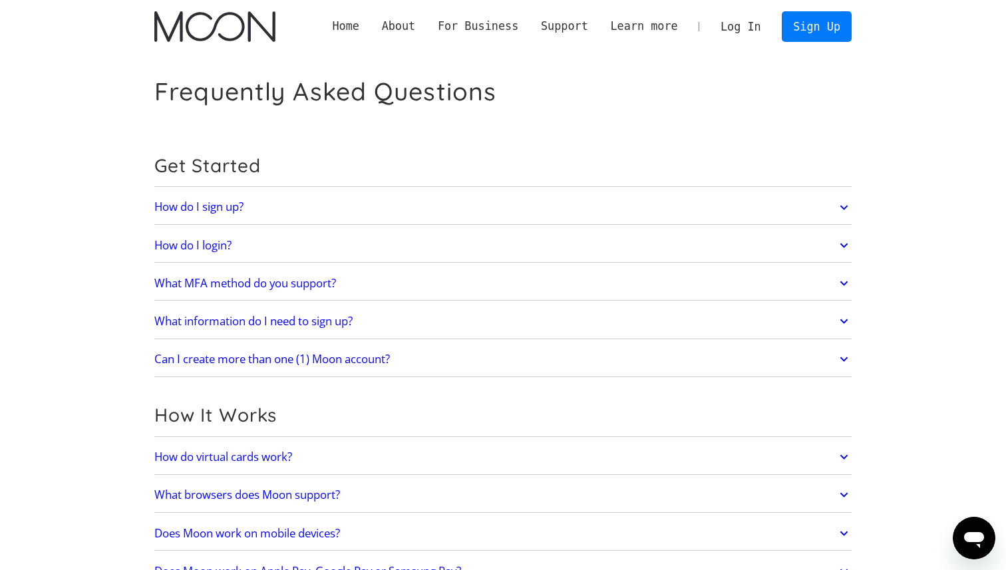
click at [736, 25] on link "Log In" at bounding box center [740, 26] width 63 height 29
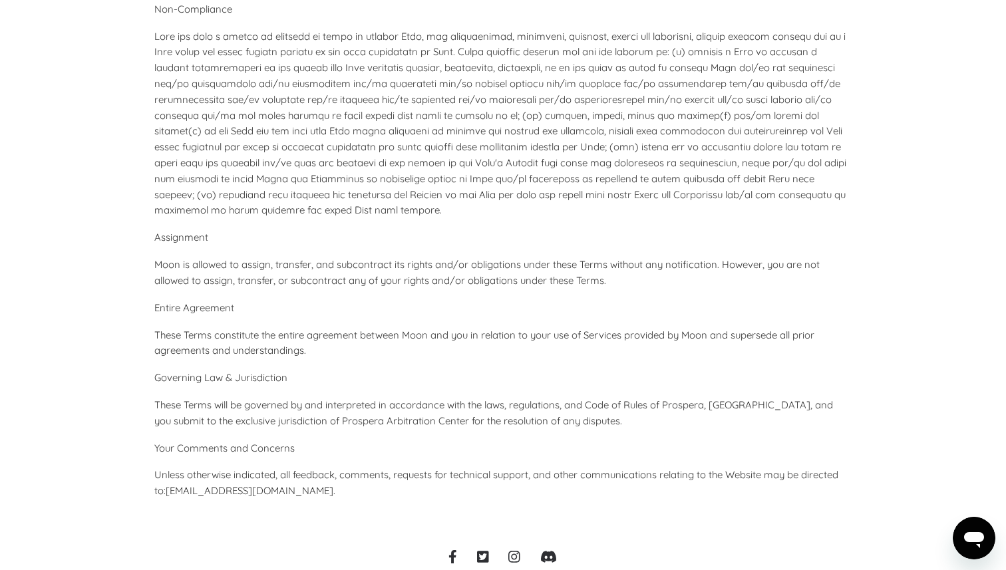
scroll to position [5949, 0]
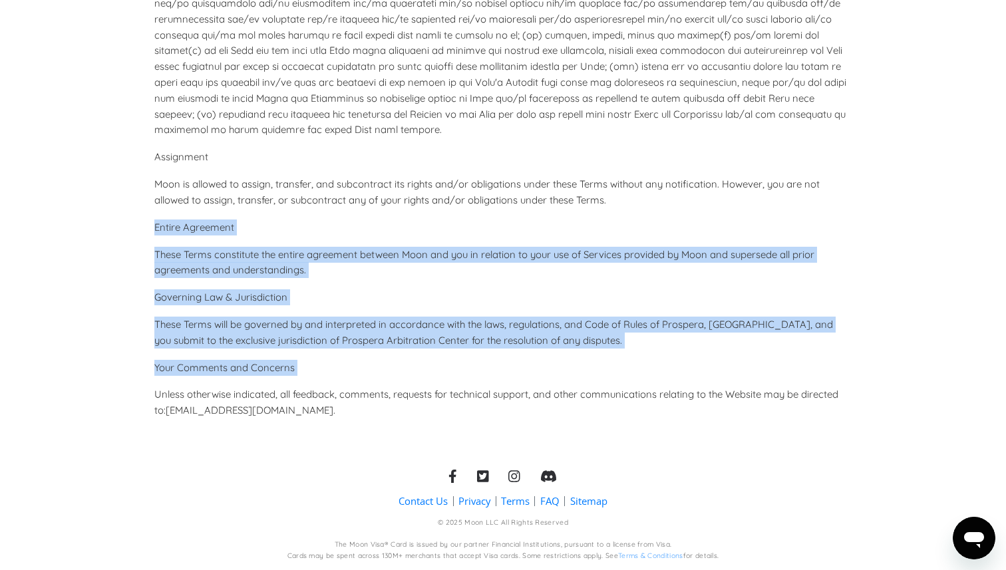
drag, startPoint x: 577, startPoint y: 382, endPoint x: 575, endPoint y: 207, distance: 175.6
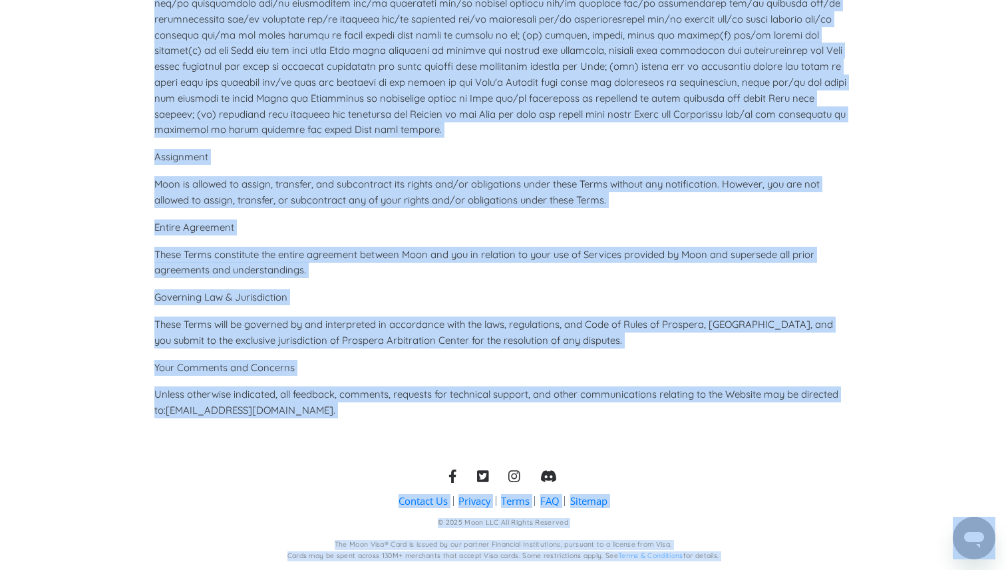
copy div "Terms. Entire Agreement These Terms constitute the entire agreement between Moo…"
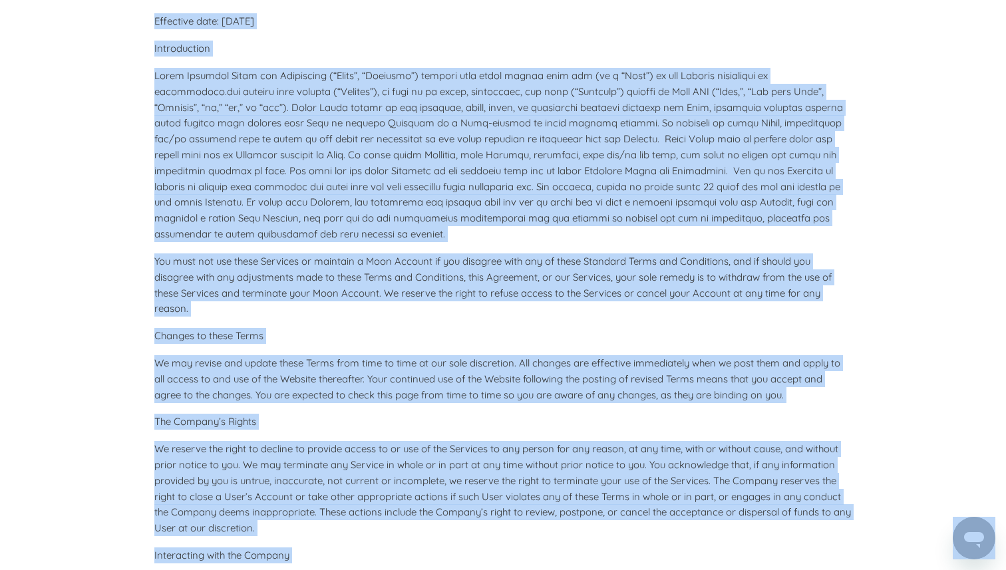
scroll to position [0, 0]
